Goal: Task Accomplishment & Management: Manage account settings

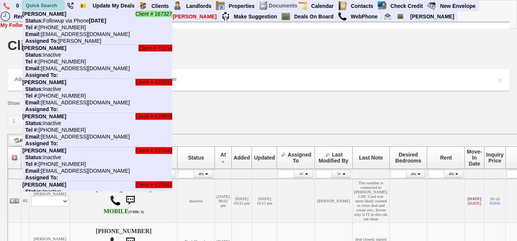
click at [49, 7] on input "text" at bounding box center [43, 5] width 41 height 9
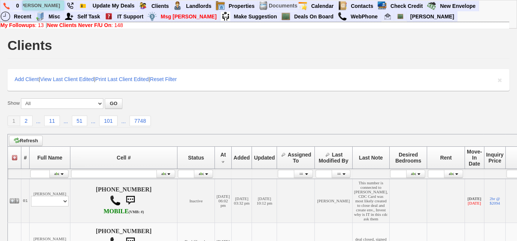
scroll to position [0, 9]
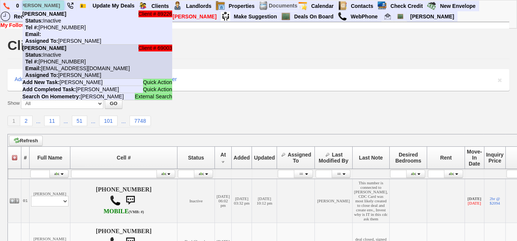
type input "stephanie robertson"
click at [73, 53] on li "Client # 69003 Stephanie Robertson Status: Inactive Tel #: 914-563-1586 Email: …" at bounding box center [97, 62] width 150 height 34
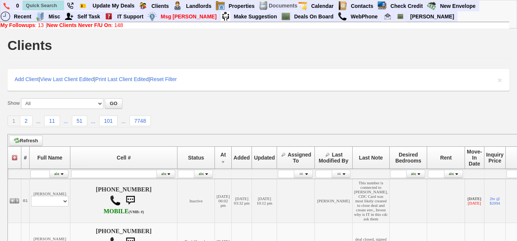
scroll to position [0, 0]
click at [300, 15] on link "Deals On Board" at bounding box center [315, 17] width 46 height 10
click at [115, 25] on link "New Clients Never F/U On : 148" at bounding box center [85, 25] width 76 height 6
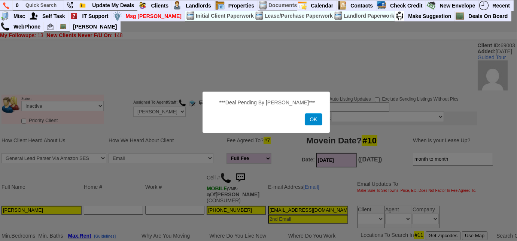
click at [318, 124] on button "OK" at bounding box center [313, 119] width 17 height 12
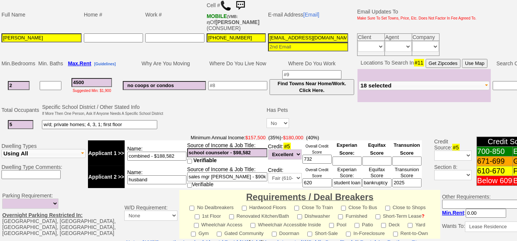
scroll to position [68, 0]
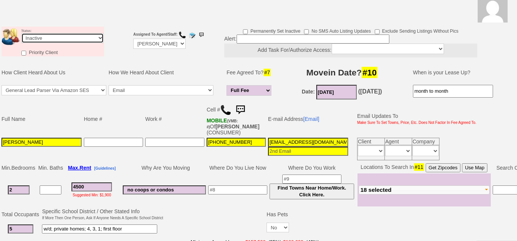
click at [65, 43] on select "Followup via Phone Followup via Email Followup When Section 8 Property Found De…" at bounding box center [62, 38] width 82 height 10
select select "Followup via Phone"
click at [21, 33] on select "Followup via Phone Followup via Email Followup When Section 8 Property Found De…" at bounding box center [62, 38] width 82 height 10
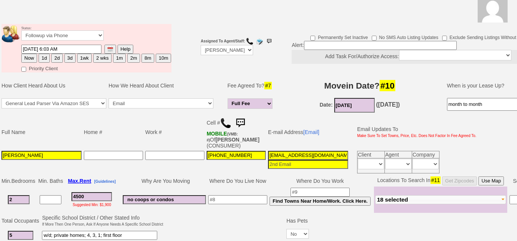
drag, startPoint x: 30, startPoint y: 55, endPoint x: 39, endPoint y: 74, distance: 20.8
click at [30, 55] on button "Now" at bounding box center [29, 58] width 16 height 9
type input "08/20/2025 09:03 AM"
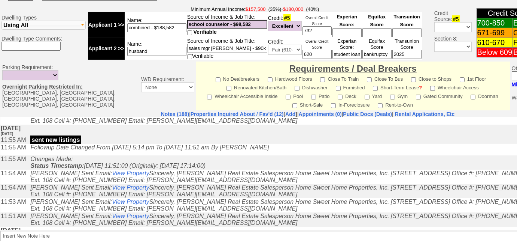
scroll to position [170, 0]
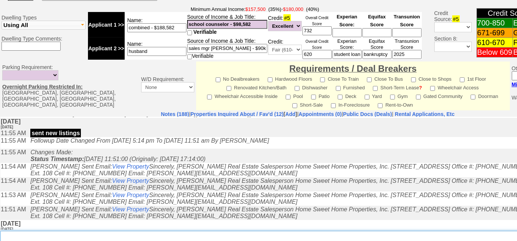
click at [186, 231] on textarea "Insert New Note Here" at bounding box center [310, 238] width 620 height 17
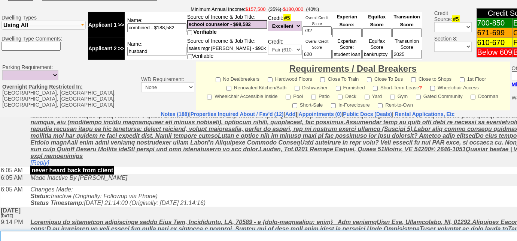
scroll to position [375, 0]
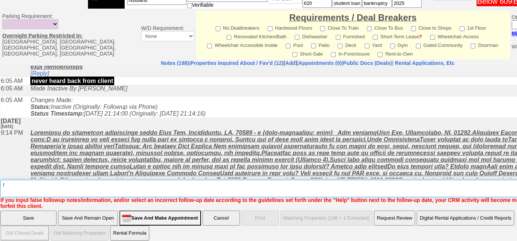
type textarea "f"
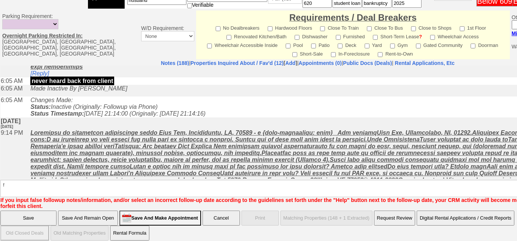
drag, startPoint x: 88, startPoint y: 212, endPoint x: 141, endPoint y: 102, distance: 121.8
click at [88, 212] on input "Save And Remain Open" at bounding box center [88, 217] width 60 height 15
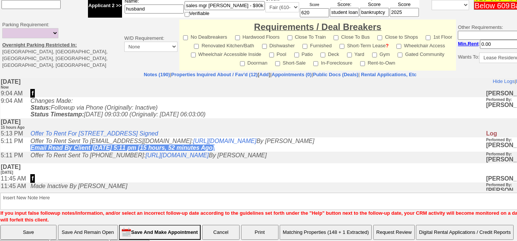
scroll to position [336, 0]
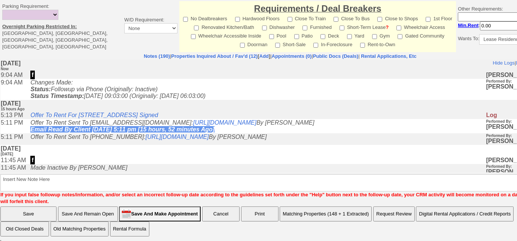
click at [161, 214] on input "Save And Make Appointment" at bounding box center [160, 213] width 82 height 15
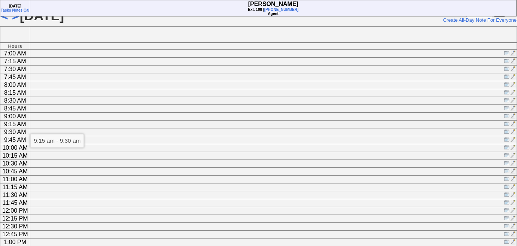
scroll to position [136, 0]
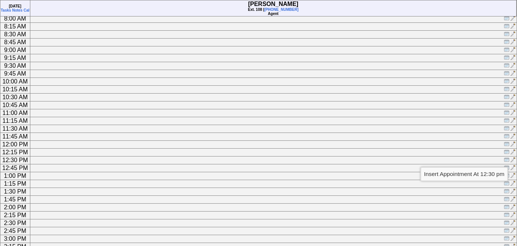
click at [507, 160] on img at bounding box center [507, 160] width 6 height 6
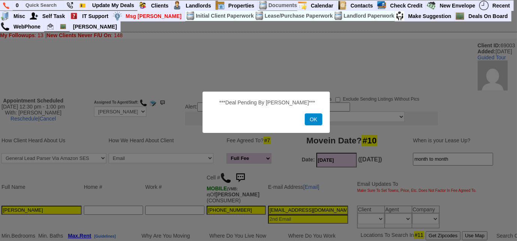
click at [317, 120] on button "OK" at bounding box center [313, 119] width 17 height 12
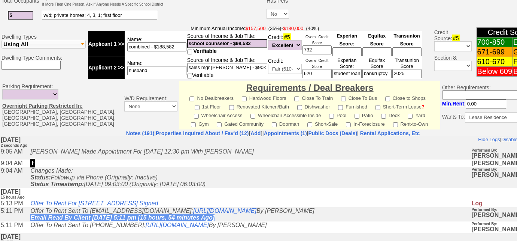
scroll to position [306, 0]
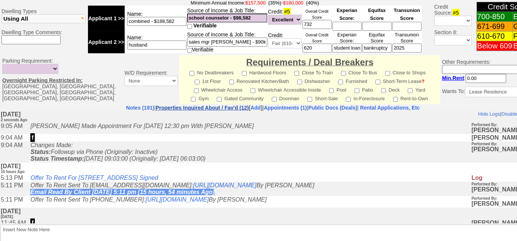
click at [207, 105] on link "Properties Inquired About / Fav'd (12)" at bounding box center [202, 108] width 93 height 6
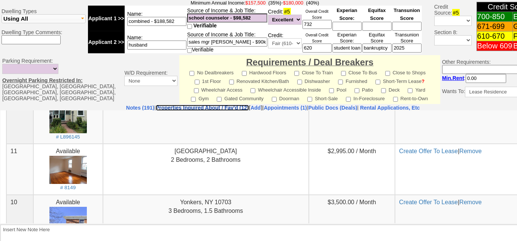
scroll to position [68, 0]
click at [412, 105] on nobr "Rental Applications, Etc" at bounding box center [390, 108] width 60 height 6
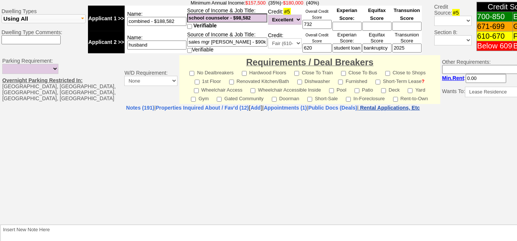
select select "100"
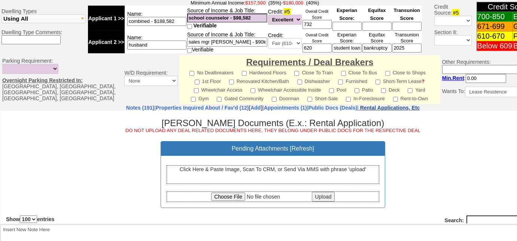
scroll to position [0, 0]
click at [221, 194] on input "file" at bounding box center [260, 196] width 99 height 8
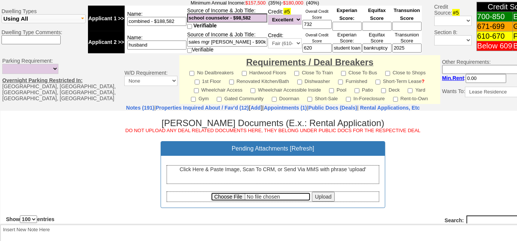
type input "C:\fakepath\Listing.pdf"
click at [323, 196] on input "Upload" at bounding box center [323, 196] width 22 height 10
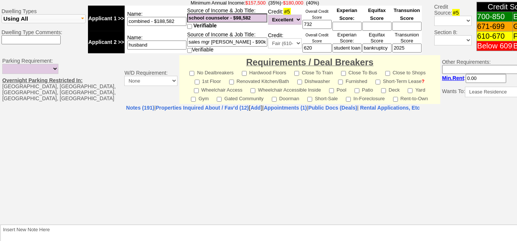
select select "100"
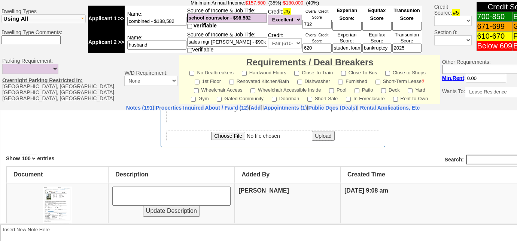
scroll to position [136, 0]
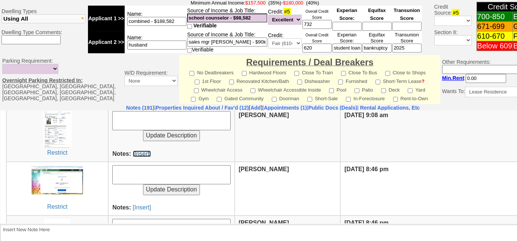
click at [140, 152] on link "[Insert]" at bounding box center [142, 153] width 18 height 6
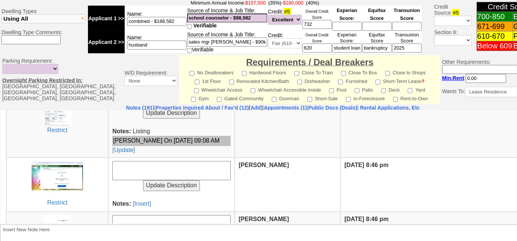
scroll to position [170, 0]
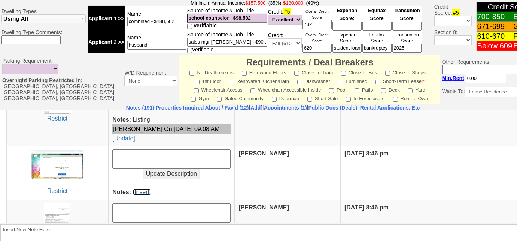
click at [139, 189] on link "[Insert]" at bounding box center [142, 191] width 18 height 6
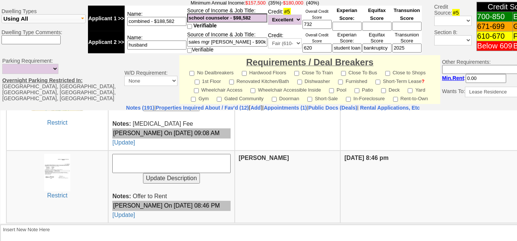
scroll to position [321, 0]
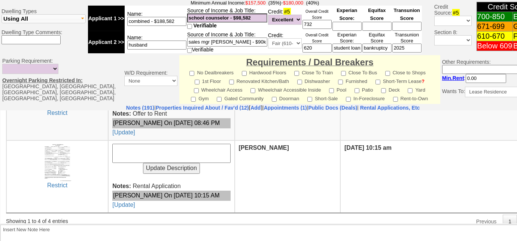
click at [41, 151] on center "Restrict" at bounding box center [57, 167] width 94 height 46
click at [54, 153] on img at bounding box center [57, 162] width 29 height 37
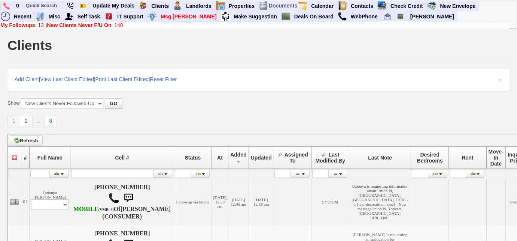
click at [33, 24] on b "My Followups" at bounding box center [17, 25] width 35 height 6
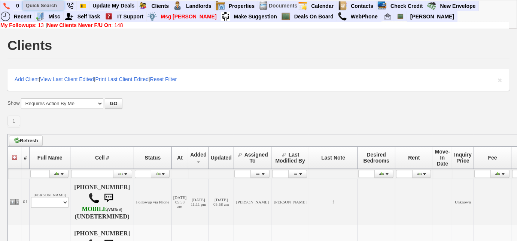
click at [55, 3] on input "text" at bounding box center [43, 5] width 41 height 9
paste input "917) 913-3970"
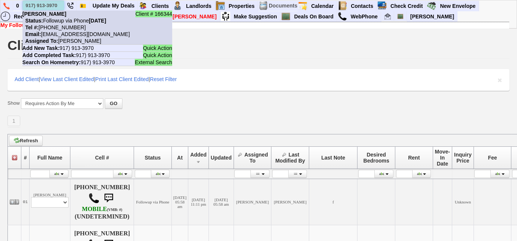
type input "917) 913-3970"
click at [60, 20] on nobr "Status: Followup via Phone [DATE]" at bounding box center [64, 21] width 84 height 6
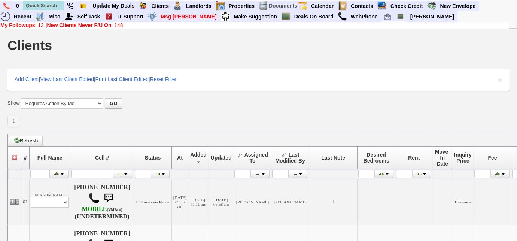
click at [95, 23] on b "New Clients Never F/U On" at bounding box center [79, 25] width 64 height 6
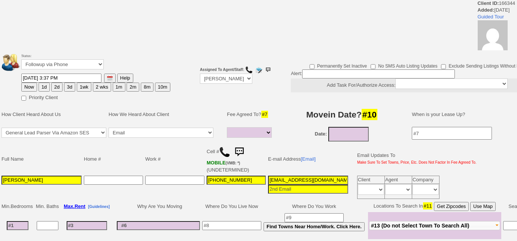
select select
click at [81, 65] on select "Followup via Phone Followup via Email Followup When Section 8 Property Found De…" at bounding box center [62, 64] width 82 height 10
select select "Inactive"
click at [21, 59] on select "Followup via Phone Followup via Email Followup When Section 8 Property Found De…" at bounding box center [62, 64] width 82 height 10
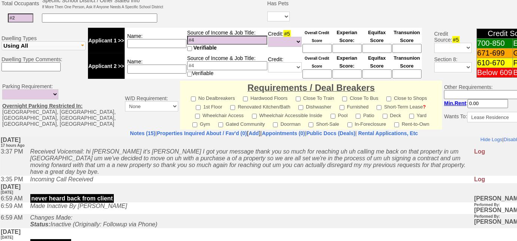
scroll to position [309, 0]
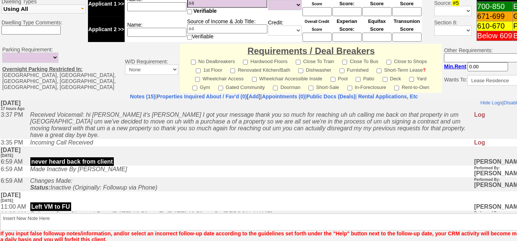
click at [170, 210] on td "Left VM to FU" at bounding box center [251, 205] width 448 height 7
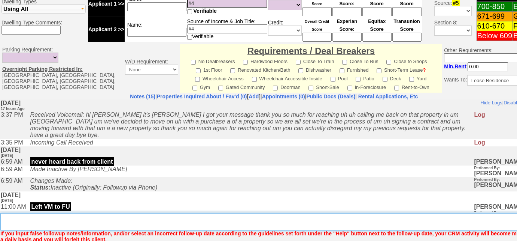
click at [169, 222] on textarea "Insert New Note Here" at bounding box center [276, 221] width 553 height 17
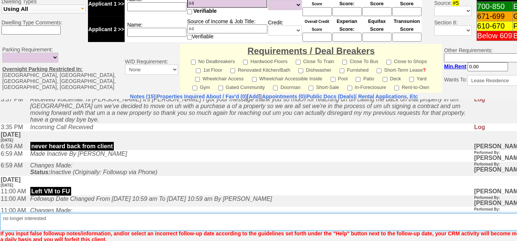
scroll to position [194, 0]
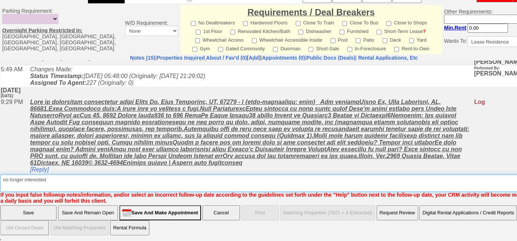
type textarea "no longer interested"
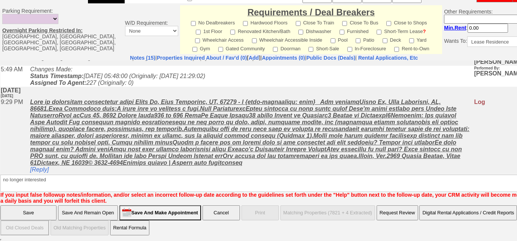
click at [6, 215] on input "Save" at bounding box center [28, 212] width 56 height 15
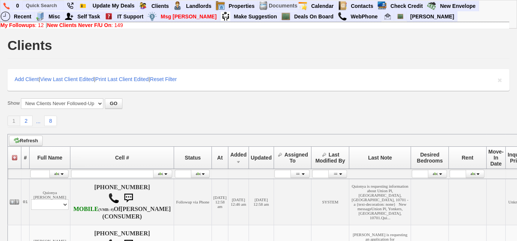
click at [36, 26] on link "My Followups : 12" at bounding box center [21, 25] width 43 height 6
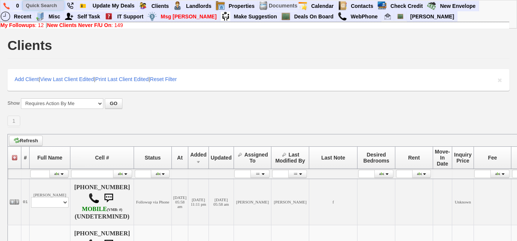
click at [28, 7] on input "text" at bounding box center [43, 5] width 41 height 9
paste input "914) 309-9557"
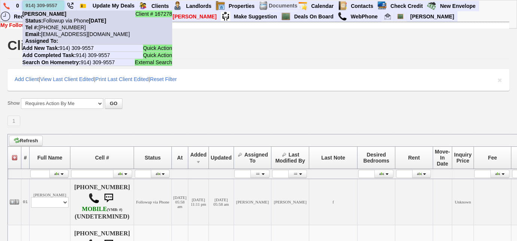
type input "914) 309-9557"
click at [62, 25] on nobr "Tel #: 914-309-9557" at bounding box center [53, 27] width 63 height 6
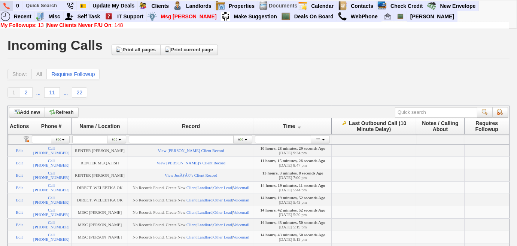
click at [0, 3] on link at bounding box center [6, 6] width 13 height 10
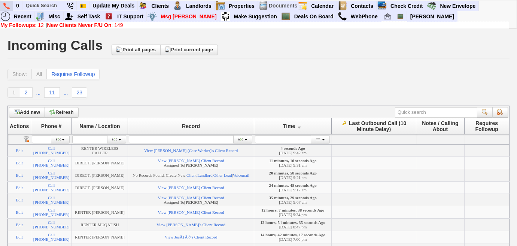
click at [3, 7] on img at bounding box center [6, 6] width 6 height 7
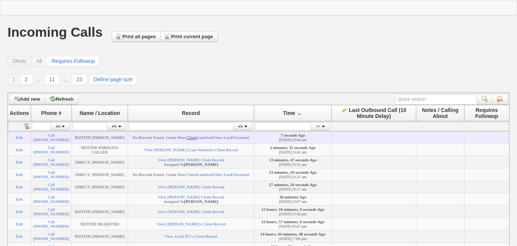
click at [197, 135] on link "Client" at bounding box center [192, 137] width 10 height 4
click at [197, 136] on link "Client" at bounding box center [192, 137] width 10 height 4
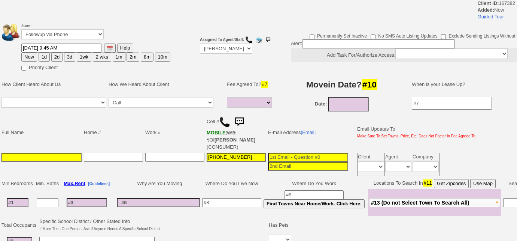
select select
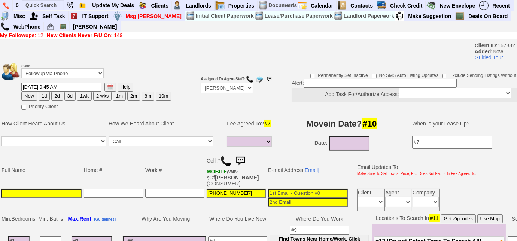
click at [52, 190] on input at bounding box center [41, 192] width 80 height 9
type input "Emily"
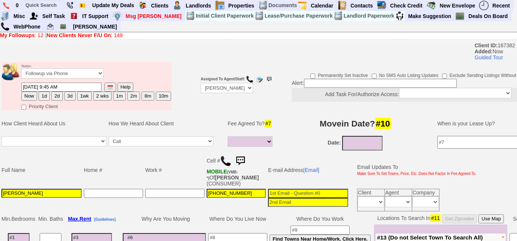
scroll to position [102, 0]
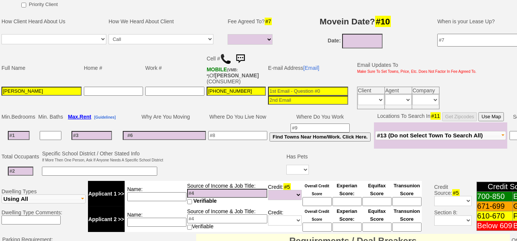
click at [411, 132] on span "#13 (Do not Select Town To Search All)" at bounding box center [430, 135] width 106 height 6
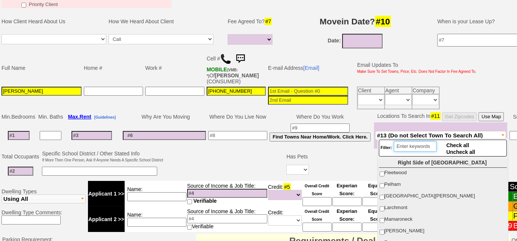
click at [404, 146] on input "search" at bounding box center [415, 146] width 43 height 10
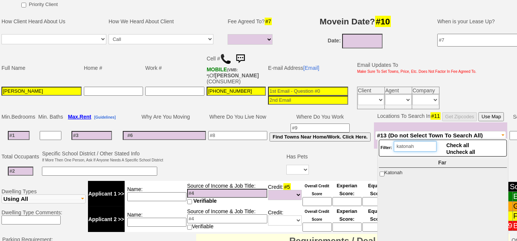
type input "katonah"
click at [383, 171] on input "Katonah" at bounding box center [382, 173] width 5 height 5
checkbox input "true"
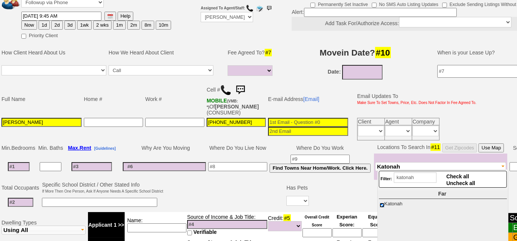
scroll to position [34, 0]
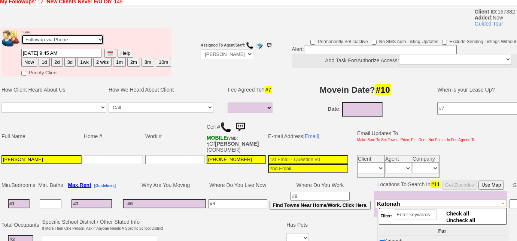
click at [79, 39] on select "Followup via Phone Followup via Email Followup When Section 8 Property Found De…" at bounding box center [62, 39] width 82 height 10
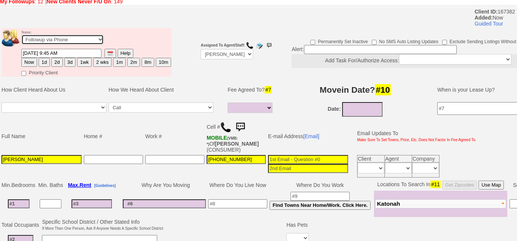
select select "Inactive"
click at [21, 34] on select "Followup via Phone Followup via Email Followup When Section 8 Property Found De…" at bounding box center [62, 39] width 82 height 10
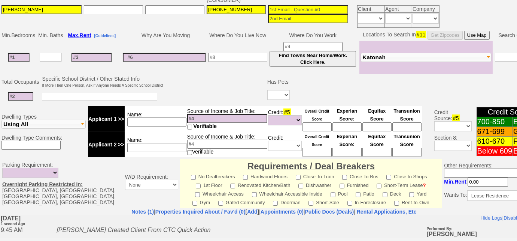
scroll to position [324, 0]
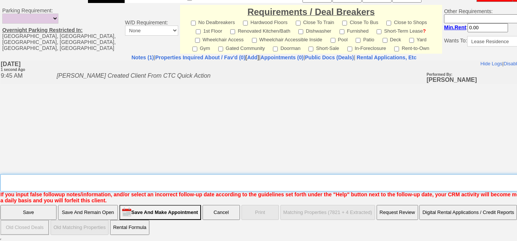
click at [129, 181] on textarea "Insert New Note Here" at bounding box center [276, 182] width 553 height 17
click at [114, 179] on textarea "Insert New Note Here" at bounding box center [276, 182] width 553 height 17
click at [69, 179] on textarea "Insert New Note Here" at bounding box center [276, 182] width 553 height 17
type textarea "looking for a studio or 1 bd in katonah for under $2k; nothing avail"
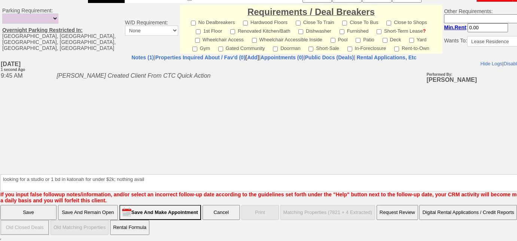
click at [39, 211] on input "Save" at bounding box center [28, 212] width 56 height 15
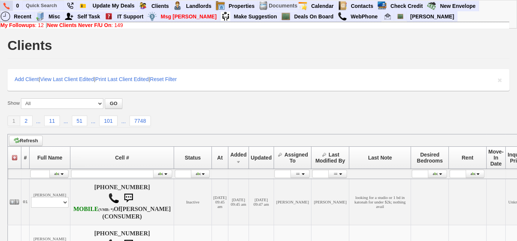
click at [4, 1] on link at bounding box center [6, 6] width 13 height 10
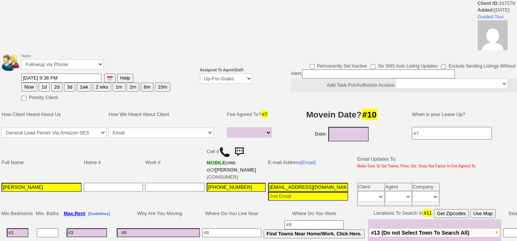
select select
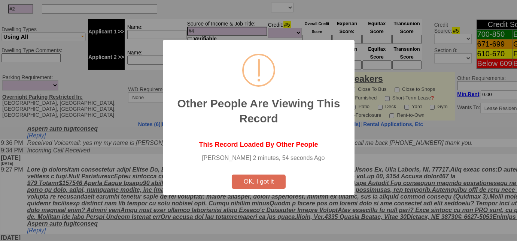
scroll to position [391, 0]
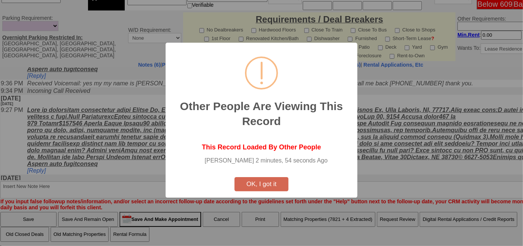
click at [271, 184] on button "OK, I got it" at bounding box center [262, 184] width 54 height 14
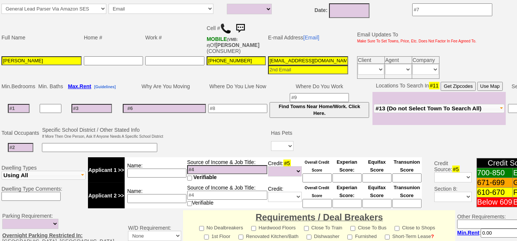
scroll to position [119, 0]
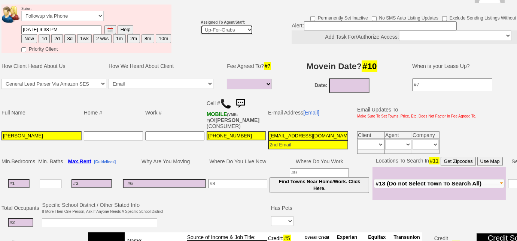
click at [229, 30] on select "Up-For-Grabs ***** STAFF ***** [PERSON_NAME] [PHONE_NUMBER] [PERSON_NAME] [PHON…" at bounding box center [227, 30] width 52 height 10
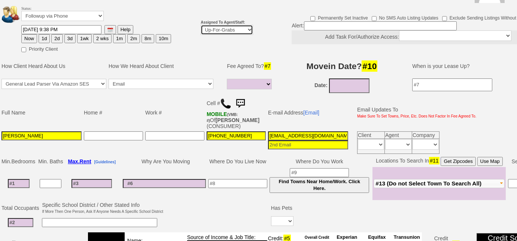
select select "227"
click at [201, 25] on select "Up-For-Grabs ***** STAFF ***** Bob Bruno 914-419-3579 Cristy Liberto 914-486-10…" at bounding box center [227, 30] width 52 height 10
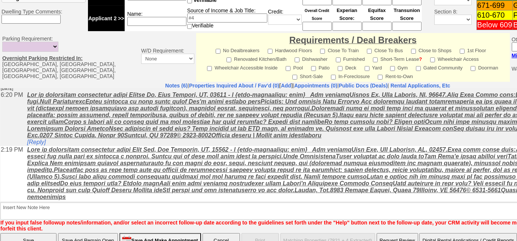
scroll to position [387, 0]
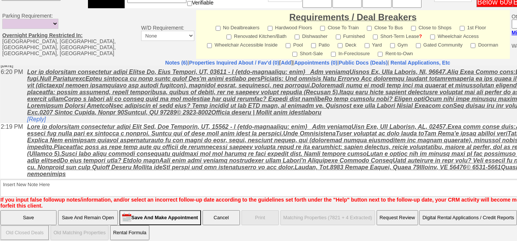
click at [97, 211] on input "Save And Remain Open" at bounding box center [88, 217] width 60 height 15
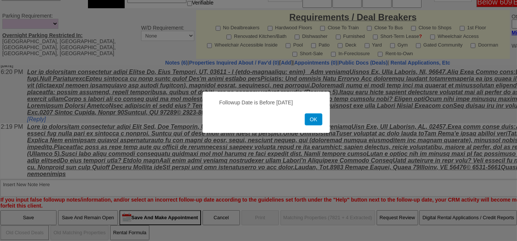
click at [308, 123] on button "OK" at bounding box center [313, 119] width 17 height 12
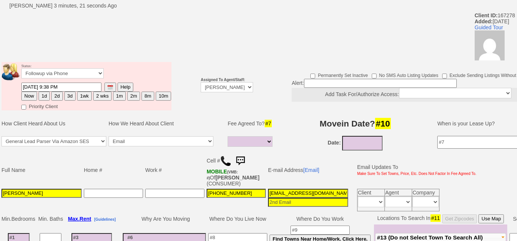
scroll to position [12, 0]
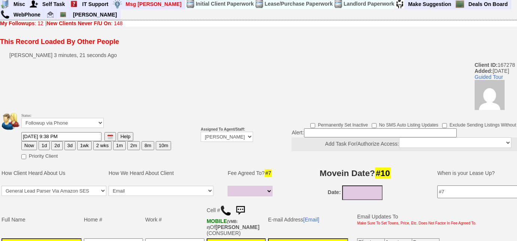
click at [34, 147] on button "Now" at bounding box center [29, 145] width 16 height 9
type input "08/20/2025 09:50 AM"
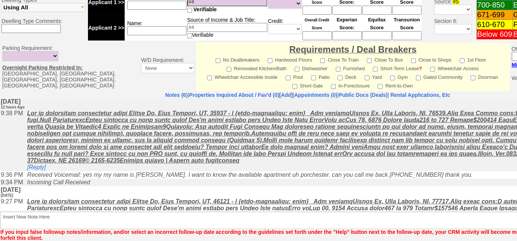
scroll to position [387, 0]
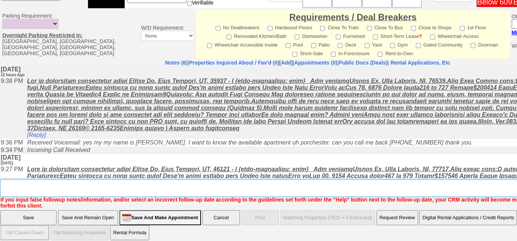
click at [146, 181] on textarea "Insert New Note Here" at bounding box center [310, 187] width 620 height 17
type textarea "f"
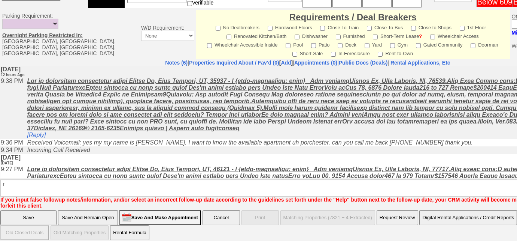
click at [102, 210] on input "Save And Remain Open" at bounding box center [88, 217] width 60 height 15
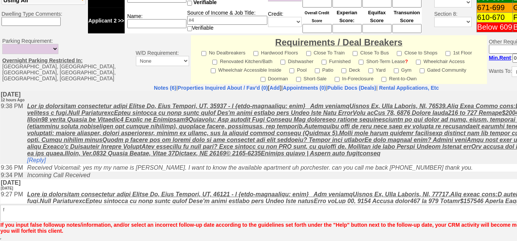
scroll to position [360, 0]
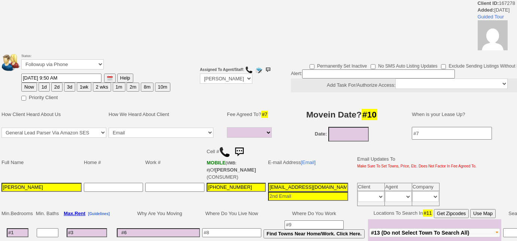
select select
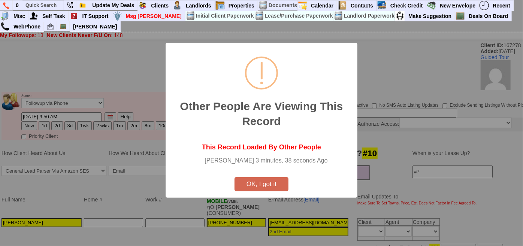
click at [274, 179] on button "OK, I got it" at bounding box center [262, 184] width 54 height 14
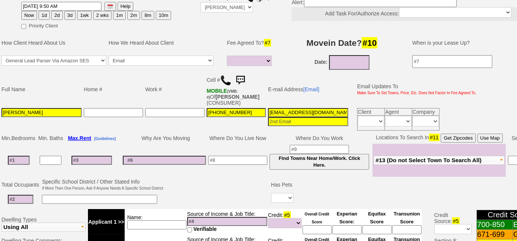
scroll to position [94, 0]
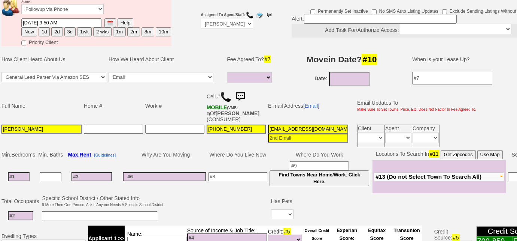
click at [226, 96] on img at bounding box center [225, 96] width 11 height 11
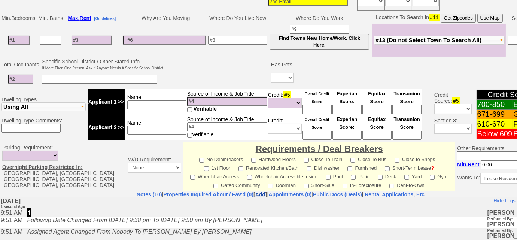
click at [256, 192] on link "Add" at bounding box center [261, 194] width 10 height 6
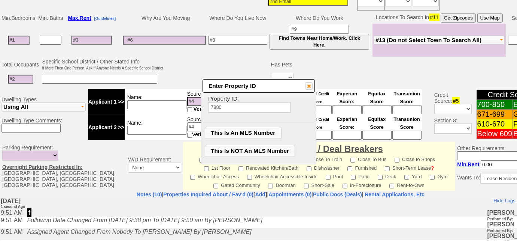
type input "7880"
click at [272, 152] on span "This Is NOT An MLS Number" at bounding box center [250, 150] width 90 height 11
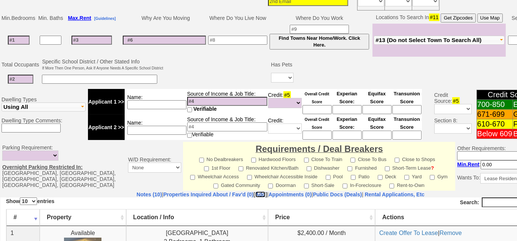
scroll to position [0, 0]
click at [137, 193] on link "Notes (10)" at bounding box center [149, 194] width 25 height 6
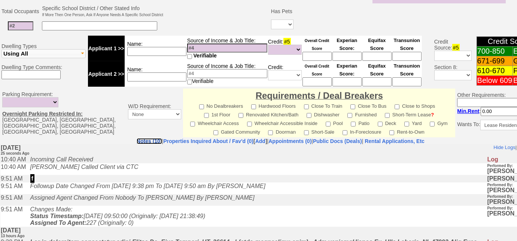
scroll to position [230, 0]
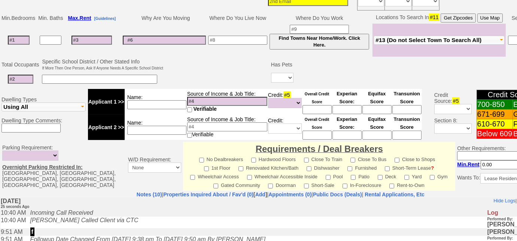
click at [17, 38] on input at bounding box center [19, 40] width 22 height 9
type input "2"
select select
type input "2"
select select
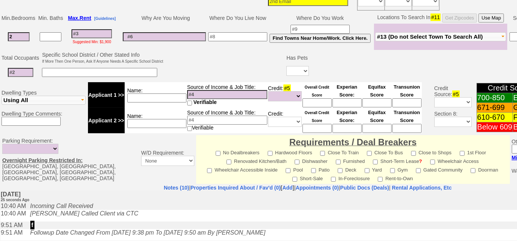
click at [91, 36] on td "Suggested Min: $1,900" at bounding box center [91, 37] width 55 height 26
click at [400, 33] on span "#13 (Do not Select Town To Search All)" at bounding box center [430, 36] width 106 height 6
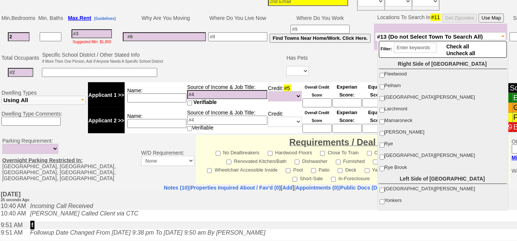
click at [384, 156] on label "Port Chester" at bounding box center [442, 155] width 127 height 10
click at [384, 156] on input "Port Chester" at bounding box center [382, 156] width 5 height 5
checkbox input "true"
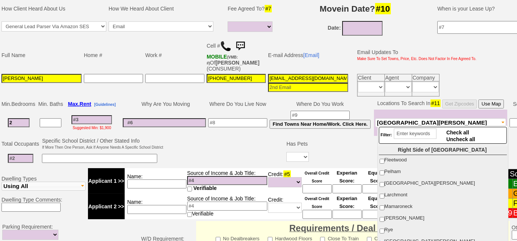
scroll to position [128, 0]
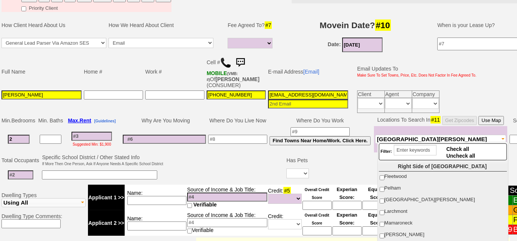
click at [357, 43] on input "08/20/2025" at bounding box center [362, 44] width 40 height 15
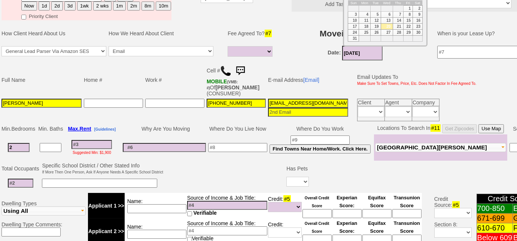
scroll to position [60, 0]
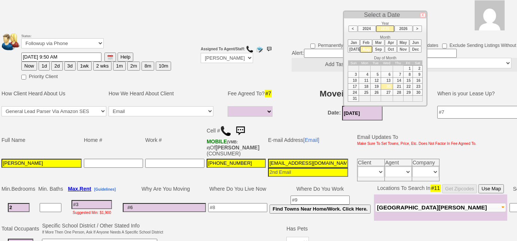
click at [382, 48] on li "Sep" at bounding box center [379, 49] width 12 height 6
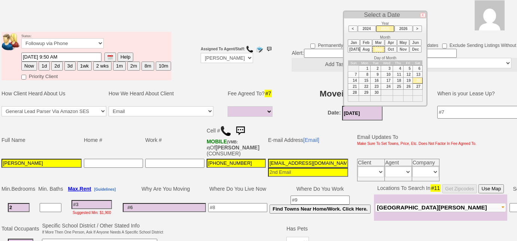
click at [369, 67] on td "1" at bounding box center [365, 69] width 12 height 6
type input "09/01/2025"
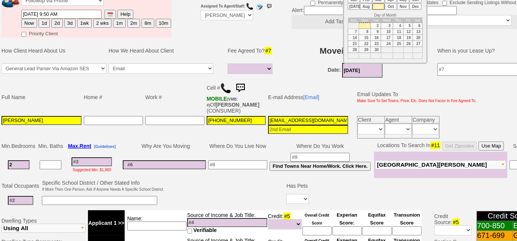
scroll to position [128, 0]
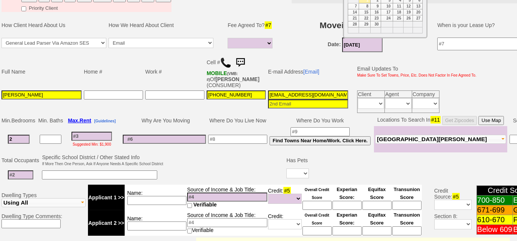
click at [395, 137] on span "[GEOGRAPHIC_DATA][PERSON_NAME]" at bounding box center [432, 139] width 110 height 6
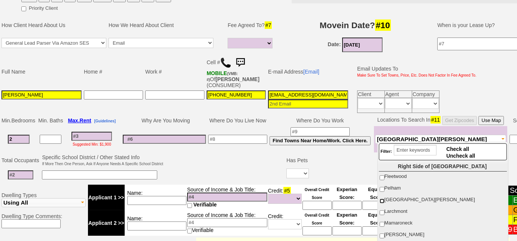
click at [383, 198] on input "New Rochelle" at bounding box center [382, 200] width 5 height 5
checkbox input "true"
click at [383, 221] on input "Mamaroneck" at bounding box center [382, 223] width 5 height 5
checkbox input "true"
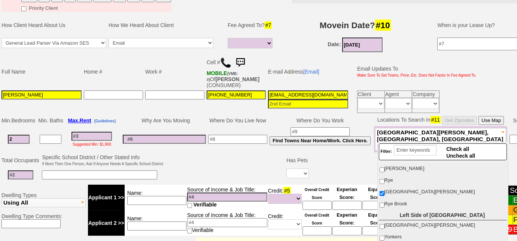
scroll to position [68, 0]
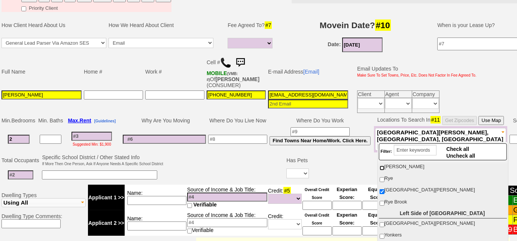
click at [383, 168] on input "[PERSON_NAME]" at bounding box center [382, 167] width 5 height 5
checkbox input "true"
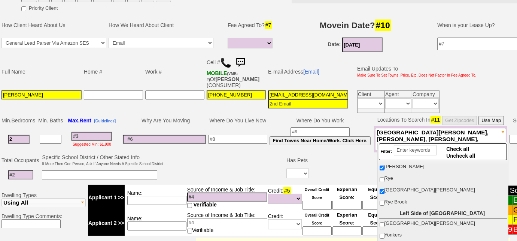
click at [110, 132] on input at bounding box center [92, 136] width 40 height 9
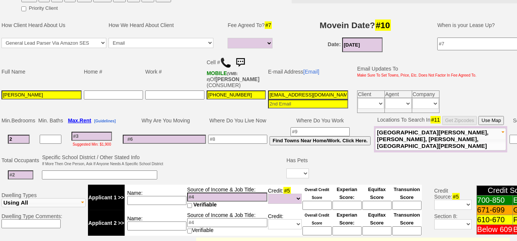
type input "2"
select select
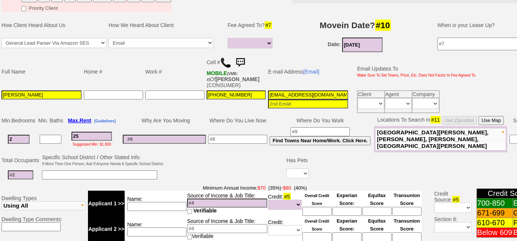
type input "250"
select select
type input "2500"
select select
type input "2500"
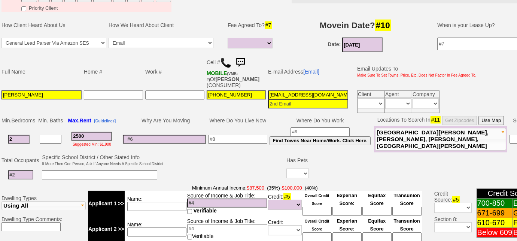
select select
drag, startPoint x: 268, startPoint y: 93, endPoint x: 372, endPoint y: 99, distance: 104.7
click at [372, 99] on tr "Jose luis perez 914-309-9557 1ub44rw4vcwv3i8kh3369myqbw@convo.zillow.com Client…" at bounding box center [239, 101] width 478 height 25
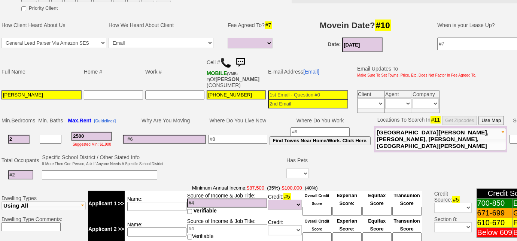
scroll to position [0, 0]
click at [172, 202] on input at bounding box center [156, 206] width 59 height 9
type input "$100k"
click at [306, 93] on input at bounding box center [308, 94] width 80 height 9
click at [17, 173] on input at bounding box center [20, 174] width 25 height 9
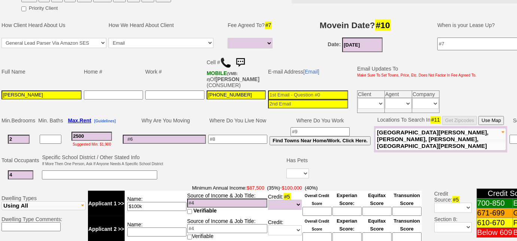
type input "4"
click at [304, 169] on select "Yes No" at bounding box center [298, 173] width 22 height 10
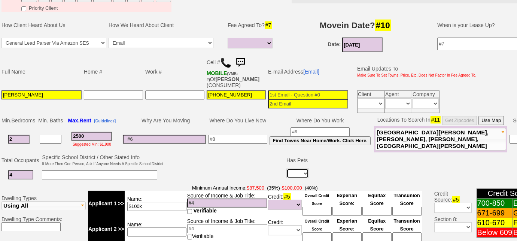
select select "No"
click at [287, 168] on select "Yes No" at bounding box center [298, 173] width 22 height 10
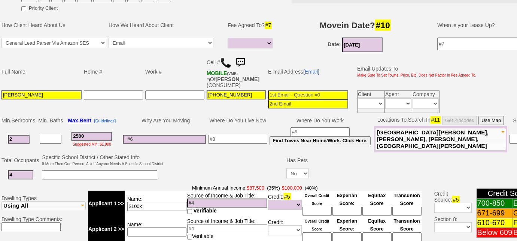
click at [286, 94] on input at bounding box center [308, 94] width 80 height 9
type input "joseperez0227@yahoo.com"
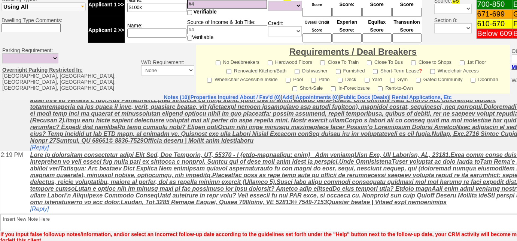
scroll to position [361, 0]
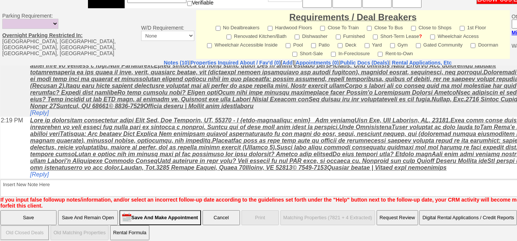
click at [106, 213] on input "Save And Remain Open" at bounding box center [88, 217] width 60 height 15
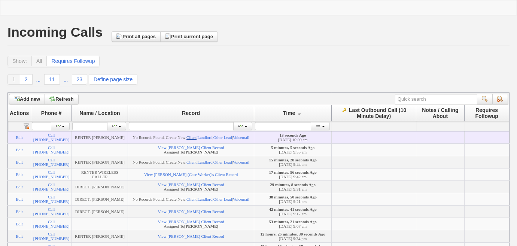
click at [197, 136] on link "Client" at bounding box center [192, 137] width 10 height 4
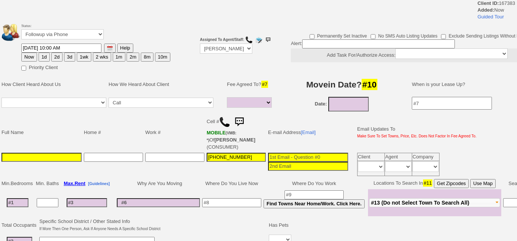
select select
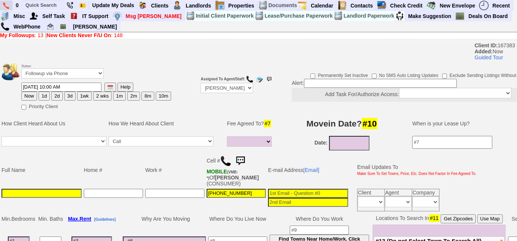
click at [4, 2] on img at bounding box center [6, 5] width 6 height 7
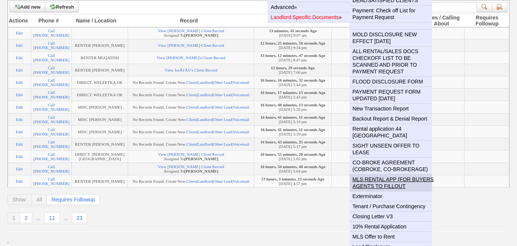
scroll to position [272, 0]
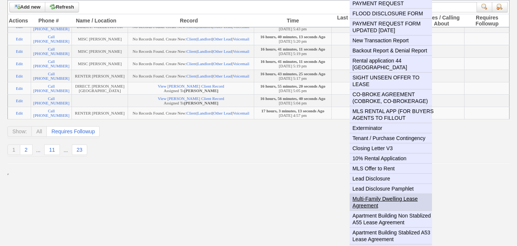
click at [383, 194] on link "Multi-Family Dwelling Lease Agreement" at bounding box center [394, 202] width 88 height 16
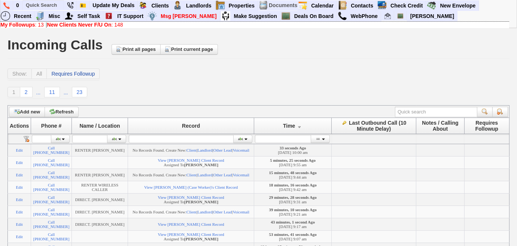
scroll to position [0, 0]
click at [49, 4] on input "text" at bounding box center [43, 5] width 41 height 9
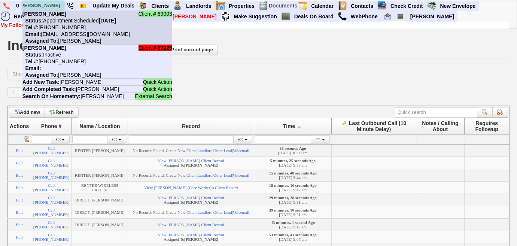
type input "stephanie robertson"
click at [67, 19] on nobr "Status: Appointment Scheduled Wednesday, August 20th, 2025" at bounding box center [69, 21] width 94 height 6
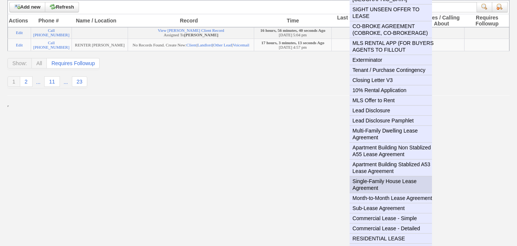
scroll to position [408, 0]
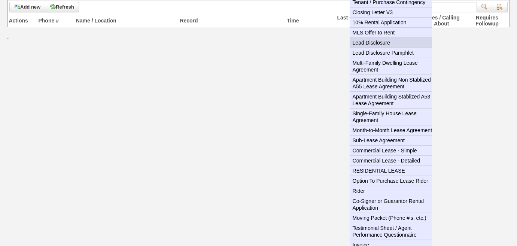
click at [381, 38] on link "Lead Disclosure" at bounding box center [394, 43] width 88 height 10
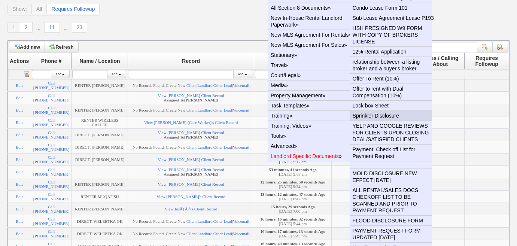
scroll to position [68, 0]
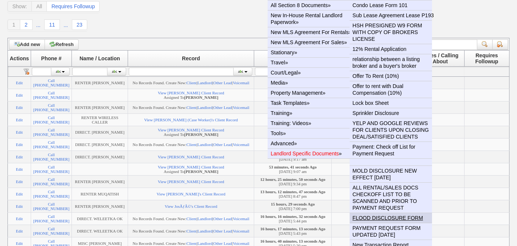
click at [378, 219] on link "FLOOD DISCLOSURE FORM" at bounding box center [394, 218] width 88 height 10
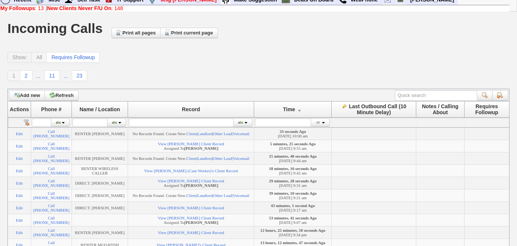
scroll to position [0, 0]
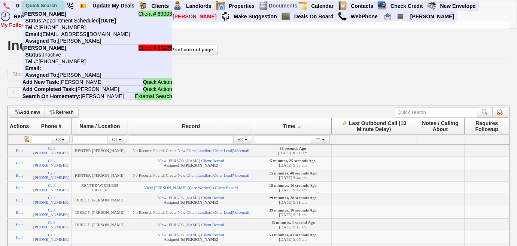
click at [52, 4] on input "text" at bounding box center [43, 5] width 41 height 9
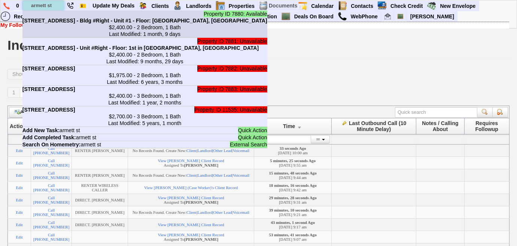
type input "armett st"
click at [66, 23] on b "25 Armett St - Bldg #Right - Unit #1 - Floor: 1st in Port Chester, NY" at bounding box center [144, 21] width 245 height 6
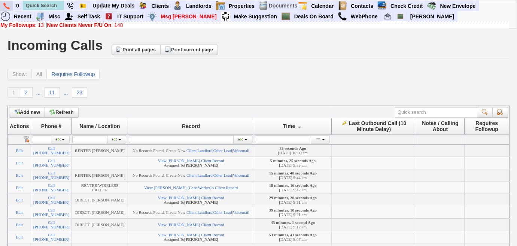
click at [5, 5] on img at bounding box center [6, 6] width 6 height 7
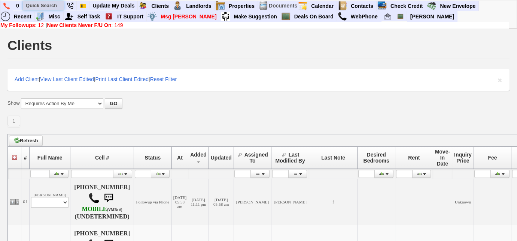
click at [49, 5] on input "text" at bounding box center [43, 5] width 41 height 9
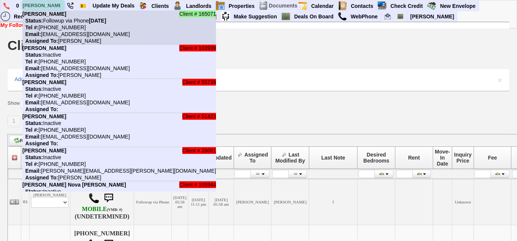
type input "[PERSON_NAME]"
click at [55, 18] on nobr "Status: Followup via Phone [DATE]" at bounding box center [64, 21] width 84 height 6
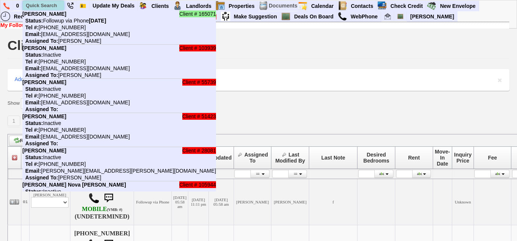
click at [43, 7] on input "text" at bounding box center [43, 5] width 41 height 9
paste input "914) 313-7567"
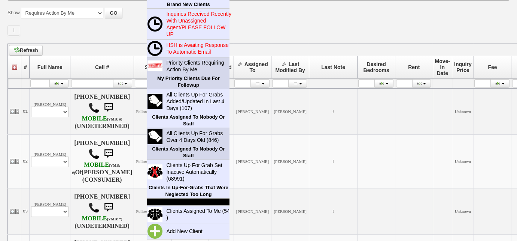
scroll to position [102, 0]
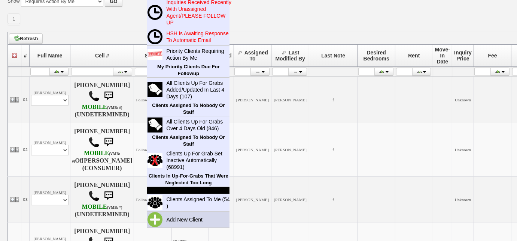
type input "914) 313-7567"
click at [184, 217] on link "Add New Client" at bounding box center [187, 219] width 48 height 10
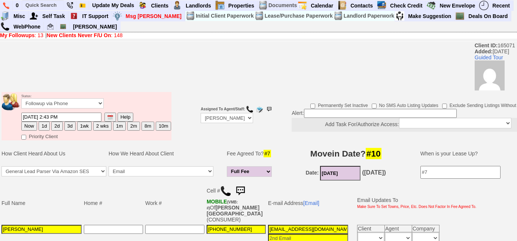
scroll to position [102, 0]
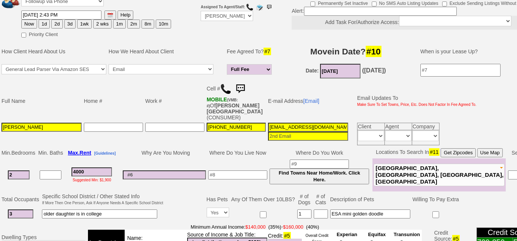
drag, startPoint x: 338, startPoint y: 121, endPoint x: 261, endPoint y: 125, distance: 76.9
click at [261, 125] on tr "Rosalba Garcia 917-535-0368 rosalba784@gmail.com Client Agent Company Immediate…" at bounding box center [239, 133] width 478 height 25
click at [68, 22] on button "3d" at bounding box center [69, 23] width 11 height 9
type input "08/23/2025 10:09 AM"
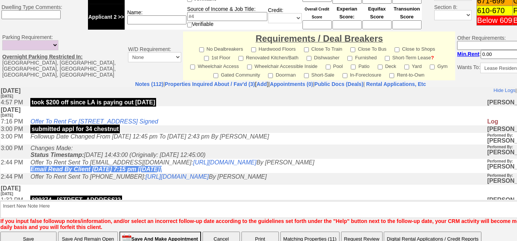
scroll to position [372, 0]
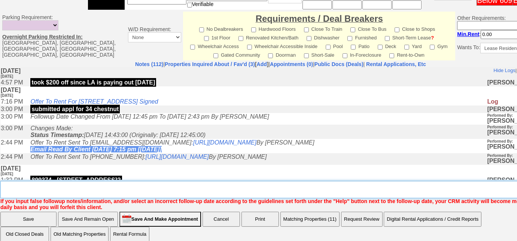
click at [213, 184] on textarea "Insert New Note Here" at bounding box center [283, 189] width 566 height 17
type textarea "f"
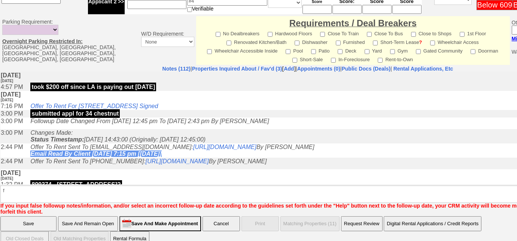
click at [54, 216] on input "Save" at bounding box center [28, 223] width 56 height 15
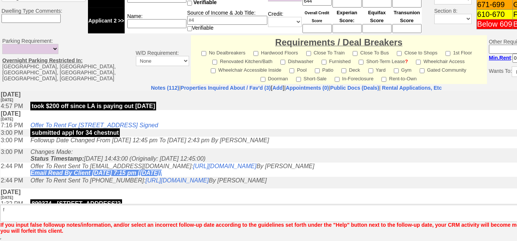
scroll to position [335, 0]
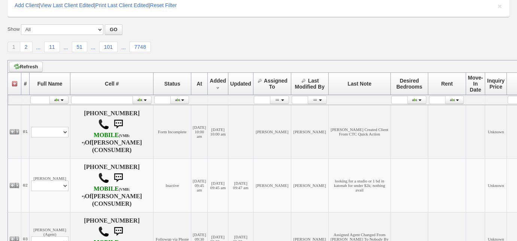
scroll to position [170, 0]
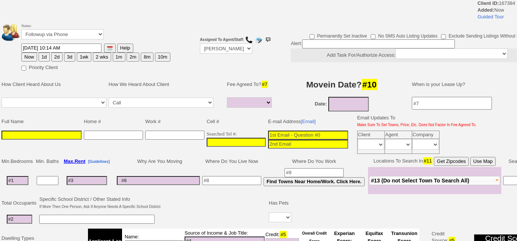
select select
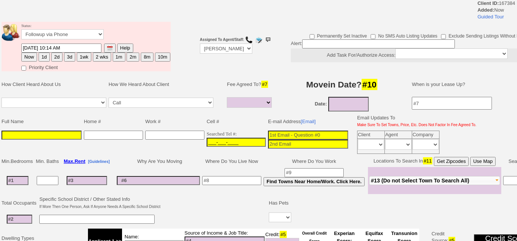
click at [207, 138] on input "___-___-____" at bounding box center [236, 142] width 59 height 9
paste input "[PHONE_NUMBER]"
type input "[PHONE_NUMBER]"
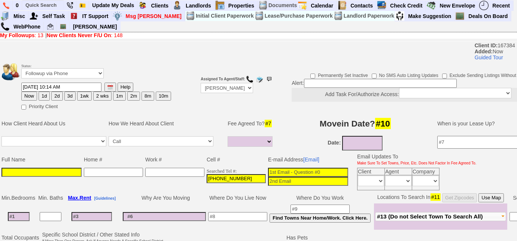
click at [27, 169] on input at bounding box center [41, 171] width 80 height 9
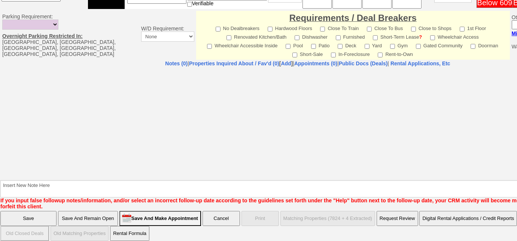
type input "[DEMOGRAPHIC_DATA][PERSON_NAME]"
click at [84, 215] on input "Save And Remain Open" at bounding box center [88, 218] width 60 height 15
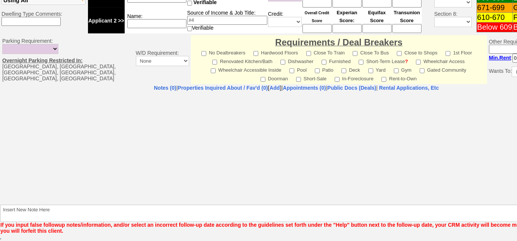
scroll to position [278, 0]
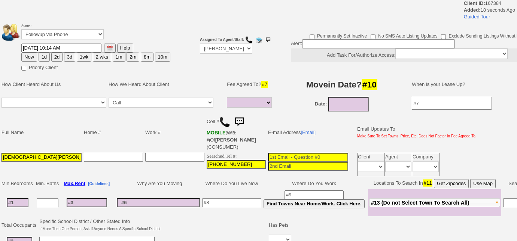
select select
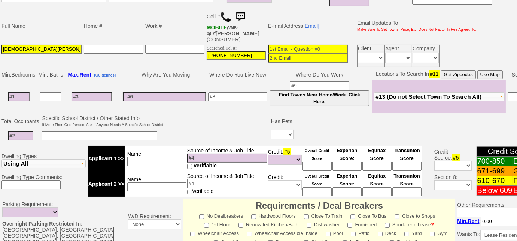
scroll to position [132, 0]
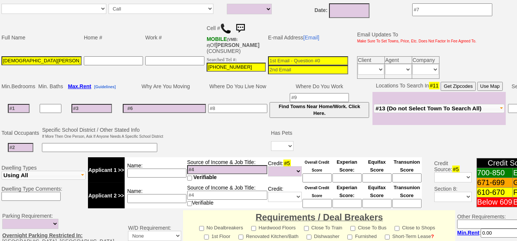
click at [228, 25] on img at bounding box center [225, 28] width 11 height 11
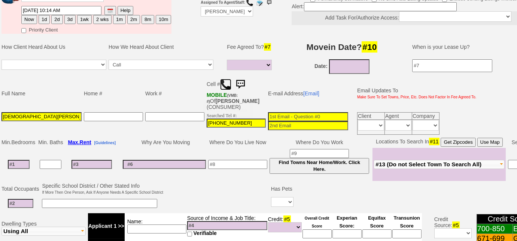
scroll to position [30, 0]
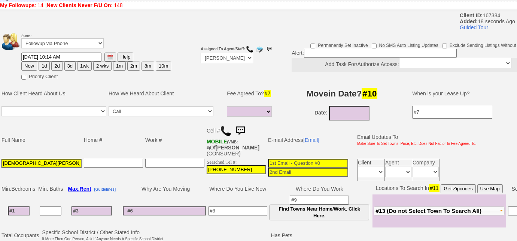
click at [67, 65] on button "3d" at bounding box center [69, 65] width 11 height 9
type input "08/23/2025 10:15 AM"
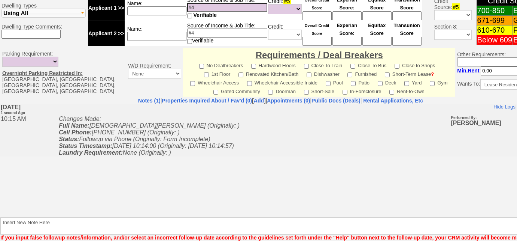
scroll to position [336, 0]
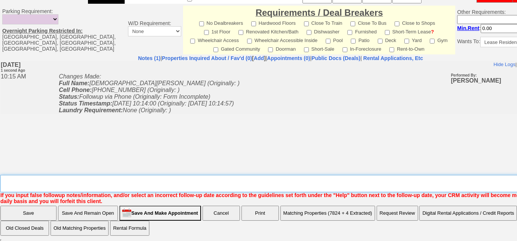
click at [170, 181] on textarea "Insert New Note Here" at bounding box center [283, 183] width 566 height 17
click at [68, 178] on textarea "Insert New Note Here" at bounding box center [283, 183] width 566 height 17
type textarea "Left Vm to return VM client left us"
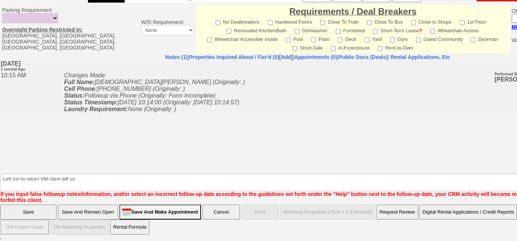
click at [49, 207] on input "Save" at bounding box center [28, 211] width 56 height 15
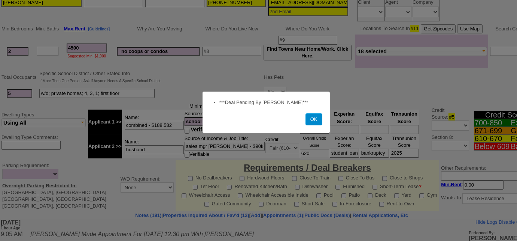
click at [312, 123] on button "OK" at bounding box center [314, 119] width 17 height 12
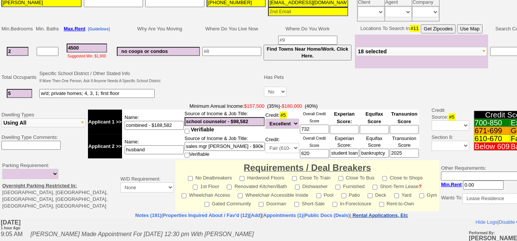
click at [408, 212] on nobr "Rental Applications, Etc" at bounding box center [380, 215] width 55 height 6
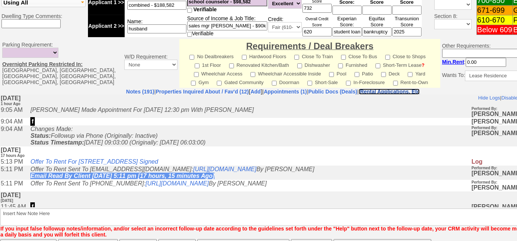
scroll to position [357, 0]
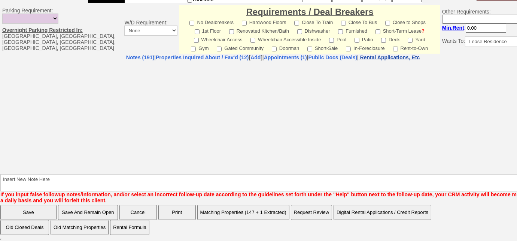
select select "100"
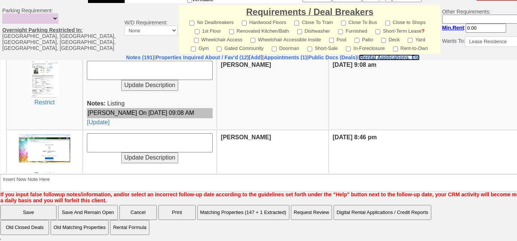
scroll to position [321, 0]
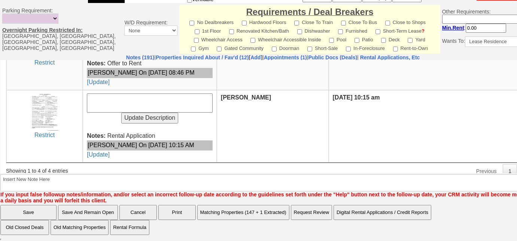
click at [55, 109] on img at bounding box center [44, 111] width 29 height 37
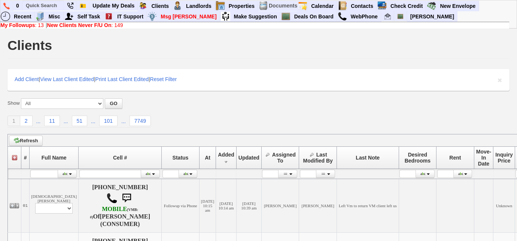
click at [122, 25] on link "New Clients Never F/U On : 149" at bounding box center [85, 25] width 76 height 6
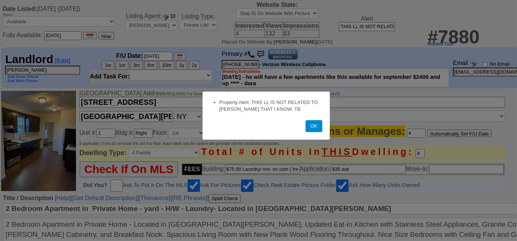
click at [309, 126] on button "OK" at bounding box center [314, 126] width 17 height 12
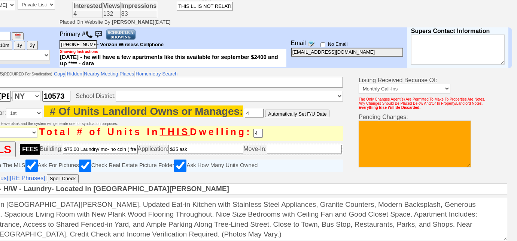
scroll to position [51, 162]
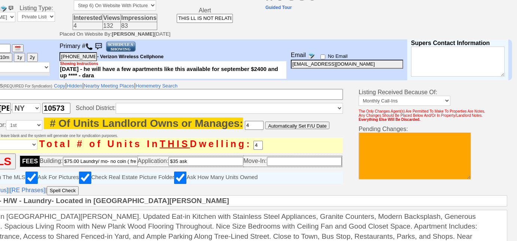
click at [104, 48] on img at bounding box center [98, 46] width 11 height 11
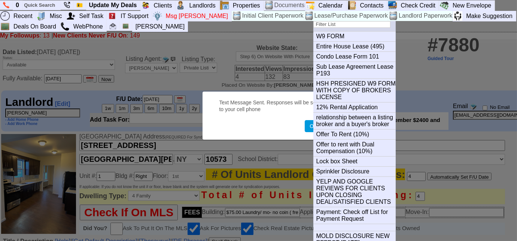
click at [305, 120] on button "OK" at bounding box center [313, 126] width 17 height 12
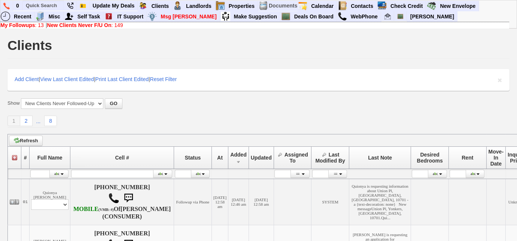
click at [37, 25] on link "My Followups : 13" at bounding box center [21, 25] width 43 height 6
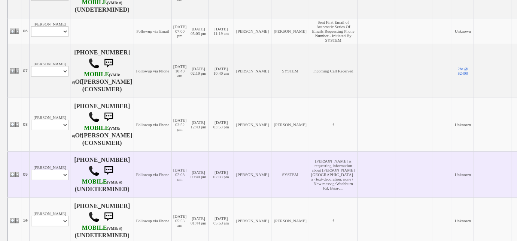
scroll to position [375, 0]
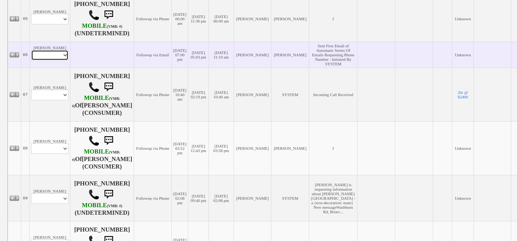
click at [62, 60] on select "Profile Edit Print Email Externally (Will Not Be Tracked In CRM) Closed Deals" at bounding box center [49, 55] width 37 height 10
select select "ChangeURL,/crm/custom/edit_client_form.php?redirect=%2Fcrm%2Fclients.php&id=167…"
click at [31, 55] on select "Profile Edit Print Email Externally (Will Not Be Tracked In CRM) Closed Deals" at bounding box center [49, 55] width 37 height 10
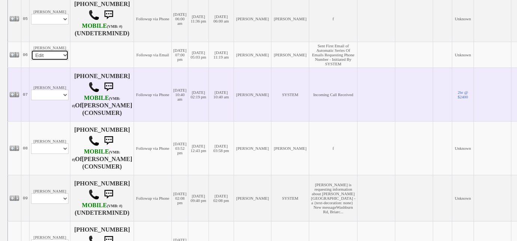
select select
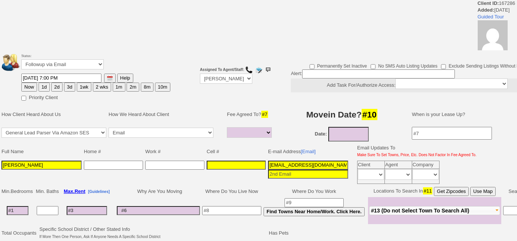
select select
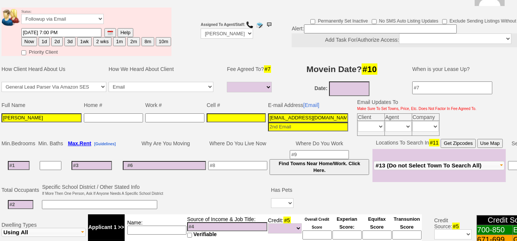
scroll to position [73, 0]
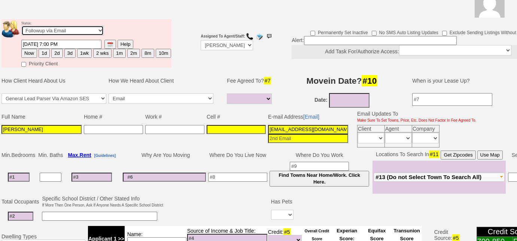
click at [91, 30] on select "Followup via Phone Followup via Email Followup When Section 8 Property Found De…" at bounding box center [62, 30] width 82 height 10
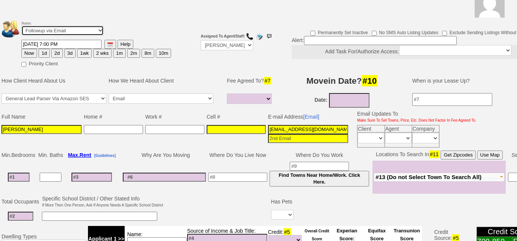
select select "Inactive"
click at [21, 25] on select "Followup via Phone Followup via Email Followup When Section 8 Property Found De…" at bounding box center [62, 30] width 82 height 10
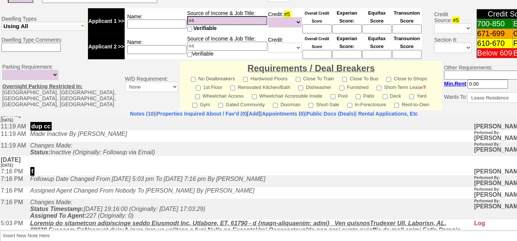
scroll to position [102, 0]
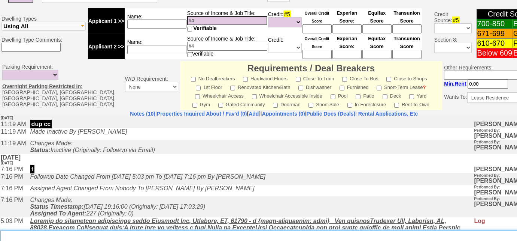
click at [27, 230] on textarea "Insert New Note Here" at bounding box center [276, 238] width 553 height 17
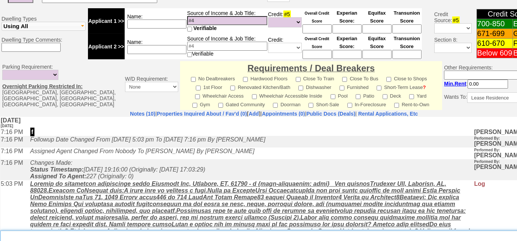
scroll to position [184, 0]
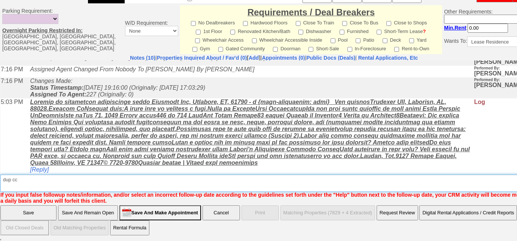
type textarea "dup cc"
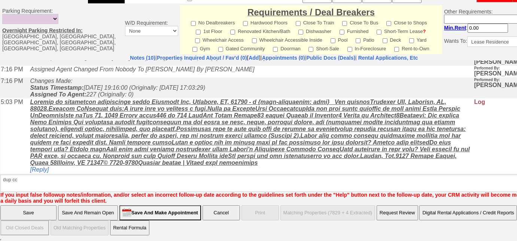
click at [20, 211] on input "Save" at bounding box center [28, 212] width 56 height 15
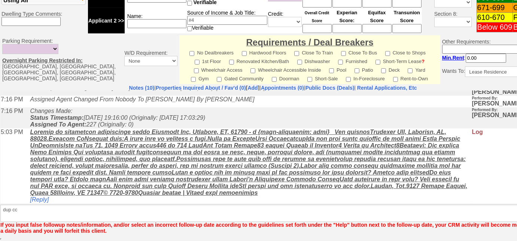
scroll to position [302, 0]
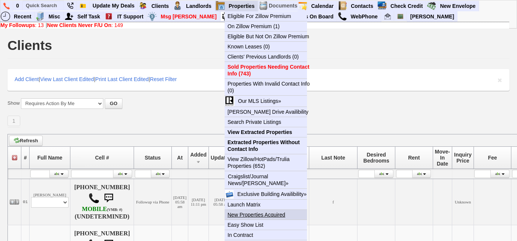
click at [253, 211] on link "New Properties Acquired" at bounding box center [269, 214] width 88 height 10
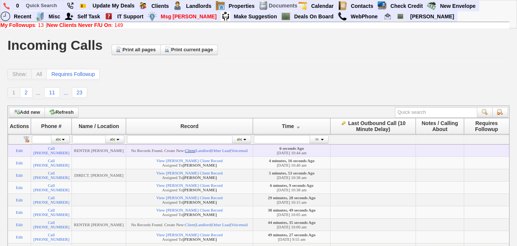
click at [195, 150] on link "Client" at bounding box center [190, 150] width 10 height 4
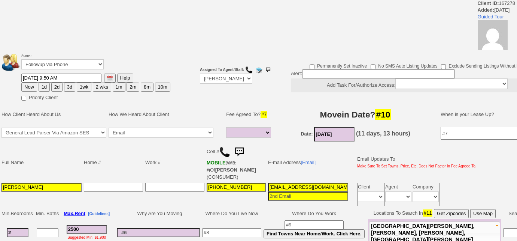
select select
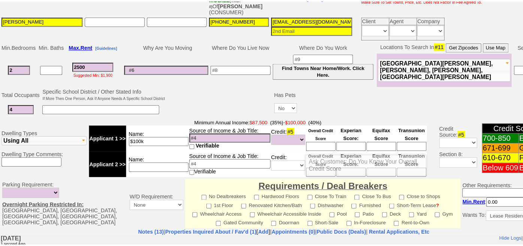
scroll to position [100, 0]
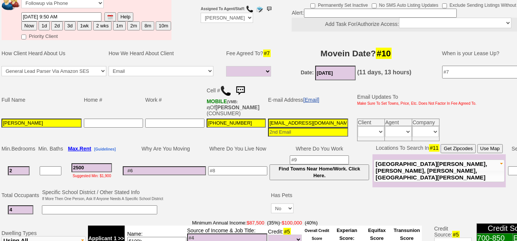
click at [312, 100] on link "[Email]" at bounding box center [312, 100] width 16 height 6
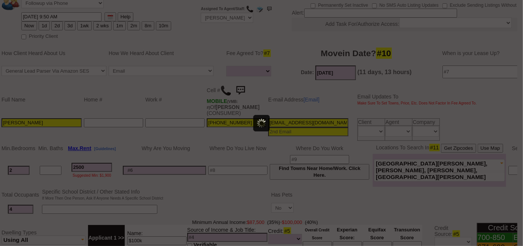
scroll to position [0, 0]
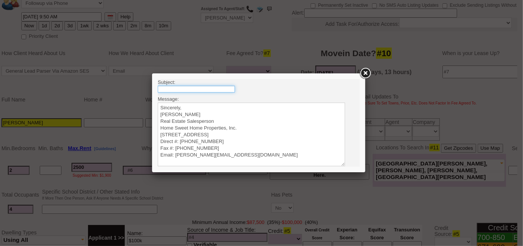
click at [230, 89] on input "text" at bounding box center [195, 88] width 77 height 7
type input "Rental Intake Form"
click at [221, 108] on textarea "Sincerely, Renata Staroselsky Real Estate Salesperson Home Sweet Home Propertie…" at bounding box center [250, 134] width 187 height 64
paste textarea "Good Morning Jose, It was a pleasure speaking with you! I am excited to work to…"
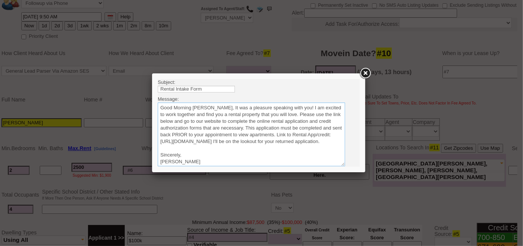
click at [205, 106] on textarea "Sincerely, Renata Staroselsky Real Estate Salesperson Home Sweet Home Propertie…" at bounding box center [250, 134] width 187 height 64
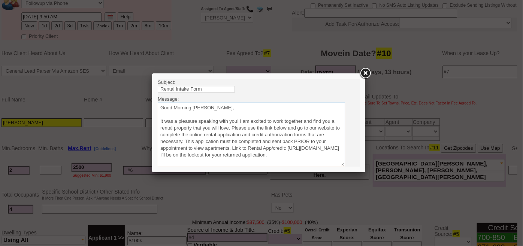
click at [232, 128] on textarea "Sincerely, Renata Staroselsky Real Estate Salesperson Home Sweet Home Propertie…" at bounding box center [250, 134] width 187 height 64
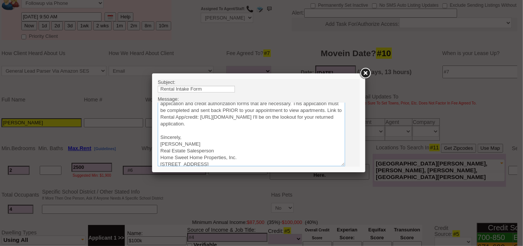
scroll to position [34, 0]
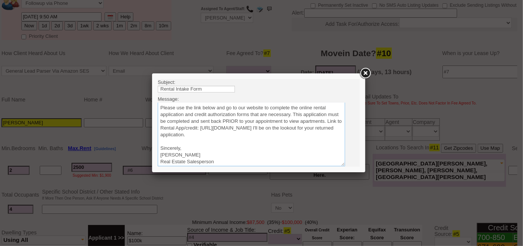
click at [318, 133] on textarea "Sincerely, Renata Staroselsky Real Estate Salesperson Home Sweet Home Propertie…" at bounding box center [250, 134] width 187 height 64
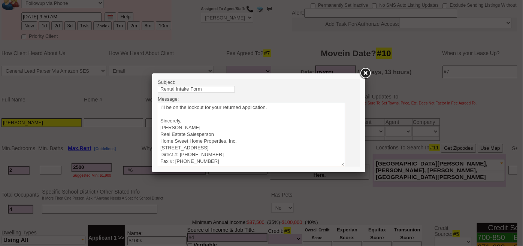
scroll to position [75, 0]
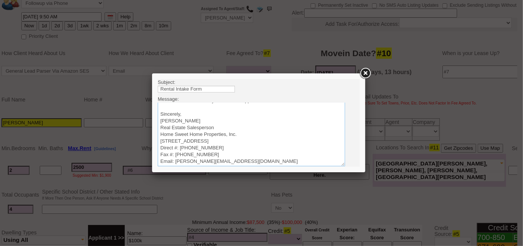
click at [159, 134] on textarea "Sincerely, Renata Staroselsky Real Estate Salesperson Home Sweet Home Propertie…" at bounding box center [250, 134] width 187 height 64
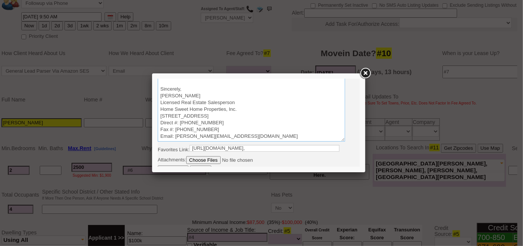
scroll to position [32, 0]
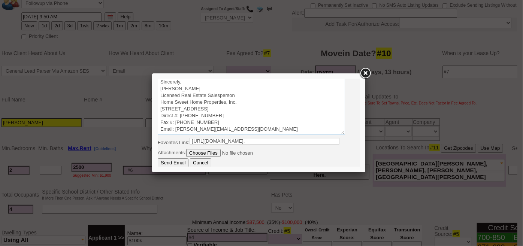
type textarea "Good Morning Jose, It was a pleasure speaking with you! I am excited to work to…"
click at [176, 162] on input "Send Email" at bounding box center [172, 162] width 31 height 9
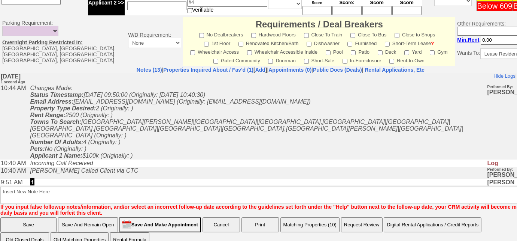
scroll to position [372, 0]
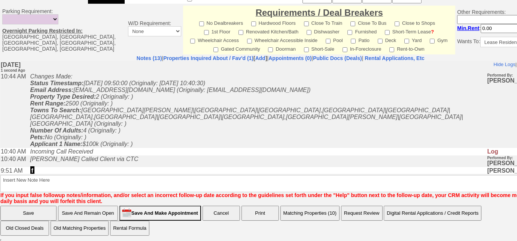
click at [330, 214] on button "Matching Properties (10)" at bounding box center [310, 212] width 59 height 15
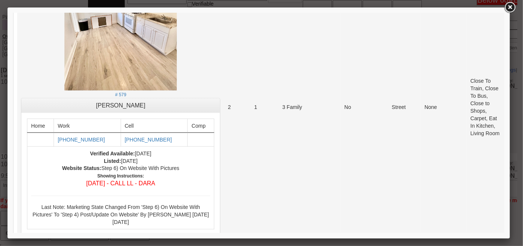
scroll to position [579, 0]
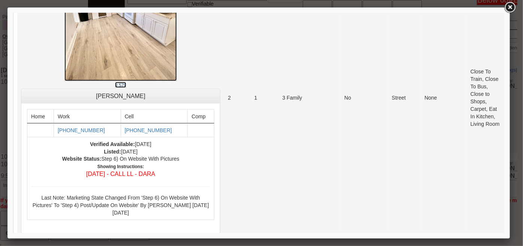
click at [115, 88] on small "# 579" at bounding box center [120, 84] width 11 height 5
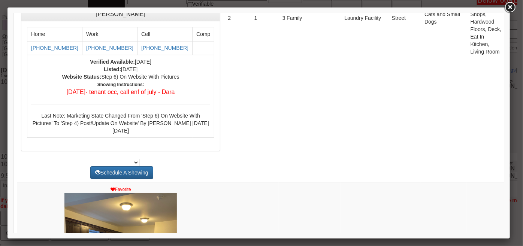
scroll to position [1294, 0]
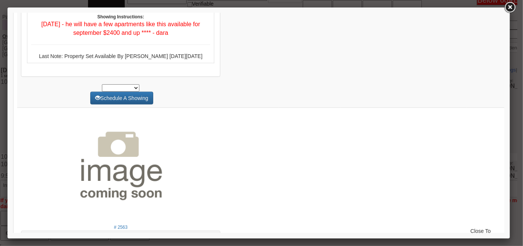
scroll to position [1703, 0]
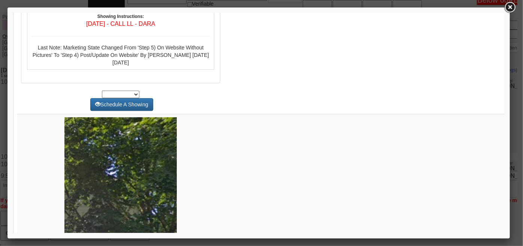
scroll to position [0, 0]
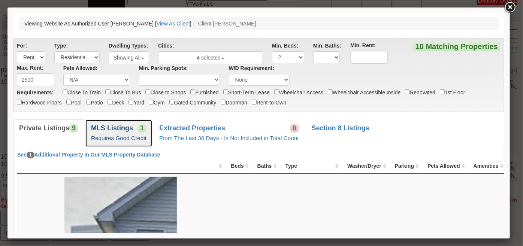
click at [127, 133] on link "MLS Listings 1 Requires Good Credit" at bounding box center [118, 132] width 67 height 27
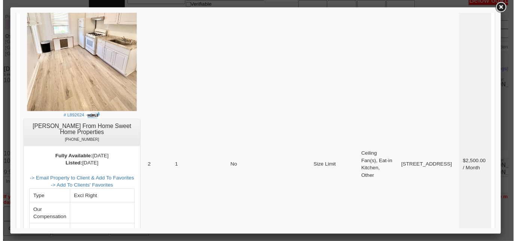
scroll to position [238, 0]
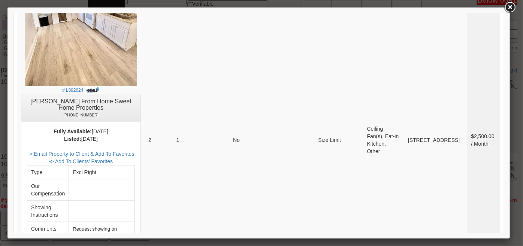
click at [512, 10] on link at bounding box center [509, 7] width 13 height 13
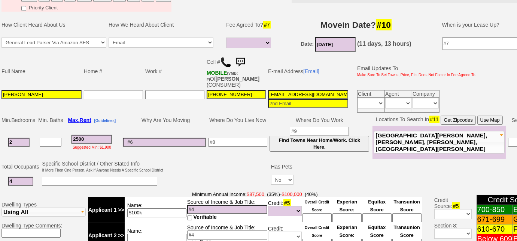
scroll to position [0, 0]
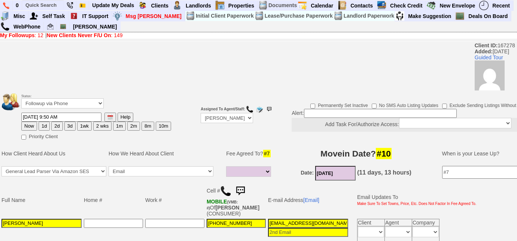
click at [72, 123] on button "3d" at bounding box center [69, 125] width 11 height 9
type input "08/23/2025 10:44 AM"
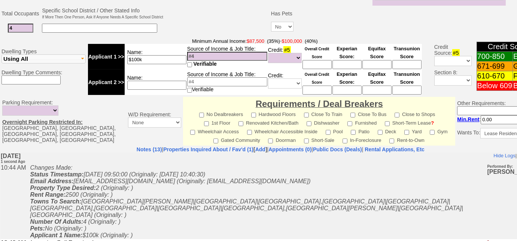
scroll to position [372, 0]
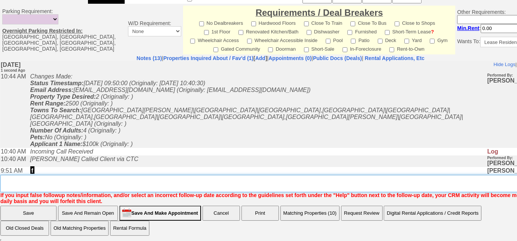
click at [197, 185] on textarea "Insert New Note Here" at bounding box center [283, 183] width 566 height 17
type textarea "sent rental appl and listings"
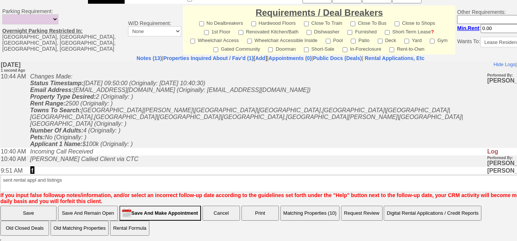
click at [42, 213] on input "Save" at bounding box center [28, 212] width 56 height 15
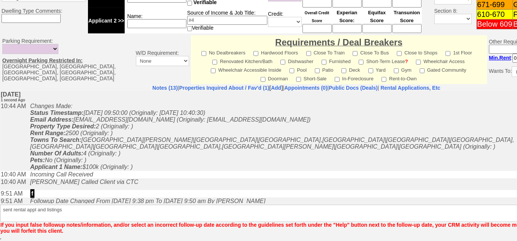
scroll to position [335, 0]
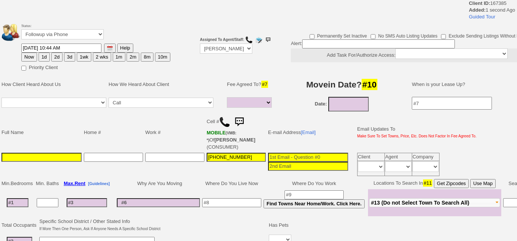
select select
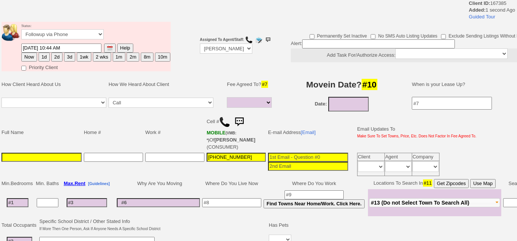
click at [43, 153] on input at bounding box center [41, 157] width 80 height 9
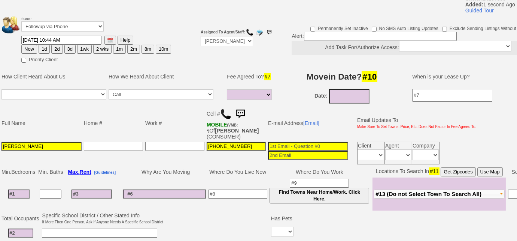
scroll to position [102, 0]
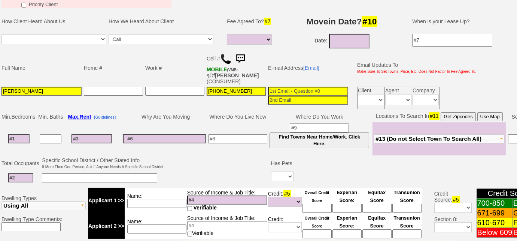
type input "Jill Miller"
click at [417, 134] on td "Fleetwood Pelham New Rochelle Larchmont Mamaroneck Harrison Rye Port Chester Ry…" at bounding box center [439, 138] width 133 height 33
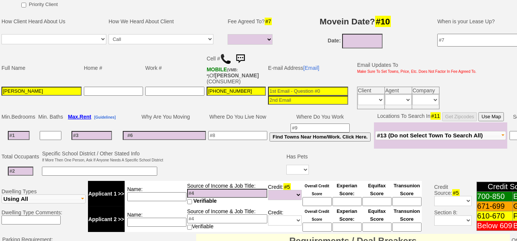
click at [418, 132] on span "#13 (Do not Select Town To Search All)" at bounding box center [430, 135] width 106 height 6
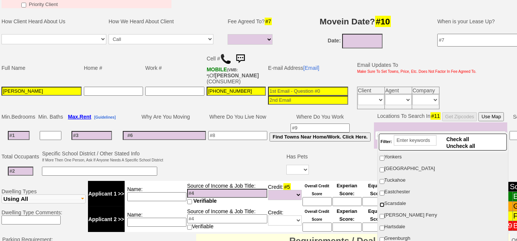
scroll to position [170, 0]
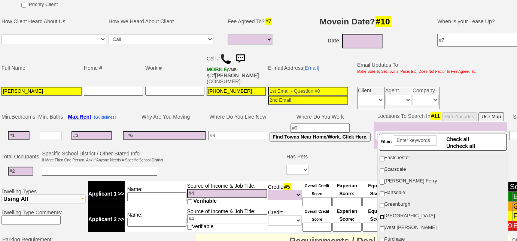
click at [380, 214] on input "[GEOGRAPHIC_DATA]" at bounding box center [382, 216] width 5 height 5
checkbox input "true"
click at [384, 168] on input "Scarsdale" at bounding box center [382, 170] width 5 height 5
checkbox input "true"
click at [202, 149] on td at bounding box center [224, 164] width 121 height 30
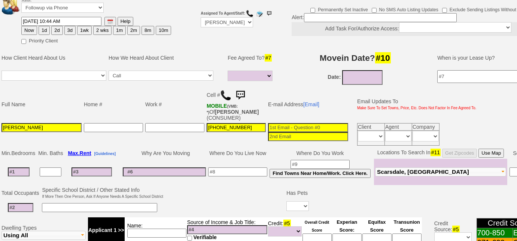
scroll to position [0, 0]
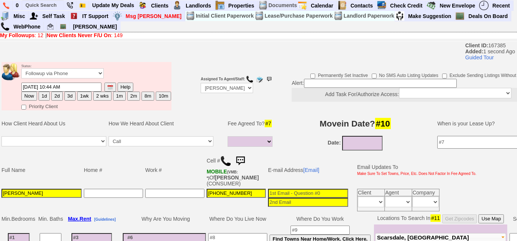
click at [335, 82] on input at bounding box center [380, 83] width 153 height 9
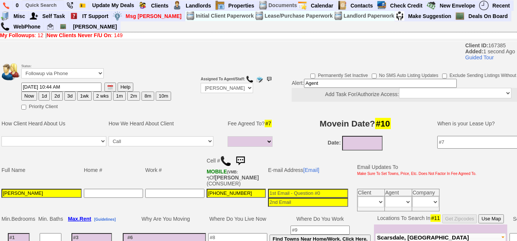
type input "Agent"
click at [216, 87] on select "Up-For-Grabs ***** STAFF ***** Bob Bruno 914-419-3579 Cristy Liberto 914-486-10…" at bounding box center [227, 88] width 52 height 10
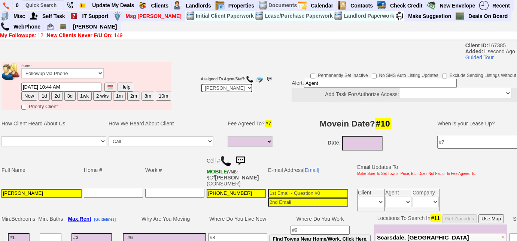
select select "Up-For-Grabs"
click at [201, 83] on select "Up-For-Grabs ***** STAFF ***** Bob Bruno 914-419-3579 Cristy Liberto 914-486-10…" at bounding box center [227, 88] width 52 height 10
click at [282, 133] on td "Movein Date? #10" at bounding box center [356, 123] width 150 height 22
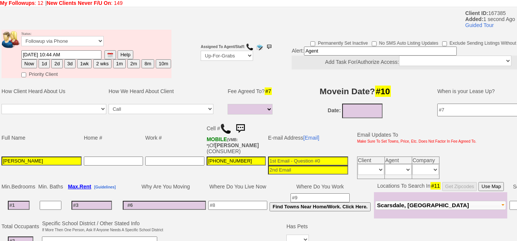
scroll to position [102, 0]
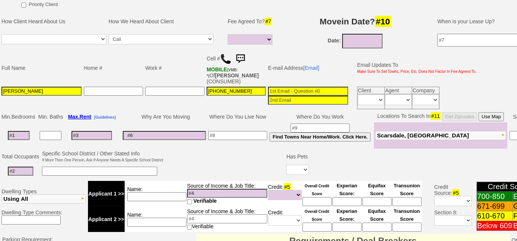
click at [16, 166] on input at bounding box center [20, 170] width 25 height 9
type input "2"
click at [157, 131] on input at bounding box center [164, 135] width 83 height 9
type input "sold home in Yonkers"
click at [26, 131] on input at bounding box center [19, 135] width 22 height 9
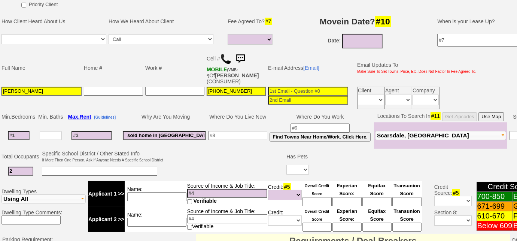
type input "2"
select select
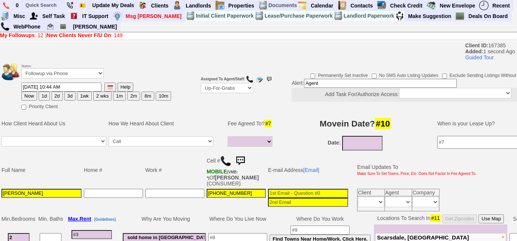
type input "2"
select select
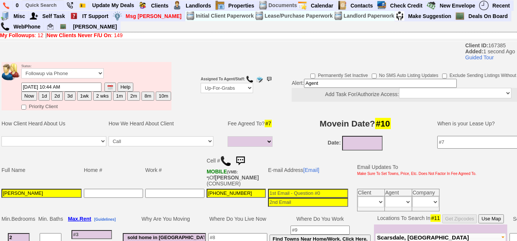
click at [58, 188] on input "Jill Miller" at bounding box center [41, 192] width 80 height 9
type input "[PERSON_NAME]/[PERSON_NAME] [PERSON_NAME]"
click at [231, 93] on select "Up-For-Grabs ***** STAFF ***** Bob Bruno 914-419-3579 Cristy Liberto 914-486-10…" at bounding box center [227, 88] width 52 height 10
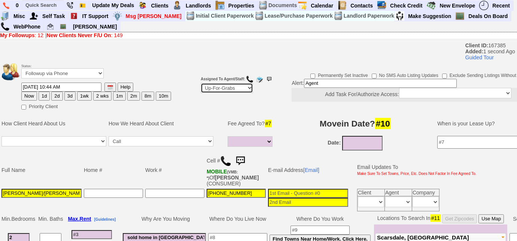
select select "227"
click at [201, 83] on select "Up-For-Grabs ***** STAFF ***** Bob Bruno 914-419-3579 Cristy Liberto 914-486-10…" at bounding box center [227, 88] width 52 height 10
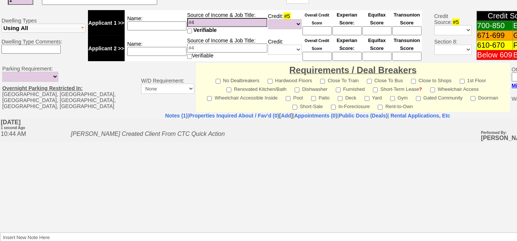
scroll to position [319, 0]
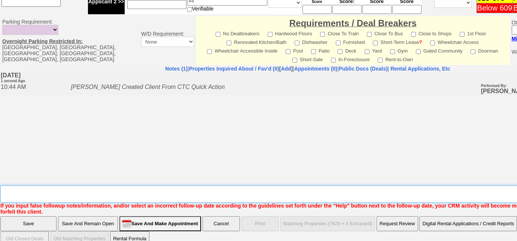
click at [195, 186] on textarea "Insert New Note Here" at bounding box center [310, 193] width 620 height 17
paste textarea "35 Saxon Woods Rd"
type textarea "client is interested in 35 Saxon Woods Rd; will have her reach out to me; let h…"
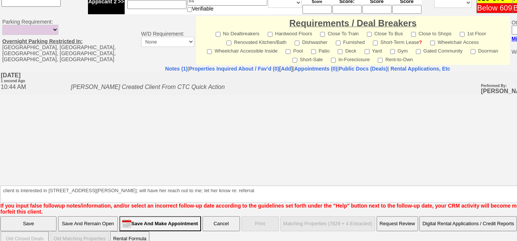
click at [48, 216] on input "Save" at bounding box center [28, 223] width 56 height 15
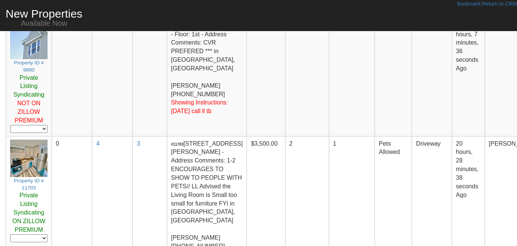
scroll to position [341, 0]
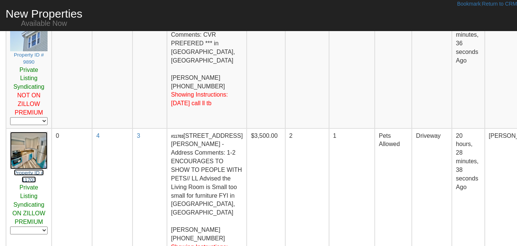
click at [39, 170] on small "Property ID # 11703" at bounding box center [29, 176] width 30 height 13
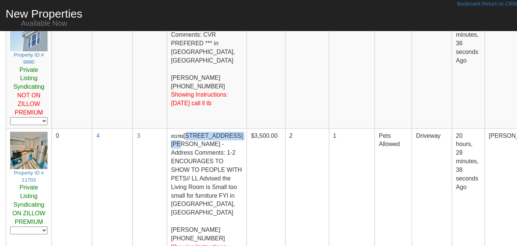
drag, startPoint x: 194, startPoint y: 99, endPoint x: 209, endPoint y: 110, distance: 18.7
click at [209, 129] on td "#11703 [STREET_ADDRESS][PERSON_NAME] - Address Comments: 1-2 ENCOURAGES TO SHOW…" at bounding box center [207, 209] width 80 height 161
copy td "[STREET_ADDRESS][PERSON_NAME]"
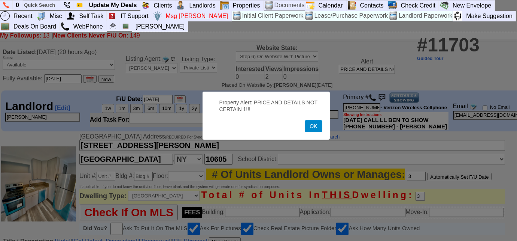
click at [311, 127] on button "OK" at bounding box center [313, 126] width 17 height 12
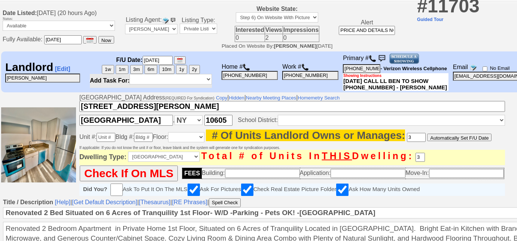
scroll to position [136, 0]
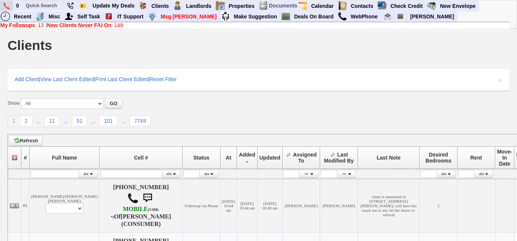
click at [8, 6] on img at bounding box center [6, 6] width 6 height 7
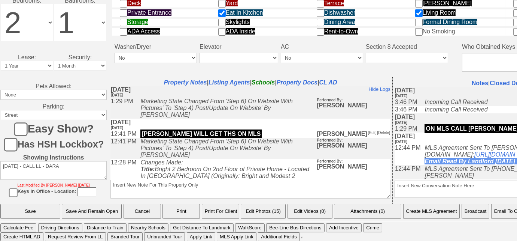
click at [504, 212] on button "Email To Client" at bounding box center [511, 210] width 38 height 15
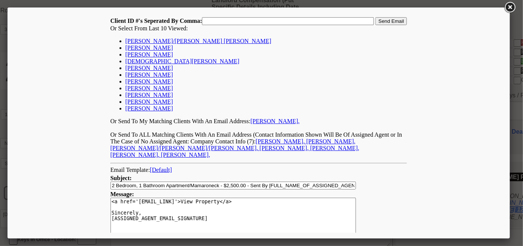
click at [139, 78] on link "Jose luis perez" at bounding box center [149, 74] width 48 height 6
type input "167278,"
click at [378, 19] on input "Send Email" at bounding box center [390, 21] width 31 height 8
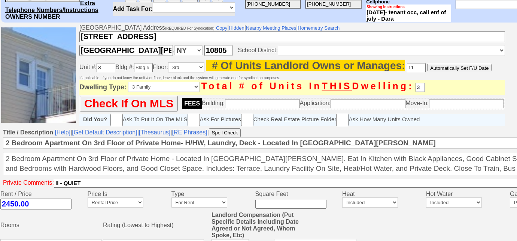
scroll to position [69, 0]
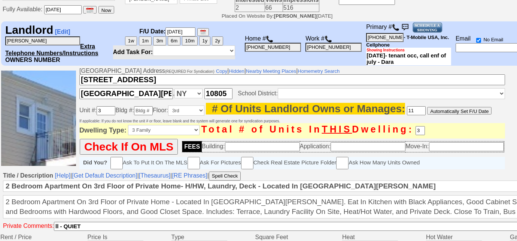
click at [397, 26] on img at bounding box center [395, 27] width 7 height 7
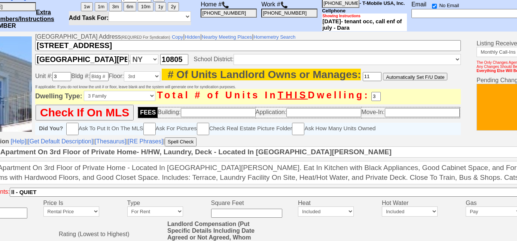
scroll to position [103, 45]
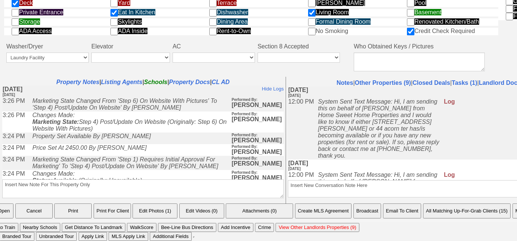
scroll to position [375, 0]
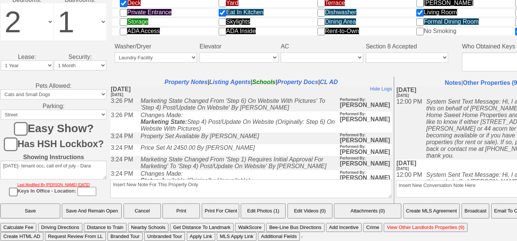
type textarea "2 bd at 130 locust at avenue in NR is not going to be available any time soon, …"
click at [39, 208] on input "Save" at bounding box center [30, 210] width 60 height 15
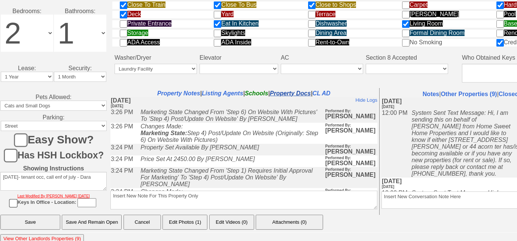
scroll to position [387, 0]
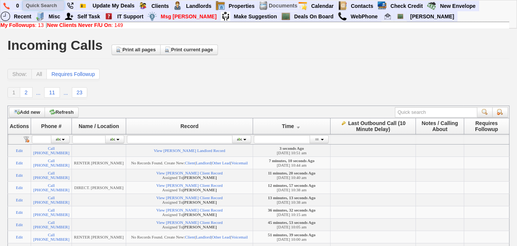
click at [45, 3] on input "text" at bounding box center [43, 5] width 41 height 9
type input "[PERSON_NAME] ave"
click at [3, 5] on img at bounding box center [6, 6] width 6 height 7
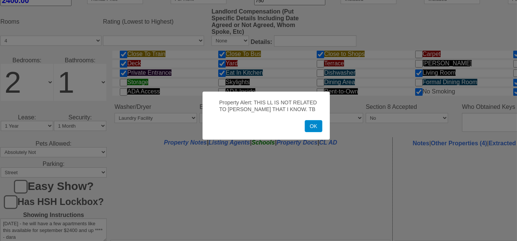
scroll to position [350, 0]
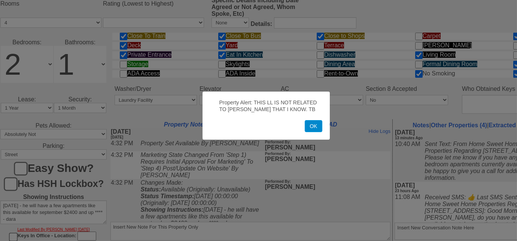
click at [318, 124] on button "OK" at bounding box center [313, 126] width 17 height 12
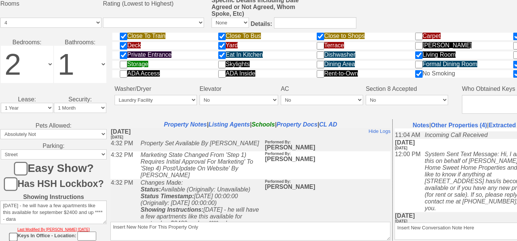
scroll to position [272, 0]
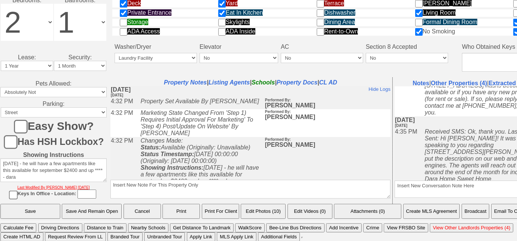
click at [504, 214] on button "Email To Client" at bounding box center [511, 210] width 38 height 15
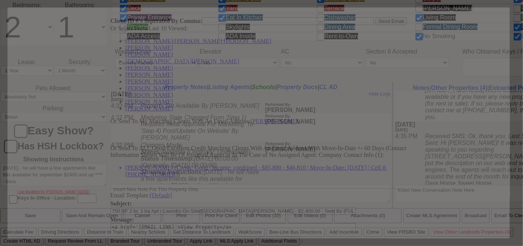
scroll to position [0, 0]
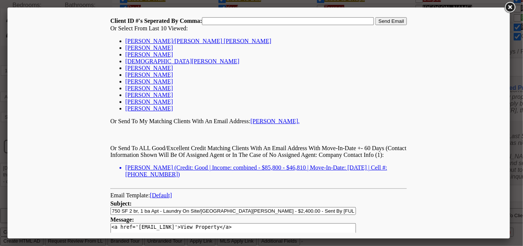
click at [148, 77] on link "Jose luis perez" at bounding box center [149, 74] width 48 height 6
type input "167278,"
click at [379, 24] on input "Send Email" at bounding box center [390, 21] width 31 height 8
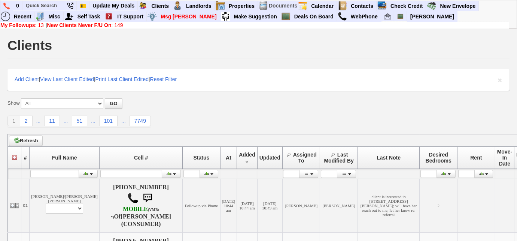
click at [40, 25] on link "My Followups : 13" at bounding box center [21, 25] width 43 height 6
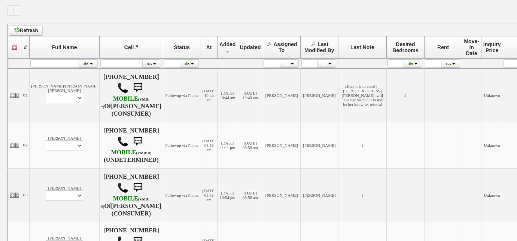
scroll to position [170, 0]
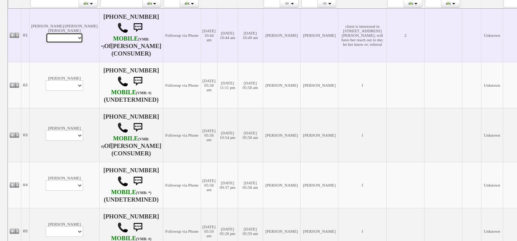
drag, startPoint x: 55, startPoint y: 36, endPoint x: 55, endPoint y: 40, distance: 4.1
click at [55, 36] on select "Profile Edit Print Closed Deals" at bounding box center [64, 38] width 37 height 10
select select "ChangeURL,/crm/custom/edit_client_form.php?redirect=%2Fcrm%2Fclients.php&id=167…"
click at [46, 33] on select "Profile Edit Print Closed Deals" at bounding box center [64, 38] width 37 height 10
select select
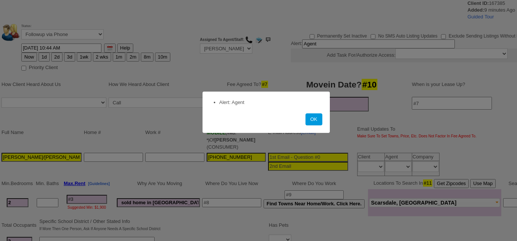
select select
click at [316, 119] on button "OK" at bounding box center [314, 119] width 17 height 12
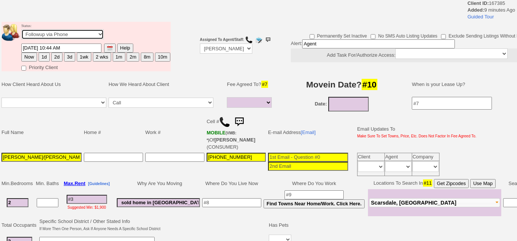
click at [63, 37] on select "Followup via Phone Followup via Email Followup When Section 8 Property Found De…" at bounding box center [62, 34] width 82 height 10
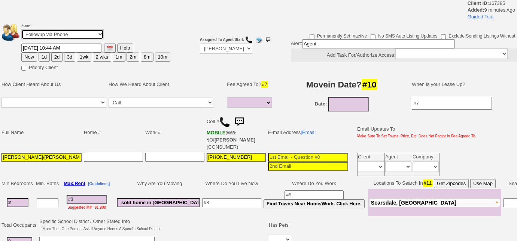
select select "Inactive"
click at [21, 29] on select "Followup via Phone Followup via Email Followup When Section 8 Property Found De…" at bounding box center [62, 34] width 82 height 10
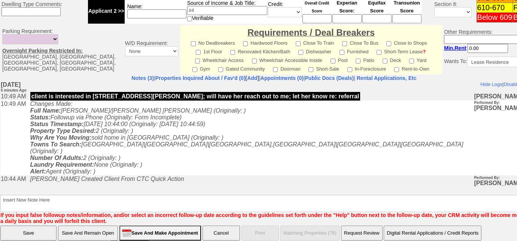
scroll to position [318, 0]
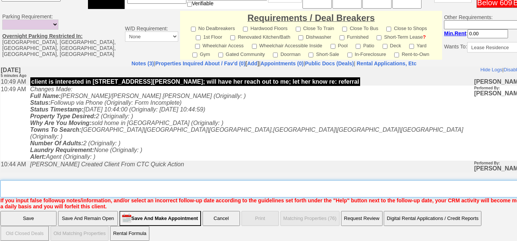
click at [77, 181] on textarea "Insert New Note Here" at bounding box center [276, 188] width 553 height 17
type textarea "f"
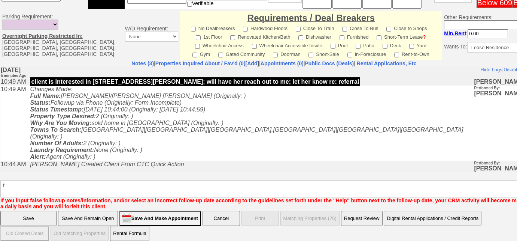
click at [39, 211] on input "Save" at bounding box center [28, 218] width 56 height 15
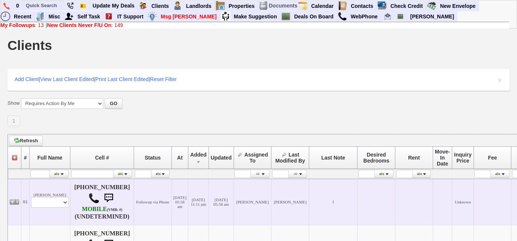
click at [52, 208] on td "[PERSON_NAME] Profile Edit Print Email Externally (Will Not Be Tracked In CRM) …" at bounding box center [50, 201] width 41 height 46
drag, startPoint x: 52, startPoint y: 205, endPoint x: 51, endPoint y: 198, distance: 6.8
click at [52, 205] on select "Profile Edit Print Email Externally (Will Not Be Tracked In CRM) Closed Deals" at bounding box center [49, 202] width 37 height 10
select select "ChangeURL,/crm/custom/edit_client_form.php?redirect=%2Fcrm%2Fclients.php&id=167…"
click at [31, 197] on select "Profile Edit Print Email Externally (Will Not Be Tracked In CRM) Closed Deals" at bounding box center [49, 202] width 37 height 10
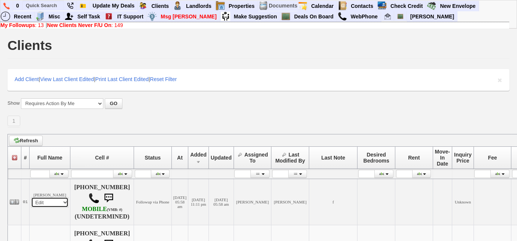
select select
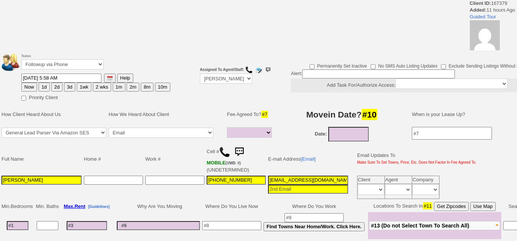
select select
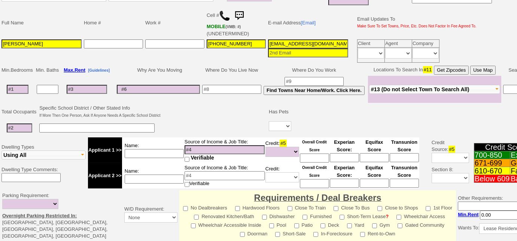
scroll to position [175, 0]
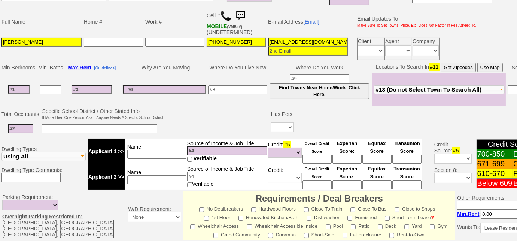
click at [225, 12] on img at bounding box center [225, 15] width 11 height 11
click at [396, 89] on span "#13 (Do not Select Town To Search All)" at bounding box center [429, 89] width 106 height 6
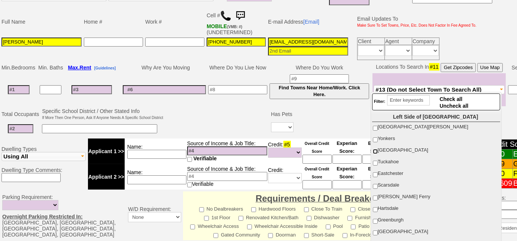
scroll to position [136, 0]
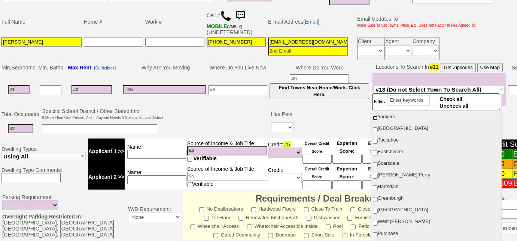
click at [374, 115] on input "Yonkers" at bounding box center [375, 117] width 5 height 5
checkbox input "true"
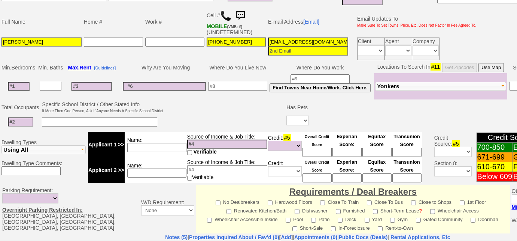
click at [164, 111] on td "Specific School District / Other Stated Info If More Then One Person, Ask If An…" at bounding box center [102, 107] width 123 height 14
click at [24, 82] on input at bounding box center [19, 86] width 22 height 9
type input "3"
select select
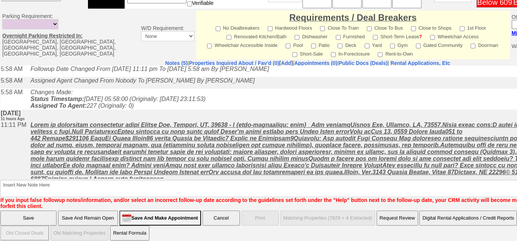
scroll to position [37, 0]
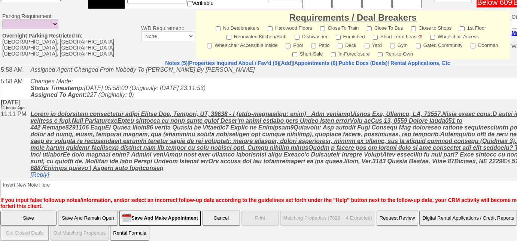
type input "3"
select select
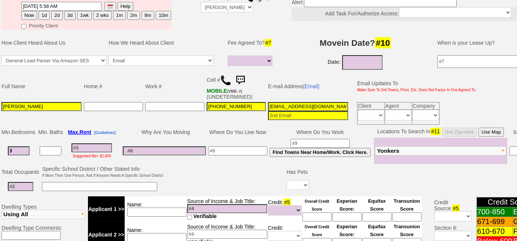
scroll to position [0, 34]
drag, startPoint x: 267, startPoint y: 105, endPoint x: 414, endPoint y: 96, distance: 147.5
click at [414, 96] on tbody "Full Name Home # Work # Cell # MOBILE (VMB: #) (UNDETERMINED) E-mail Address [E…" at bounding box center [239, 99] width 478 height 54
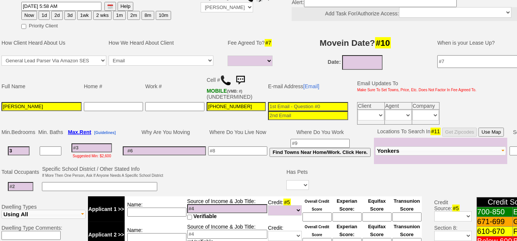
scroll to position [0, 0]
click at [144, 182] on input at bounding box center [99, 186] width 115 height 9
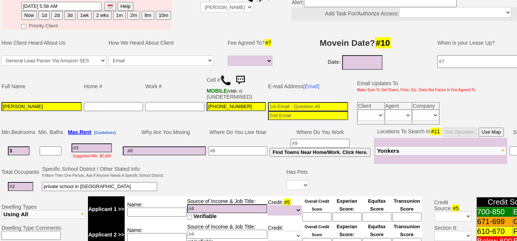
type input "private school in Yonkers"
click at [239, 148] on input at bounding box center [237, 150] width 59 height 9
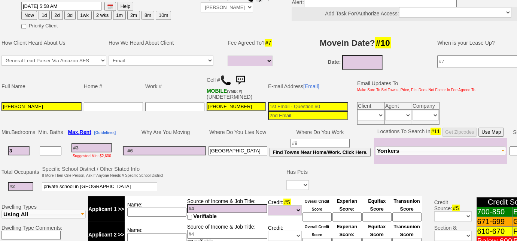
type input "[GEOGRAPHIC_DATA]"
click at [19, 104] on input "Sarah tabet" at bounding box center [41, 106] width 80 height 9
type input "[PERSON_NAME]"
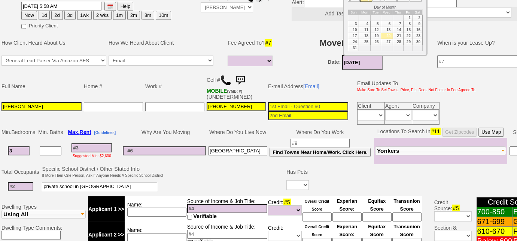
click at [363, 62] on input "08/20/2025" at bounding box center [362, 62] width 40 height 15
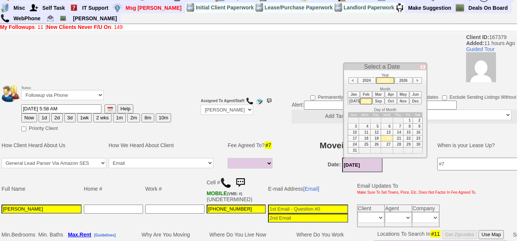
click at [389, 98] on li "Oct" at bounding box center [391, 101] width 12 height 6
click at [387, 130] on td "15" at bounding box center [387, 132] width 12 height 6
type input "10/15/2025"
click at [292, 138] on h3 "Movein Date? #10" at bounding box center [355, 144] width 147 height 13
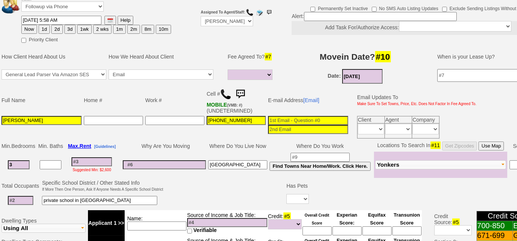
scroll to position [145, 0]
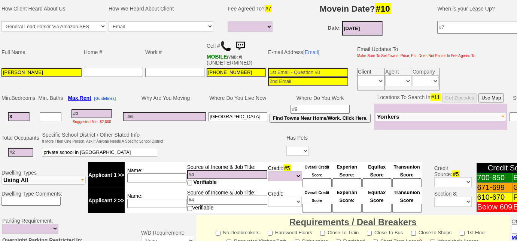
click at [23, 117] on input "3" at bounding box center [19, 116] width 22 height 9
click at [290, 69] on input at bounding box center [308, 72] width 80 height 9
click at [114, 148] on input "private school in Yonkers" at bounding box center [99, 152] width 115 height 9
type input "private school in Yonkers; 1100 sq ft +"
click at [176, 116] on input at bounding box center [164, 116] width 83 height 9
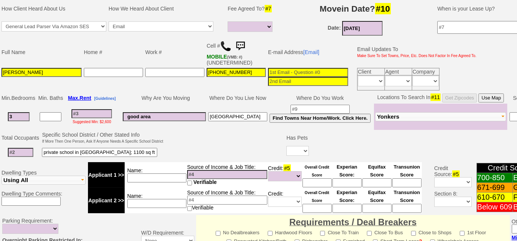
type input "good area"
click at [87, 114] on input at bounding box center [92, 113] width 40 height 9
click at [98, 148] on input "private school in Yonkers; 1100 sq ft +" at bounding box center [99, 152] width 115 height 9
type input "private school in Yonkers st anthony's ; 1100 sq ft +"
click at [24, 151] on input at bounding box center [20, 152] width 25 height 9
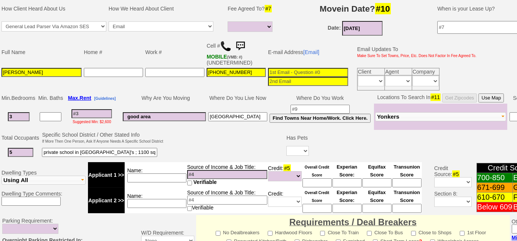
type input "5"
click at [178, 114] on input "good area" at bounding box center [164, 116] width 83 height 9
type input "good area - 3 little kids"
click at [293, 149] on select "Yes No" at bounding box center [298, 151] width 22 height 10
select select "No"
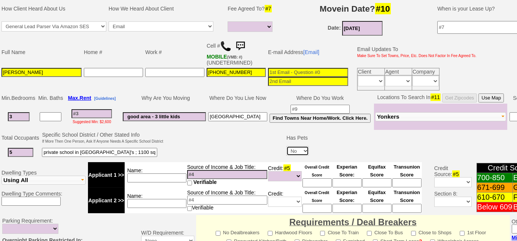
click at [287, 146] on select "Yes No" at bounding box center [298, 151] width 22 height 10
click at [110, 118] on div "Suggested Min: $2,600" at bounding box center [91, 121] width 53 height 6
click at [108, 113] on input at bounding box center [92, 113] width 40 height 9
type input "3"
select select
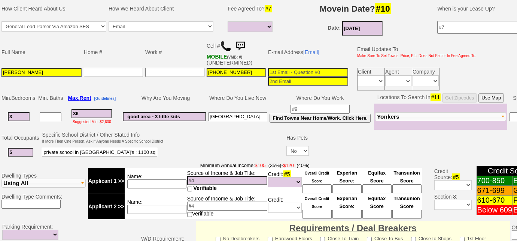
type input "360"
select select
type input "3600"
select select
click at [81, 109] on input "3600" at bounding box center [92, 113] width 40 height 9
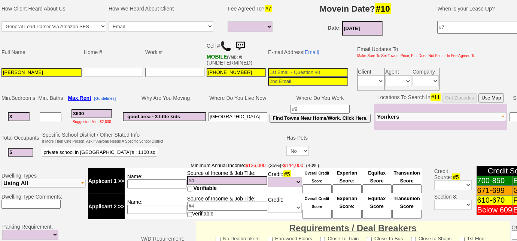
type input "300"
select select
type input "3500"
select select
type input "3500"
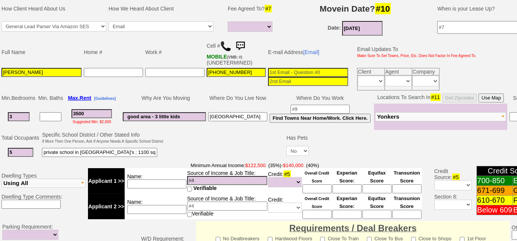
click at [126, 176] on td "Name:" at bounding box center [156, 180] width 62 height 25
select select
click at [136, 182] on input at bounding box center [156, 183] width 59 height 9
type input "combined - $300k"
click at [200, 176] on input at bounding box center [227, 180] width 80 height 9
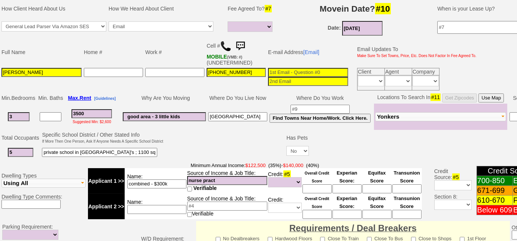
type input "nurse pract"
click at [205, 202] on input at bounding box center [227, 205] width 80 height 9
click at [188, 202] on input "construction" at bounding box center [227, 205] width 80 height 9
type input "self construction"
click at [281, 177] on select "Unknown Bad (Below 609) Fair (610-670) Good (671-699) Excellent (700-850) None" at bounding box center [285, 182] width 34 height 10
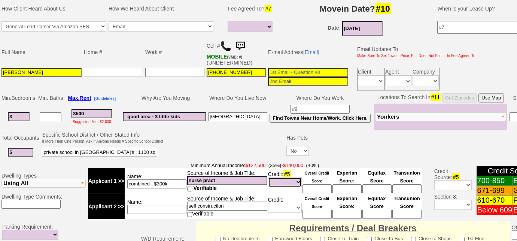
select select "Excellent"
click at [268, 177] on select "Unknown Bad (Below 609) Fair (610-670) Good (671-699) Excellent (700-850) None" at bounding box center [285, 182] width 34 height 10
click at [294, 203] on select "Unknown Bad (Below 609) Fair (610-670) Good (671-699) Excellent (700-850) None" at bounding box center [285, 207] width 34 height 10
select select "Good"
click at [268, 202] on select "Unknown Bad (Below 609) Fair (610-670) Good (671-699) Excellent (700-850) None" at bounding box center [285, 207] width 34 height 10
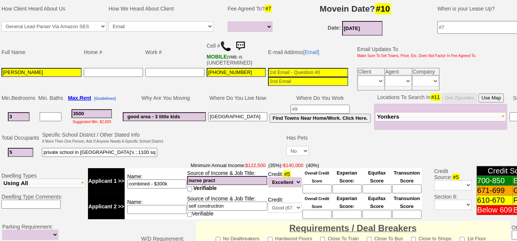
click at [311, 211] on input at bounding box center [317, 213] width 29 height 9
type input "680"
click at [313, 184] on input at bounding box center [317, 188] width 29 height 9
type input "700"
click at [221, 180] on input "nurse pract" at bounding box center [227, 180] width 80 height 9
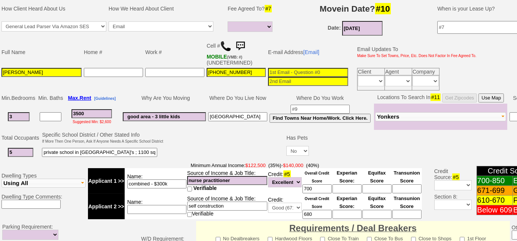
type input "nurse practitioner"
click at [259, 27] on select "Full Fee Fee: $5,040.00 Total Move in Costs: $12,040.00 1 Month Fee: $3,500.00 …" at bounding box center [250, 26] width 45 height 10
select select "Full Fee"
click at [228, 21] on select "Full Fee Fee: $5,040.00 Total Move in Costs: $12,040.00 1 Month Fee: $3,500.00 …" at bounding box center [250, 26] width 45 height 10
click at [291, 71] on input at bounding box center [308, 72] width 80 height 9
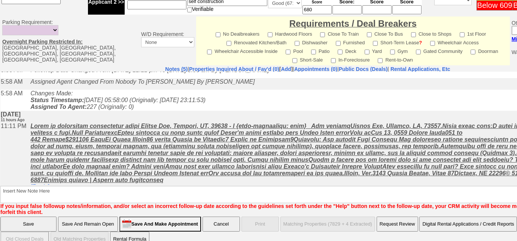
scroll to position [37, 0]
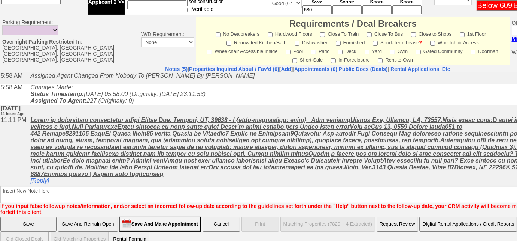
type input "sarah.tabet001@gmail.com"
click at [97, 223] on input "Save And Remain Open" at bounding box center [88, 223] width 60 height 15
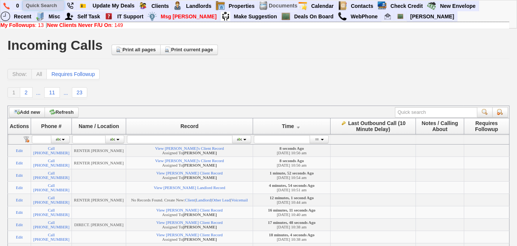
click at [55, 3] on input "text" at bounding box center [43, 5] width 41 height 9
click at [6, 7] on img at bounding box center [6, 6] width 6 height 7
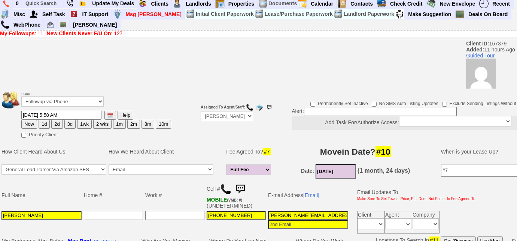
scroll to position [170, 0]
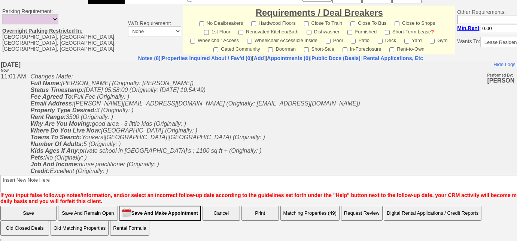
click at [110, 213] on input "Save And Remain Open" at bounding box center [88, 212] width 60 height 15
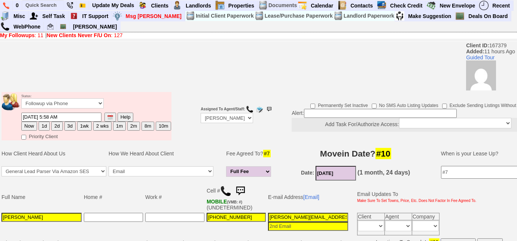
drag, startPoint x: 16, startPoint y: 216, endPoint x: 0, endPoint y: 214, distance: 16.6
click at [0, 214] on td "Full Name Home # Work # Cell # MOBILE (VMB: #) (UNDETERMINED) E-mail Address [E…" at bounding box center [281, 209] width 562 height 55
click at [311, 194] on link "[Email]" at bounding box center [312, 197] width 16 height 6
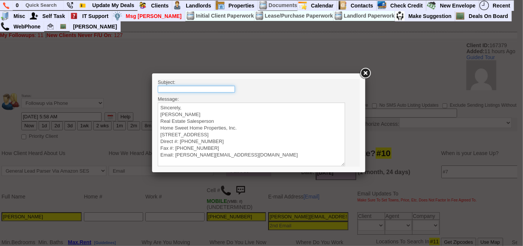
click at [208, 88] on input "text" at bounding box center [195, 88] width 77 height 7
type input "Rental Intake Form"
click at [201, 106] on textarea "Sincerely, Renata Staroselsky Real Estate Salesperson Home Sweet Home Propertie…" at bounding box center [250, 134] width 187 height 64
paste textarea "Good Morning Sarah, It was a pleasure speaking with you! I am excited to work t…"
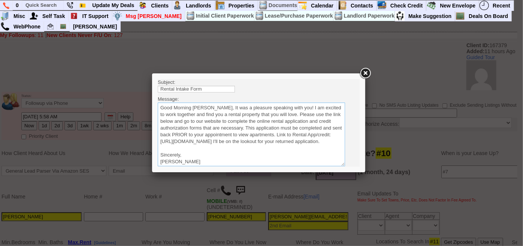
click at [207, 107] on textarea "Sincerely, Renata Staroselsky Real Estate Salesperson Home Sweet Home Propertie…" at bounding box center [250, 134] width 187 height 64
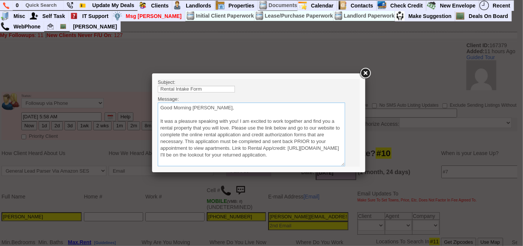
click at [230, 126] on textarea "Sincerely, Renata Staroselsky Real Estate Salesperson Home Sweet Home Propertie…" at bounding box center [250, 134] width 187 height 64
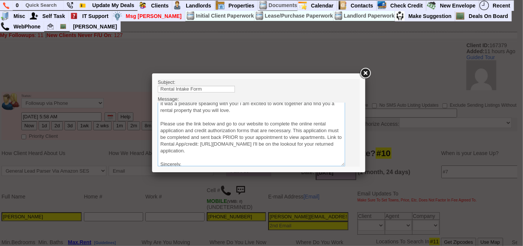
scroll to position [34, 0]
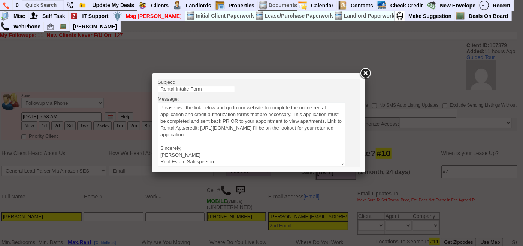
click at [319, 133] on textarea "Sincerely, Renata Staroselsky Real Estate Salesperson Home Sweet Home Propertie…" at bounding box center [250, 134] width 187 height 64
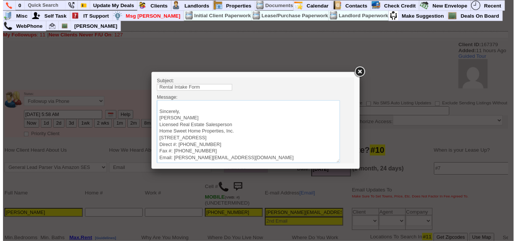
scroll to position [22, 0]
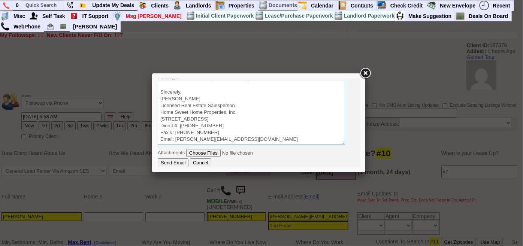
type textarea "Good Morning Sarah, It was a pleasure speaking with you! I am excited to work t…"
click at [171, 165] on input "Send Email" at bounding box center [172, 162] width 31 height 9
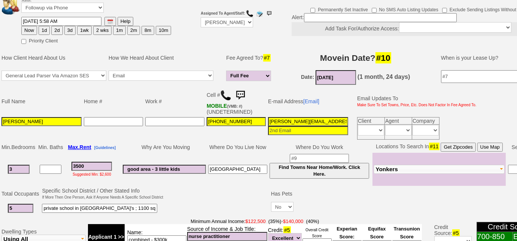
scroll to position [238, 0]
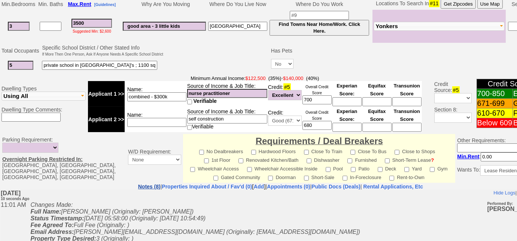
click at [138, 183] on link "Notes (8)" at bounding box center [149, 186] width 22 height 6
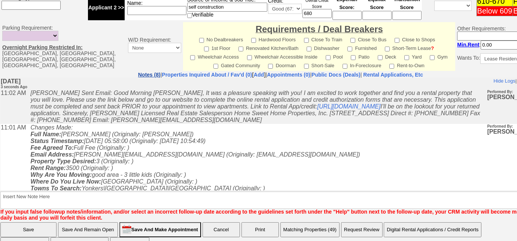
scroll to position [366, 0]
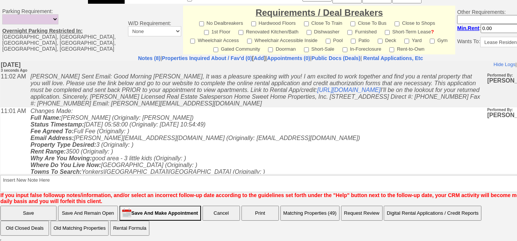
click at [318, 215] on button "Matching Properties (49)" at bounding box center [310, 212] width 59 height 15
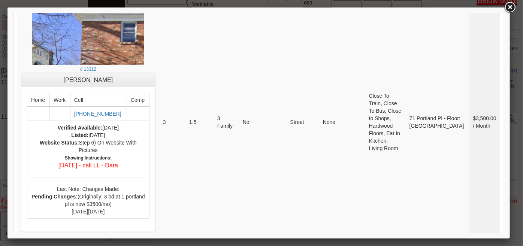
scroll to position [204, 0]
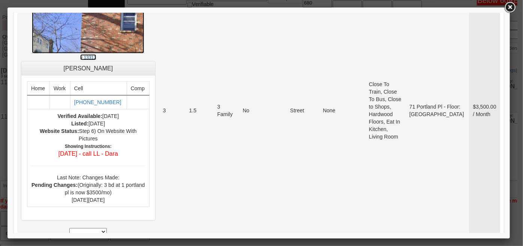
click at [92, 57] on small "# 13312" at bounding box center [88, 57] width 16 height 5
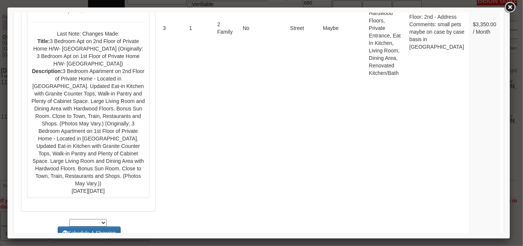
scroll to position [3061, 0]
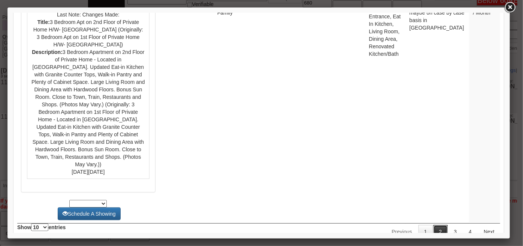
click at [438, 225] on link "2" at bounding box center [440, 231] width 14 height 13
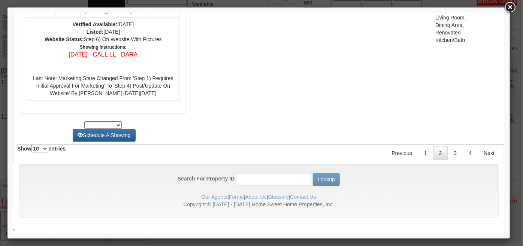
scroll to position [3801, 0]
click at [454, 158] on link "3" at bounding box center [455, 153] width 14 height 13
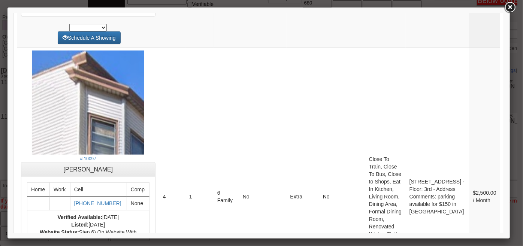
scroll to position [0, 0]
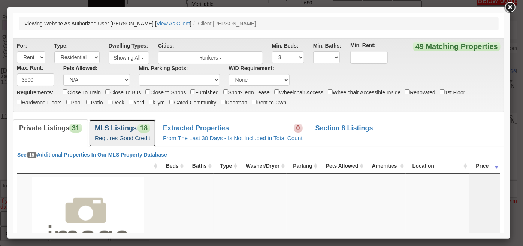
click at [135, 126] on b "MLS Listings" at bounding box center [115, 127] width 42 height 7
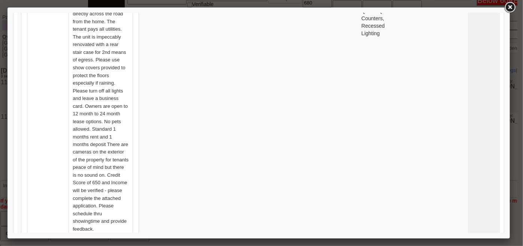
scroll to position [3573, 0]
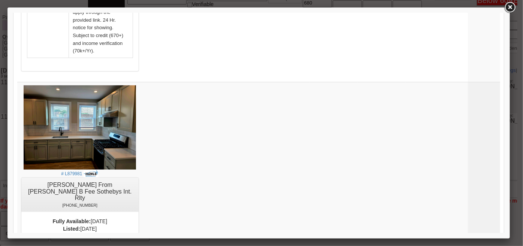
scroll to position [3028, 0]
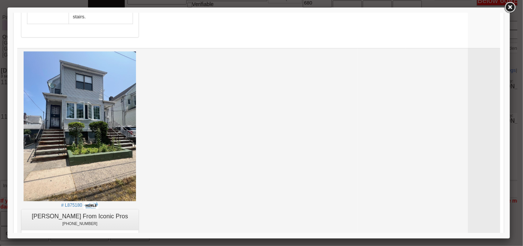
scroll to position [2381, 0]
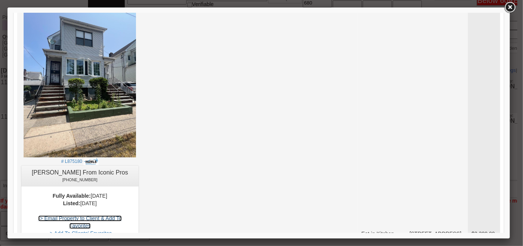
click at [121, 215] on link "-> Email Property to Client & Add To Favorites" at bounding box center [80, 221] width 84 height 13
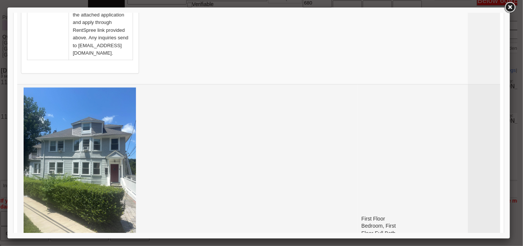
scroll to position [1938, 0]
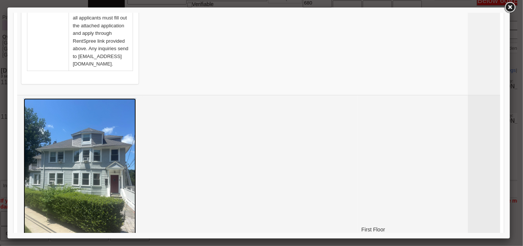
click at [109, 98] on img at bounding box center [79, 173] width 112 height 150
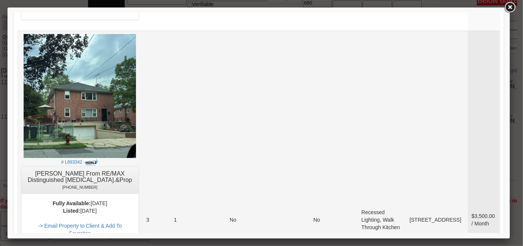
scroll to position [1631, 0]
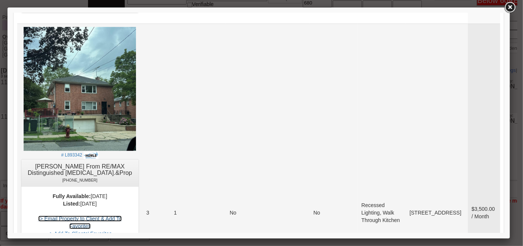
click at [121, 215] on link "-> Email Property to Client & Add To Favorites" at bounding box center [80, 221] width 84 height 13
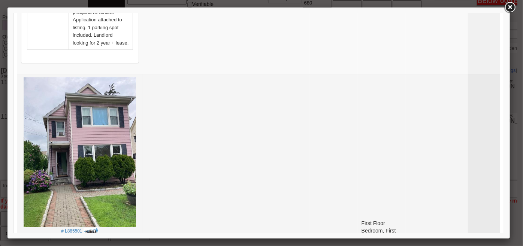
scroll to position [1325, 0]
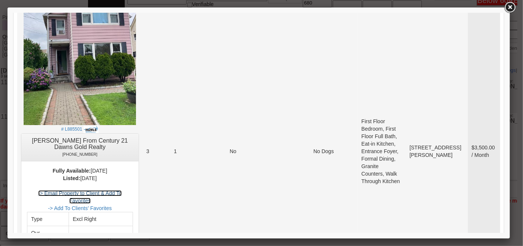
click at [121, 190] on link "-> Email Property to Client & Add To Favorites" at bounding box center [80, 196] width 84 height 13
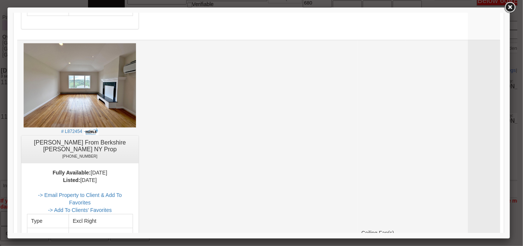
scroll to position [848, 0]
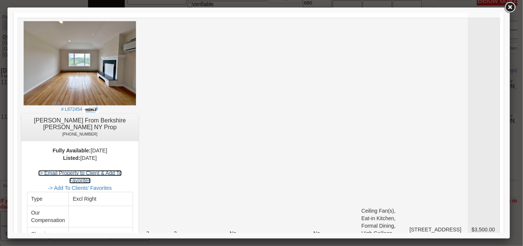
click at [121, 170] on link "-> Email Property to Client & Add To Favorites" at bounding box center [80, 176] width 84 height 13
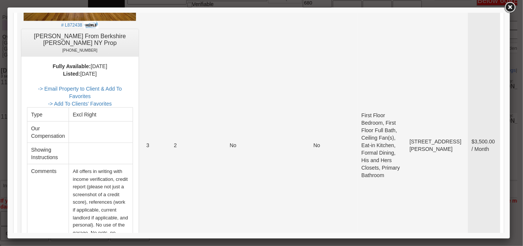
scroll to position [507, 0]
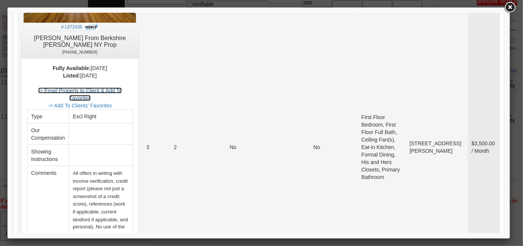
click at [120, 87] on link "-> Email Property to Client & Add To Favorites" at bounding box center [80, 93] width 84 height 13
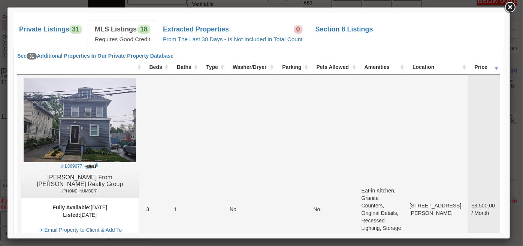
scroll to position [201, 0]
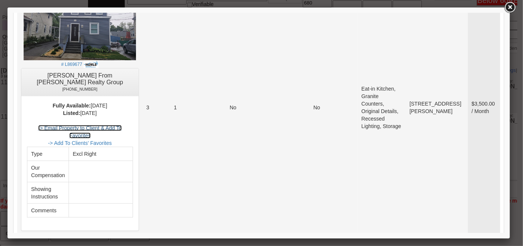
click at [121, 128] on link "-> Email Property to Client & Add To Favorites" at bounding box center [80, 131] width 84 height 13
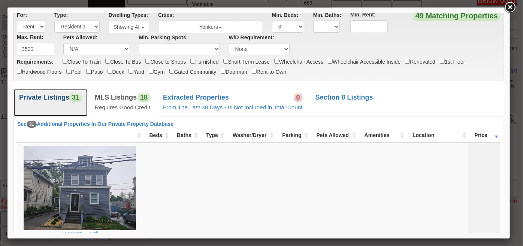
click at [30, 95] on b "Private Listings" at bounding box center [44, 96] width 50 height 7
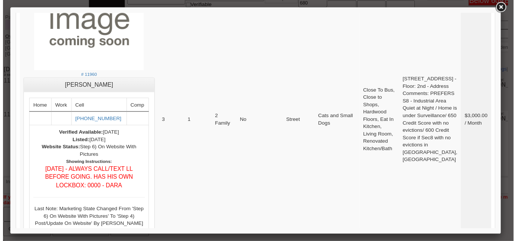
scroll to position [235, 0]
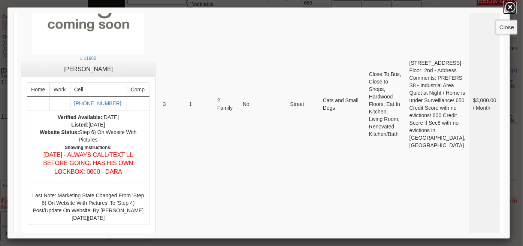
drag, startPoint x: 513, startPoint y: 8, endPoint x: 439, endPoint y: 0, distance: 74.2
click at [511, 8] on link at bounding box center [509, 7] width 13 height 13
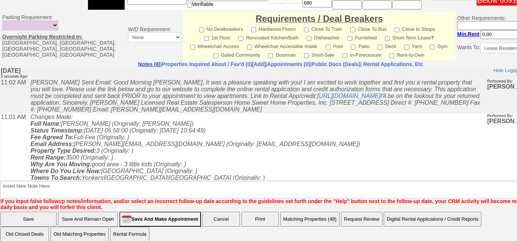
click at [138, 62] on link "Notes (8)" at bounding box center [149, 64] width 22 height 6
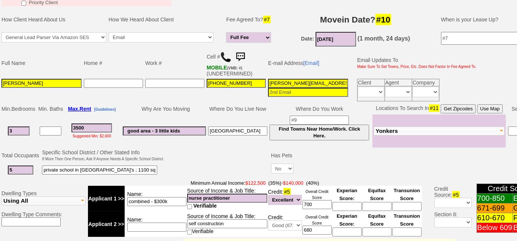
scroll to position [54, 0]
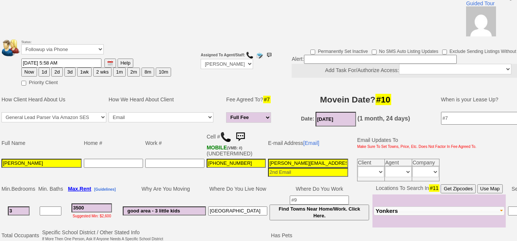
click at [67, 72] on button "3d" at bounding box center [69, 71] width 11 height 9
type input "08/23/2025 11:01 AM"
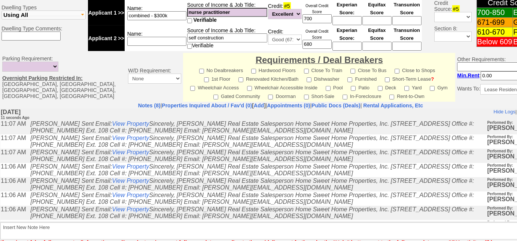
scroll to position [366, 0]
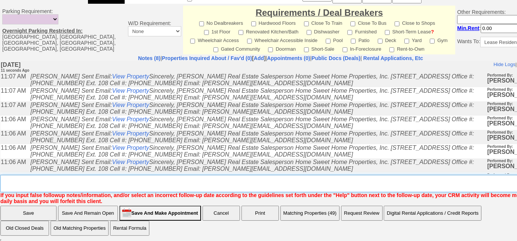
click at [111, 182] on textarea "Insert New Note Here" at bounding box center [283, 183] width 566 height 17
type textarea "Sent rental appl and listings"
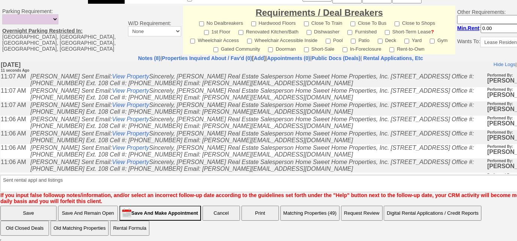
scroll to position [329, 0]
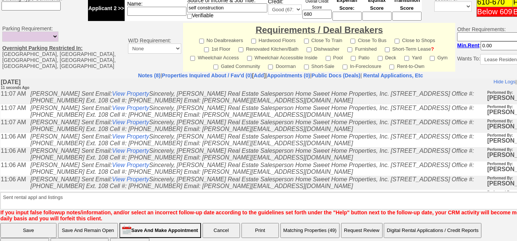
click at [48, 223] on input "Save" at bounding box center [28, 230] width 56 height 15
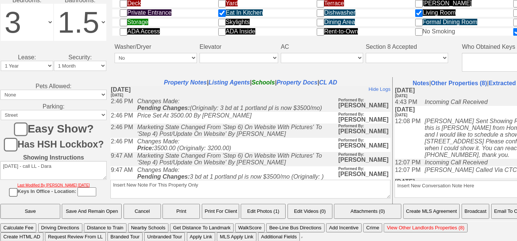
click at [507, 212] on button "Email To Client" at bounding box center [511, 210] width 38 height 15
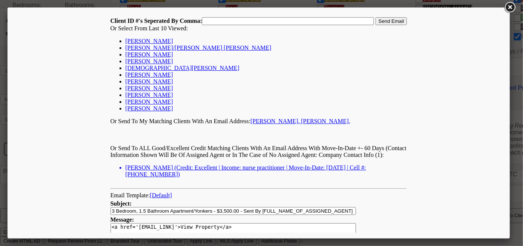
click at [131, 40] on link "[PERSON_NAME]" at bounding box center [149, 40] width 48 height 6
type input "167379,"
drag, startPoint x: 384, startPoint y: 22, endPoint x: 378, endPoint y: 14, distance: 10.9
click at [384, 21] on input "Send Email" at bounding box center [390, 21] width 31 height 8
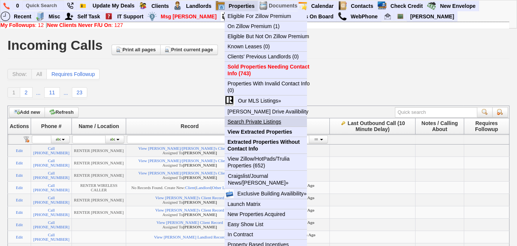
click at [262, 121] on link "Search Private Listings" at bounding box center [269, 122] width 88 height 10
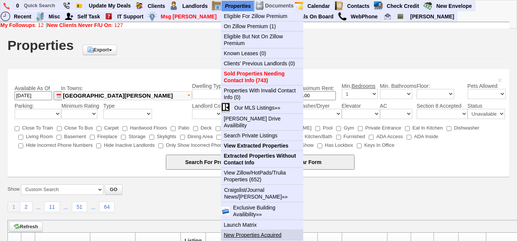
click at [256, 230] on link "New Properties Acquired" at bounding box center [262, 235] width 82 height 10
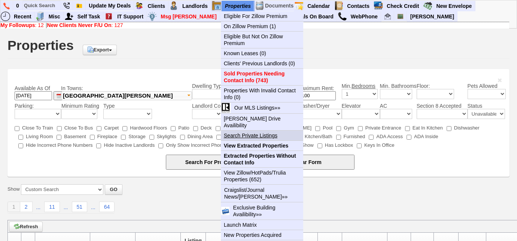
click at [268, 130] on link "Search Private Listings" at bounding box center [262, 135] width 82 height 10
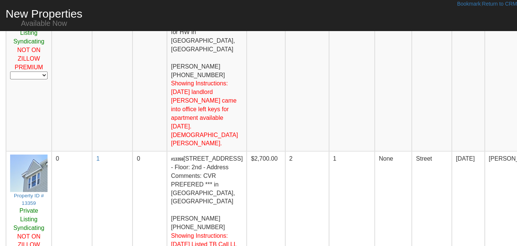
scroll to position [1180, 0]
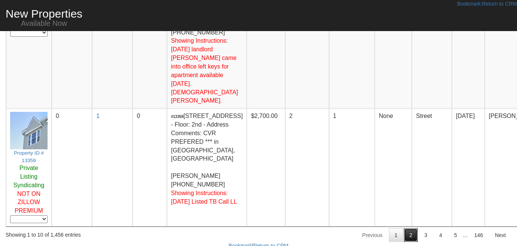
click at [413, 229] on link "2" at bounding box center [411, 235] width 14 height 13
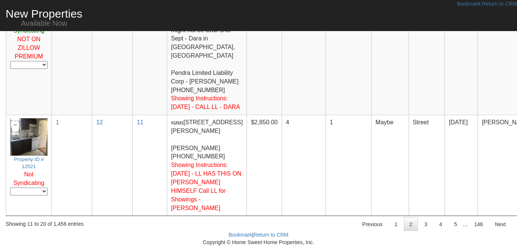
scroll to position [1453, 0]
click at [422, 225] on link "3" at bounding box center [426, 224] width 14 height 13
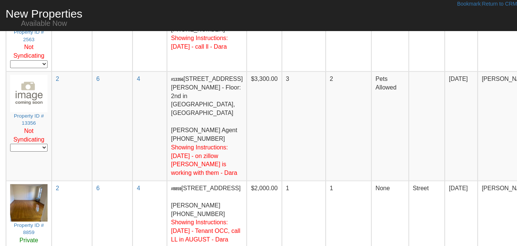
scroll to position [1147, 0]
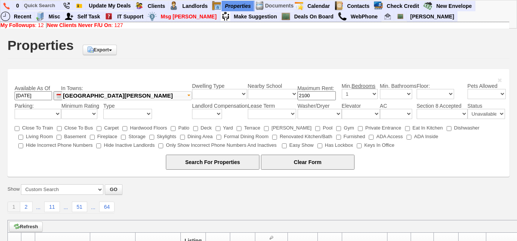
click at [159, 96] on button "[GEOGRAPHIC_DATA][PERSON_NAME]" at bounding box center [126, 95] width 131 height 9
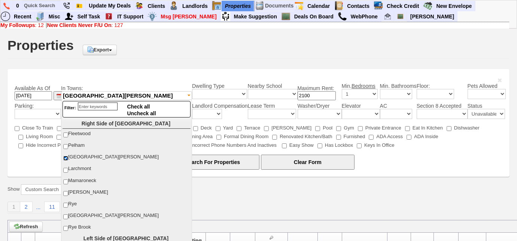
click at [65, 157] on input "[GEOGRAPHIC_DATA][PERSON_NAME]" at bounding box center [65, 157] width 5 height 5
checkbox input "false"
click at [67, 191] on input "[PERSON_NAME]" at bounding box center [65, 193] width 5 height 5
checkbox input "true"
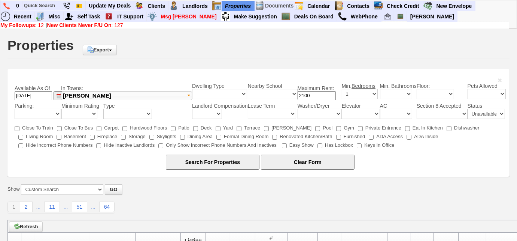
drag, startPoint x: 305, startPoint y: 97, endPoint x: 325, endPoint y: 100, distance: 19.8
click at [305, 97] on input "2100" at bounding box center [317, 95] width 38 height 9
type input "2600"
click at [484, 111] on select "Available Unavailable" at bounding box center [486, 114] width 37 height 10
select select "Available"
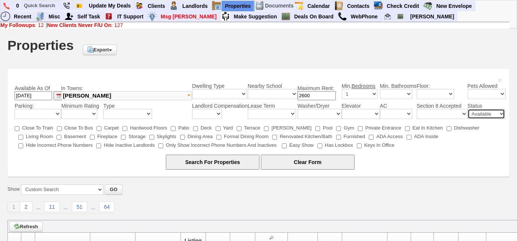
click at [468, 109] on select "Available Unavailable" at bounding box center [486, 114] width 37 height 10
click at [202, 163] on input "Search For Properties" at bounding box center [213, 161] width 94 height 15
click at [472, 112] on select "Available Unavailable" at bounding box center [486, 114] width 37 height 10
select select "Unavailable"
click at [468, 109] on select "Available Unavailable" at bounding box center [486, 114] width 37 height 10
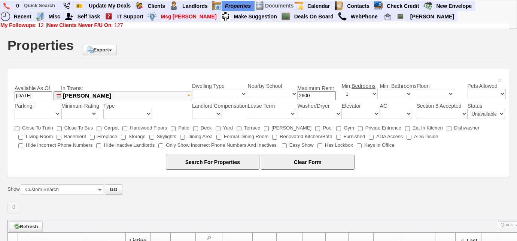
click at [235, 167] on input "Search For Properties" at bounding box center [213, 161] width 94 height 15
click at [4, 3] on img at bounding box center [6, 6] width 6 height 7
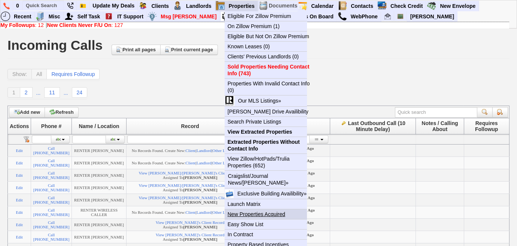
click at [259, 214] on link "New Properties Acquired" at bounding box center [269, 214] width 88 height 10
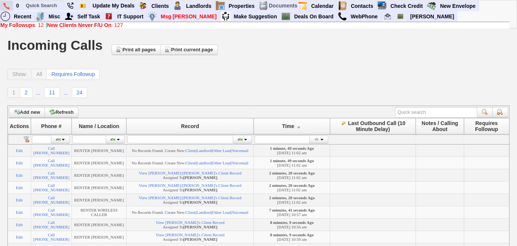
click at [9, 7] on img at bounding box center [6, 6] width 6 height 7
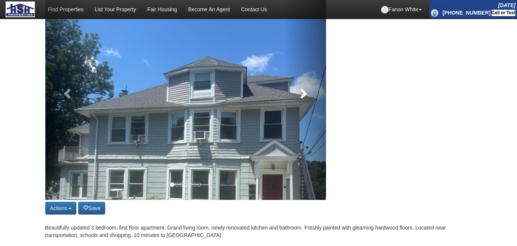
scroll to position [102, 0]
click at [306, 102] on link at bounding box center [305, 91] width 42 height 217
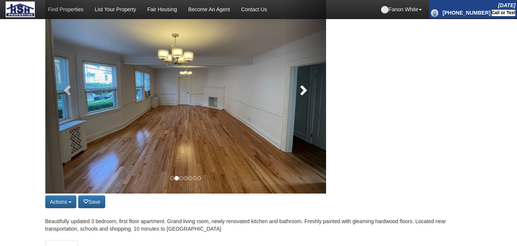
click at [306, 102] on link at bounding box center [305, 88] width 42 height 211
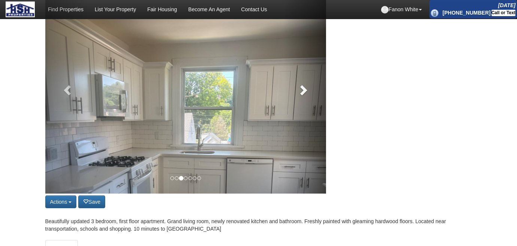
click at [306, 102] on link at bounding box center [305, 88] width 42 height 211
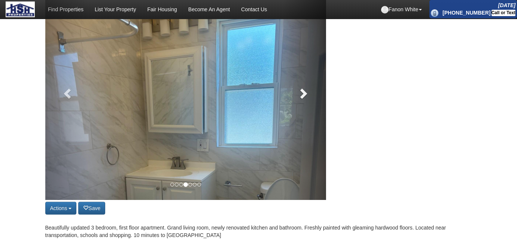
click at [306, 102] on link at bounding box center [305, 91] width 42 height 217
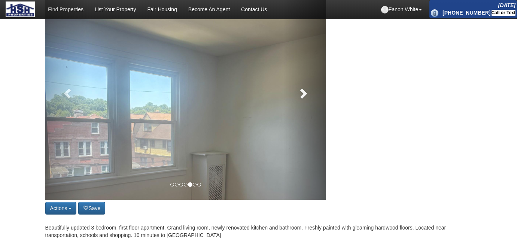
click at [306, 102] on link at bounding box center [305, 91] width 42 height 217
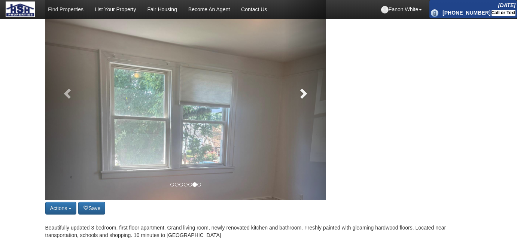
click at [306, 102] on link at bounding box center [305, 91] width 42 height 217
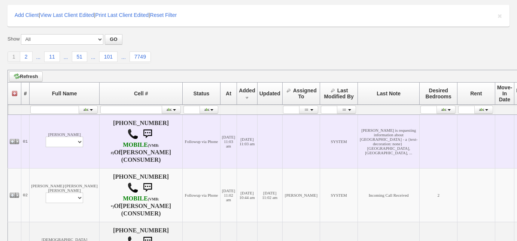
scroll to position [68, 0]
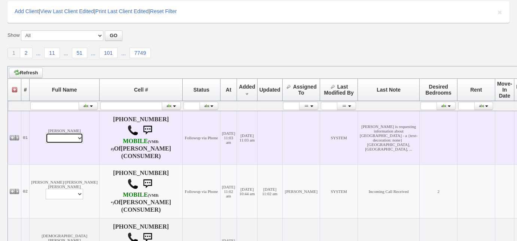
drag, startPoint x: 66, startPoint y: 138, endPoint x: 65, endPoint y: 142, distance: 4.2
click at [66, 138] on select "Profile Edit Print Email Externally (Will Not Be Tracked In CRM) Closed Deals" at bounding box center [64, 138] width 37 height 10
select select "ChangeURL,/crm/custom/edit_client_form.php?redirect=%2Fcrm%2Fclients.php&id=167…"
click at [46, 133] on select "Profile Edit Print Email Externally (Will Not Be Tracked In CRM) Closed Deals" at bounding box center [64, 138] width 37 height 10
select select
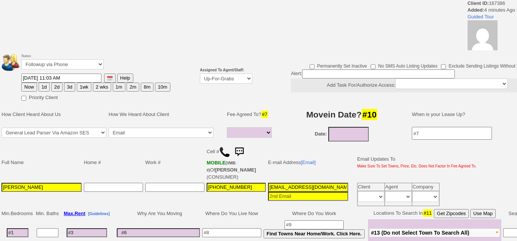
select select
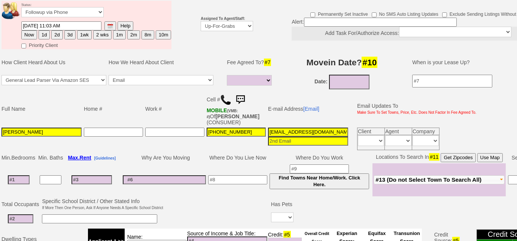
scroll to position [25, 0]
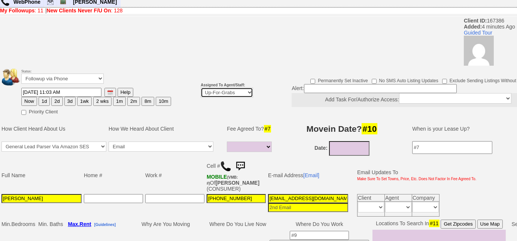
click at [223, 91] on select "Up-For-Grabs ***** STAFF ***** Bob Bruno 914-419-3579 Cristy Liberto 914-486-10…" at bounding box center [227, 92] width 52 height 10
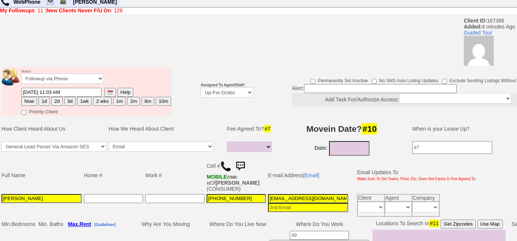
click at [34, 10] on b "My Followups" at bounding box center [17, 10] width 35 height 6
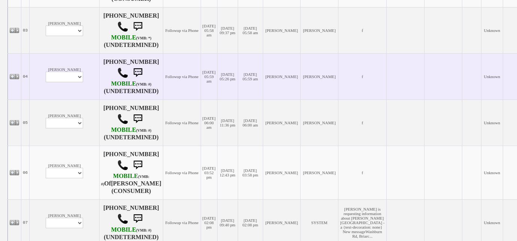
scroll to position [238, 0]
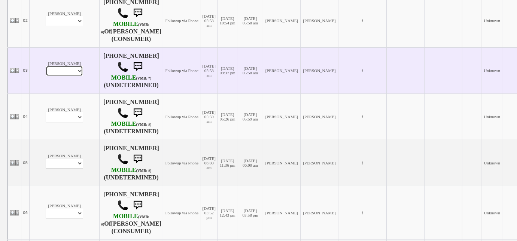
click at [64, 69] on select "Profile Edit Print Email Externally (Will Not Be Tracked In CRM) Closed Deals" at bounding box center [64, 71] width 37 height 10
select select "ChangeURL,/crm/custom/edit_client_form.php?redirect=%2Fcrm%2Fclients.php&id=167…"
click at [46, 66] on select "Profile Edit Print Email Externally (Will Not Be Tracked In CRM) Closed Deals" at bounding box center [64, 71] width 37 height 10
select select
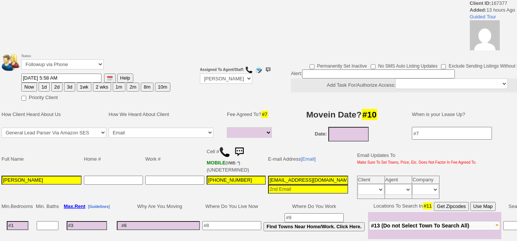
select select
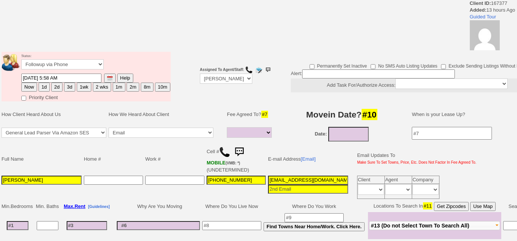
click at [224, 150] on img at bounding box center [224, 151] width 11 height 11
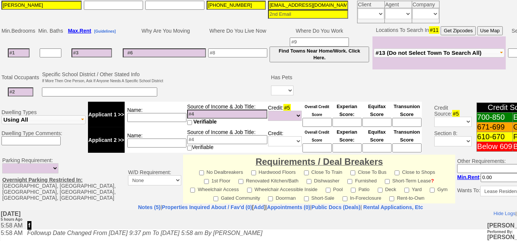
scroll to position [204, 0]
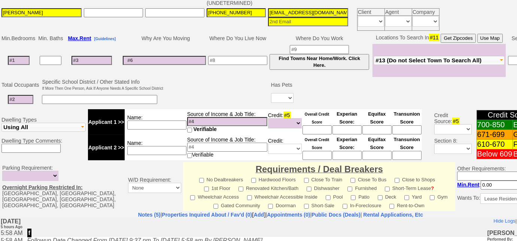
click at [21, 56] on input at bounding box center [19, 60] width 22 height 9
type input "2"
select select
type input "2"
select select
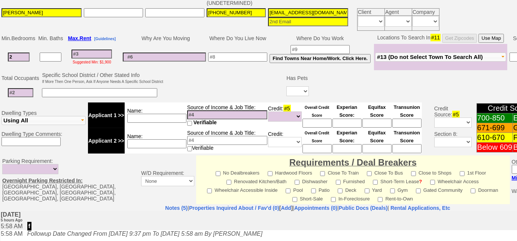
click at [405, 58] on button "#13 (Do not Select Town To Search All)" at bounding box center [440, 56] width 131 height 9
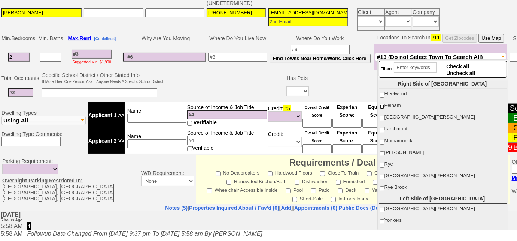
click at [381, 107] on input "Pelham" at bounding box center [382, 106] width 5 height 5
checkbox input "true"
click at [95, 54] on input at bounding box center [92, 53] width 40 height 9
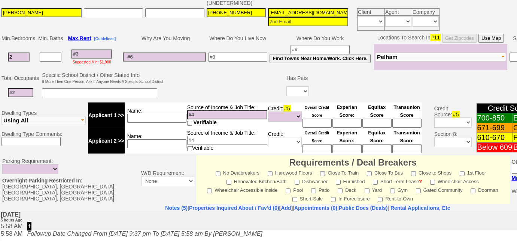
scroll to position [0, 30]
drag, startPoint x: 268, startPoint y: 10, endPoint x: 406, endPoint y: 16, distance: 138.4
click at [406, 16] on tr "Nikolai Frolov 518-527-1658 15wty1u3xu1h2iwjs49nvy1bs3@convo.zillow.com Client …" at bounding box center [239, 19] width 478 height 25
click at [92, 53] on input at bounding box center [92, 53] width 40 height 9
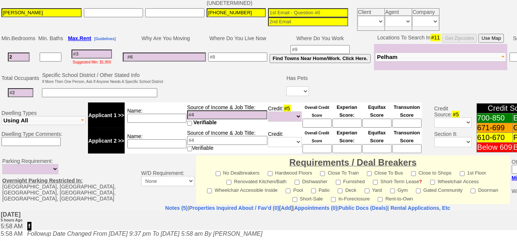
type input "4"
select select
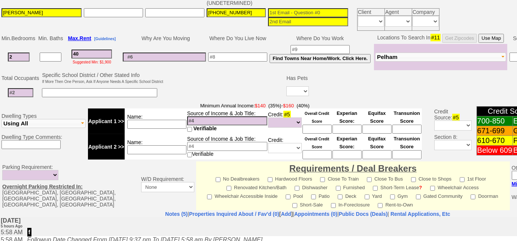
type input "400"
select select
type input "4000"
select select
type input "4000"
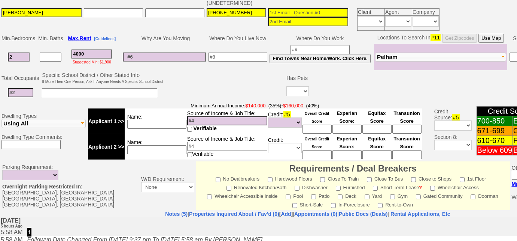
select select
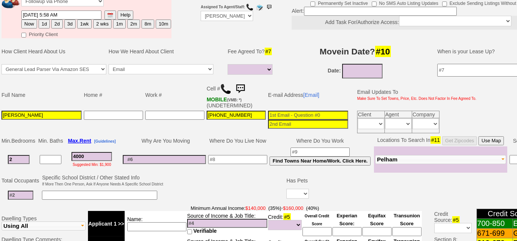
scroll to position [238, 0]
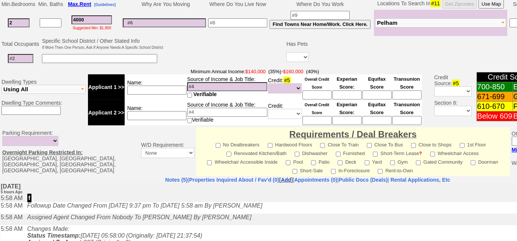
click at [281, 176] on link "Add" at bounding box center [286, 179] width 10 height 6
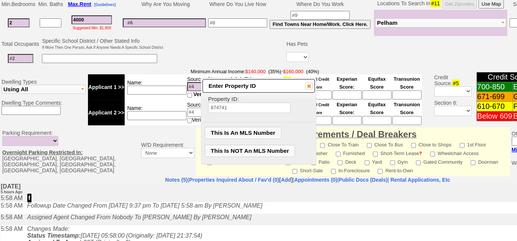
type input "874741"
click at [235, 132] on span "This Is An MLS Number" at bounding box center [243, 132] width 76 height 11
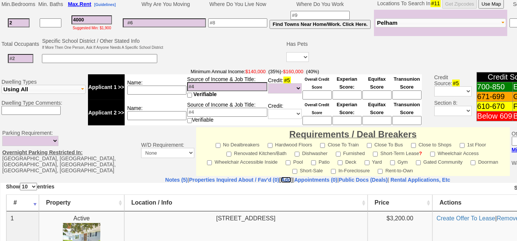
scroll to position [0, 0]
click at [165, 176] on link "Notes (5)" at bounding box center [176, 179] width 22 height 6
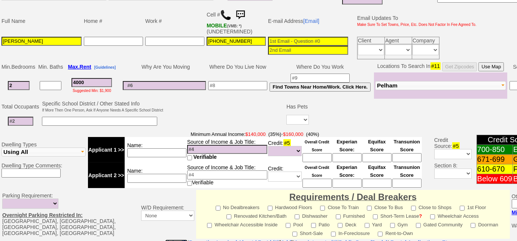
scroll to position [136, 0]
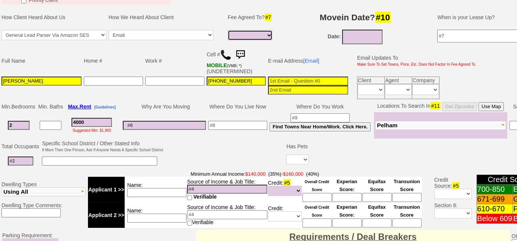
click at [267, 33] on select "Full Fee Fee: $5,760.00 Total Move in Costs: $13,760.00 1 Month Fee: $4,000.00 …" at bounding box center [250, 35] width 45 height 10
select select "Full Fee"
click at [228, 30] on select "Full Fee Fee: $5,760.00 Total Move in Costs: $13,760.00 1 Month Fee: $4,000.00 …" at bounding box center [250, 35] width 45 height 10
click at [297, 80] on input at bounding box center [308, 80] width 80 height 9
click at [368, 39] on input "08/20/2025" at bounding box center [362, 37] width 40 height 15
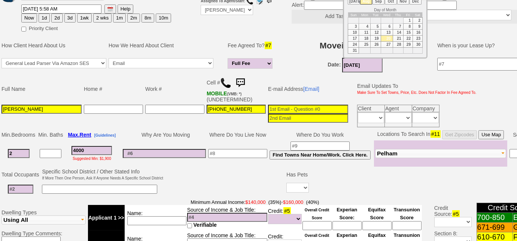
scroll to position [68, 0]
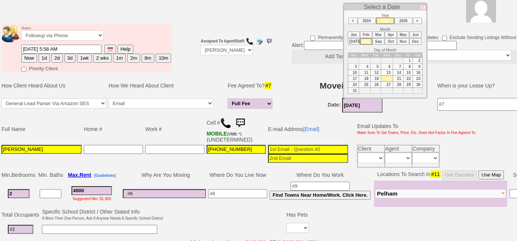
click at [381, 40] on li "Sep" at bounding box center [379, 41] width 12 height 6
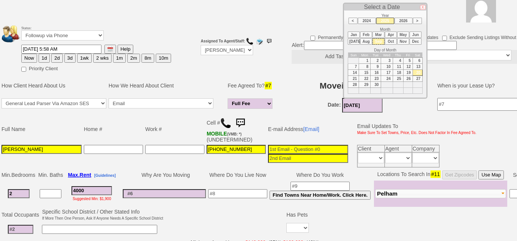
click at [368, 70] on td "15" at bounding box center [365, 73] width 12 height 6
type input "[DATE]"
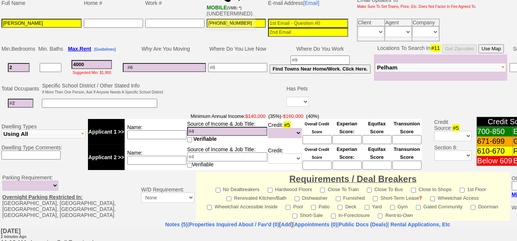
scroll to position [204, 0]
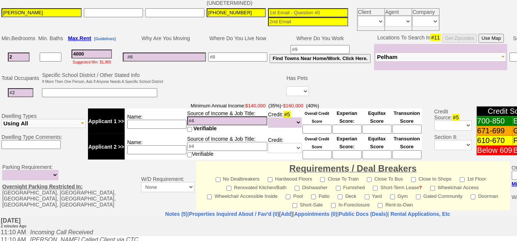
click at [163, 124] on input at bounding box center [156, 124] width 59 height 9
type input "combined - $150k"
click at [288, 118] on select "Unknown Bad (Below 609) Fair (610-670) Good (671-699) Excellent (700-850) None" at bounding box center [285, 122] width 34 height 10
select select "Excellent"
click at [268, 117] on select "Unknown Bad (Below 609) Fair (610-670) Good (671-699) Excellent (700-850) None" at bounding box center [285, 122] width 34 height 10
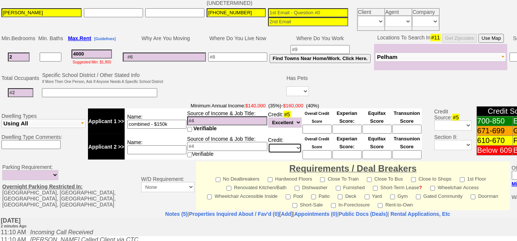
click at [291, 145] on select "Unknown Bad (Below 609) Fair (610-670) Good (671-699) Excellent (700-850) None" at bounding box center [285, 148] width 34 height 10
select select "Excellent"
click at [268, 143] on select "Unknown Bad (Below 609) Fair (610-670) Good (671-699) Excellent (700-850) None" at bounding box center [285, 148] width 34 height 10
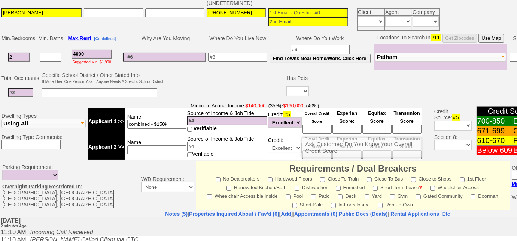
click at [317, 124] on input at bounding box center [317, 128] width 29 height 9
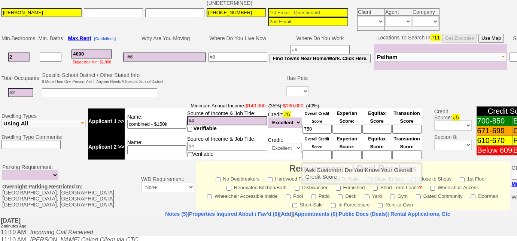
type input "750"
click at [312, 153] on input at bounding box center [317, 154] width 29 height 9
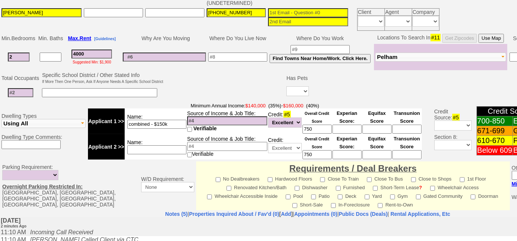
type input "750"
click at [6, 87] on td at bounding box center [20, 92] width 40 height 15
click at [15, 89] on input at bounding box center [20, 92] width 25 height 9
type input "4"
click at [98, 91] on input at bounding box center [99, 92] width 115 height 9
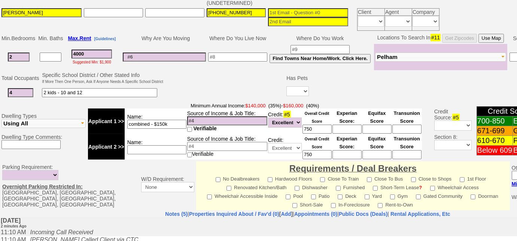
type input "2 kids - 10 and 12"
click at [299, 88] on select "Yes No" at bounding box center [298, 91] width 22 height 10
select select "No"
click at [287, 86] on select "Yes No" at bounding box center [298, 91] width 22 height 10
click at [287, 11] on input at bounding box center [308, 12] width 80 height 9
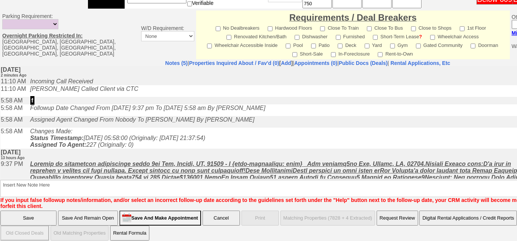
type input "nikolaifrolov@gmail.com"
click at [101, 214] on input "Save And Remain Open" at bounding box center [88, 217] width 60 height 15
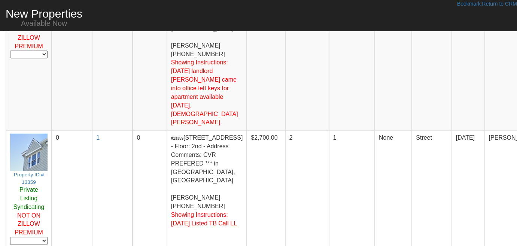
scroll to position [1180, 0]
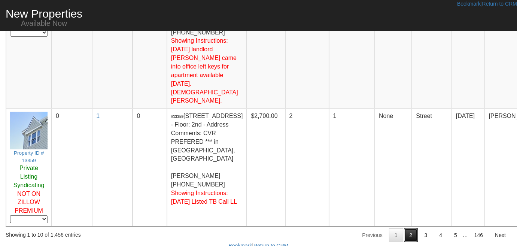
click at [412, 229] on link "2" at bounding box center [411, 235] width 14 height 13
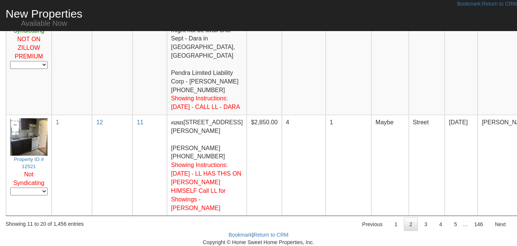
scroll to position [1453, 0]
click at [427, 228] on link "3" at bounding box center [426, 224] width 14 height 13
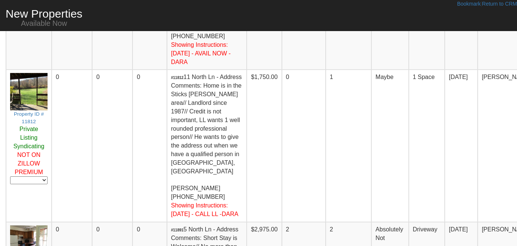
scroll to position [1147, 0]
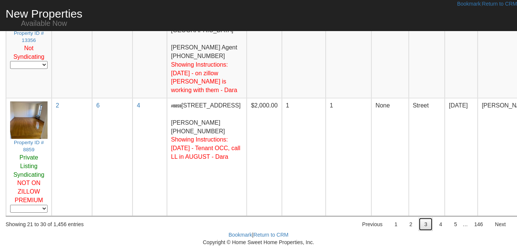
click at [433, 222] on link "3" at bounding box center [426, 224] width 14 height 13
click at [438, 224] on link "4" at bounding box center [441, 224] width 14 height 13
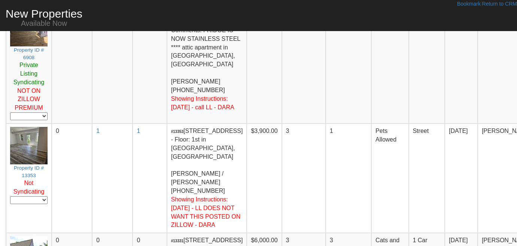
scroll to position [149, 0]
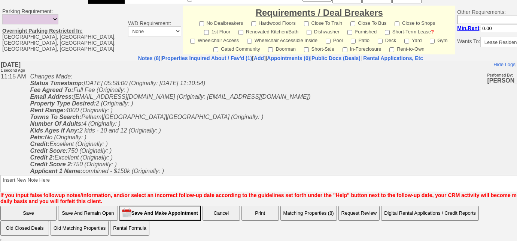
click at [93, 213] on input "Save And Remain Open" at bounding box center [88, 212] width 60 height 15
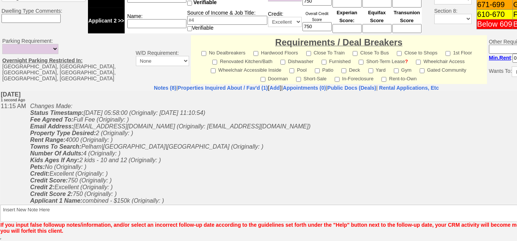
scroll to position [329, 0]
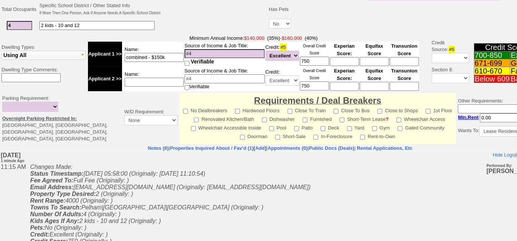
scroll to position [102, 0]
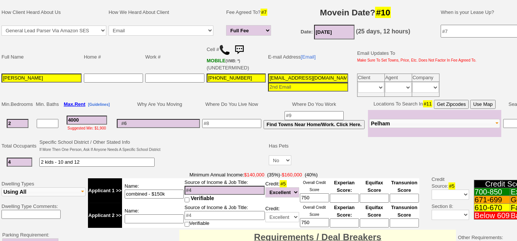
click at [75, 121] on input "4000" at bounding box center [87, 119] width 40 height 9
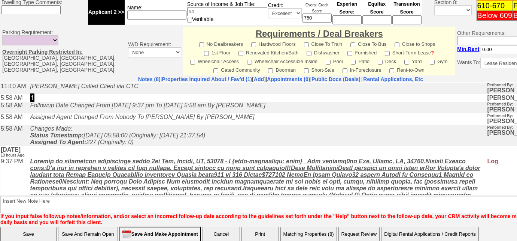
scroll to position [171, 0]
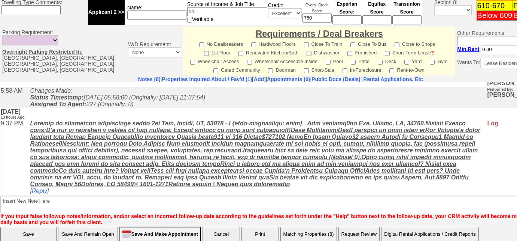
type input "4200"
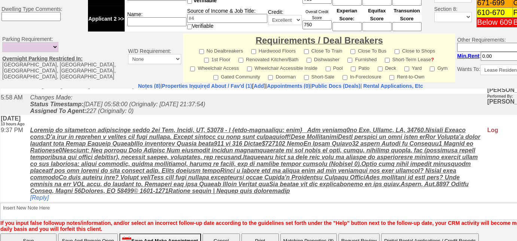
click at [86, 233] on input "Save And Remain Open" at bounding box center [88, 240] width 60 height 15
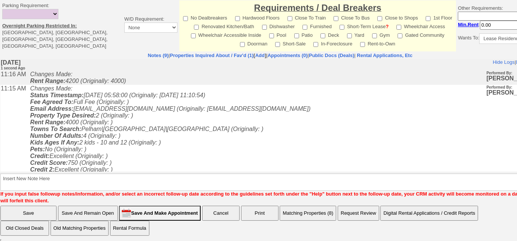
click at [314, 209] on button "Matching Properties (8)" at bounding box center [308, 212] width 57 height 15
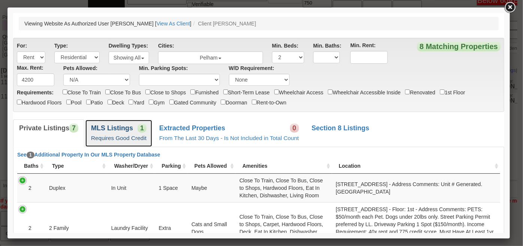
click at [115, 127] on b "MLS Listings" at bounding box center [112, 127] width 42 height 7
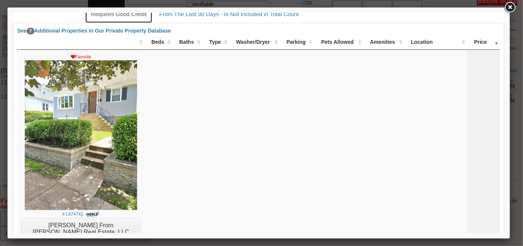
scroll to position [170, 0]
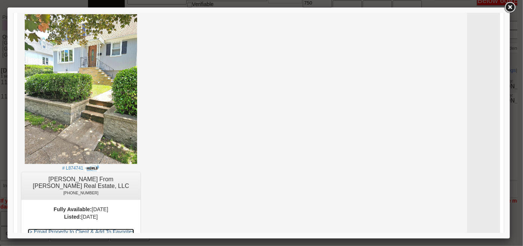
click at [133, 230] on link "-> Email Property to Client & Add To Favorites" at bounding box center [80, 232] width 107 height 6
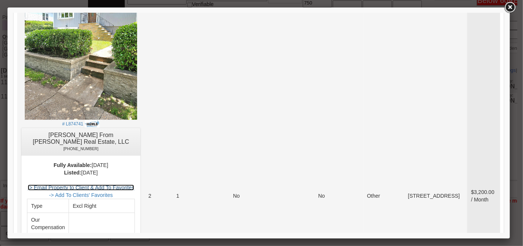
scroll to position [204, 0]
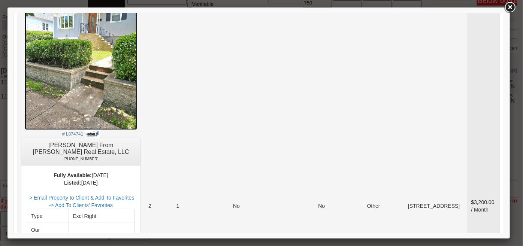
click at [137, 67] on img at bounding box center [80, 55] width 112 height 150
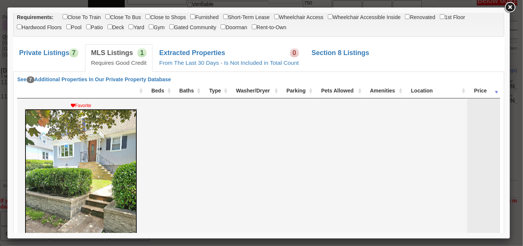
scroll to position [0, 0]
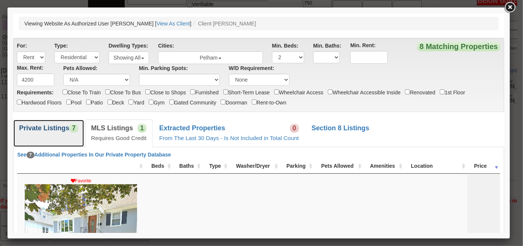
click at [67, 130] on b "Private Listings" at bounding box center [44, 127] width 50 height 7
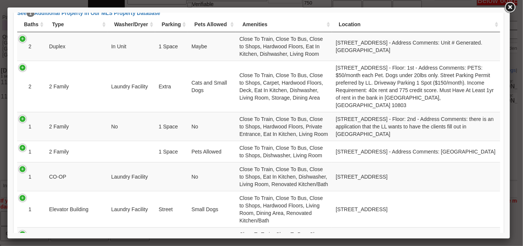
scroll to position [136, 0]
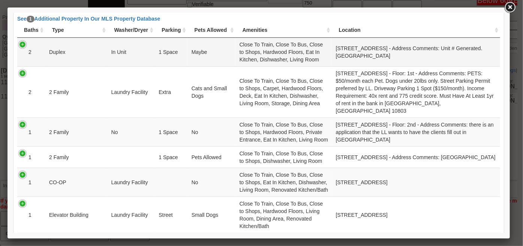
click at [24, 43] on td "2" at bounding box center [31, 51] width 28 height 28
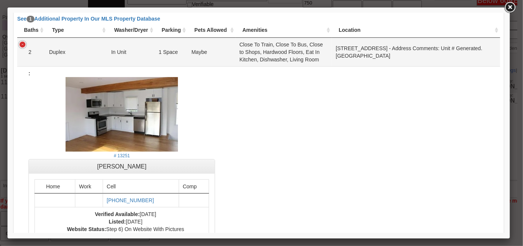
click at [24, 43] on td "2" at bounding box center [31, 51] width 28 height 28
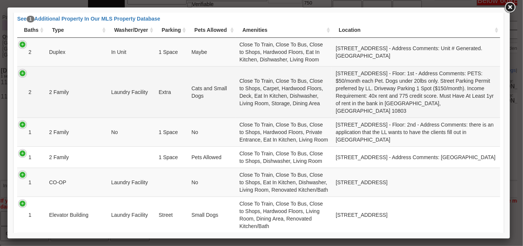
click at [21, 70] on td "2" at bounding box center [31, 91] width 28 height 51
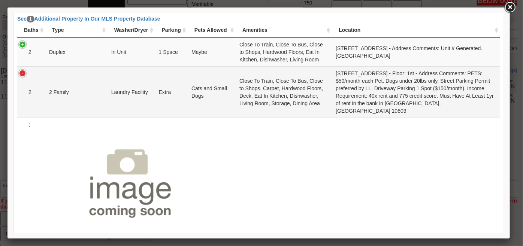
click at [21, 70] on td "2" at bounding box center [31, 91] width 28 height 51
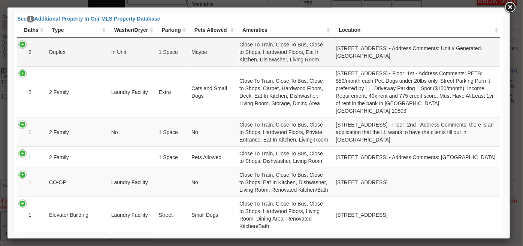
click at [27, 46] on td "2" at bounding box center [31, 51] width 28 height 28
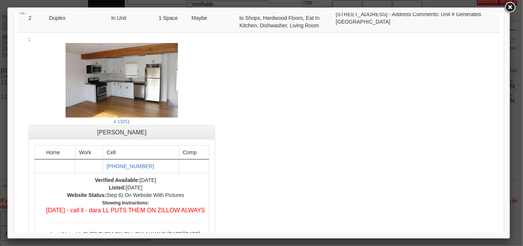
scroll to position [0, 0]
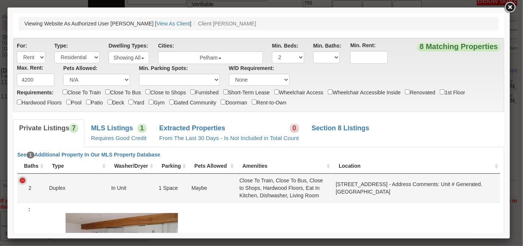
click at [21, 179] on td "2" at bounding box center [31, 187] width 28 height 28
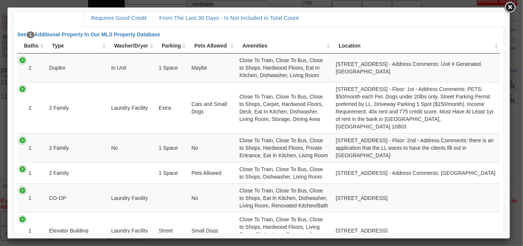
scroll to position [136, 0]
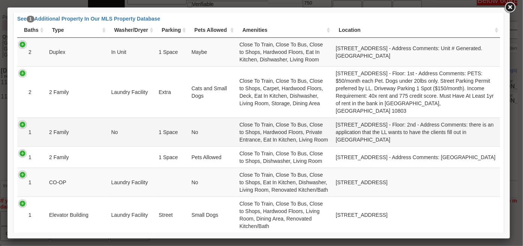
click at [19, 117] on td "1" at bounding box center [31, 131] width 28 height 29
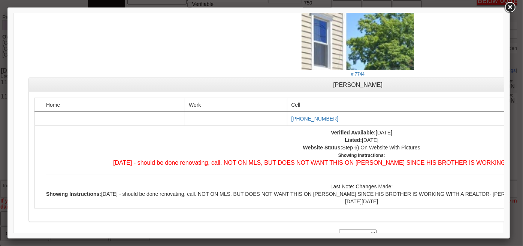
scroll to position [477, 0]
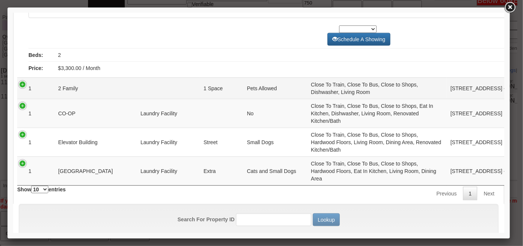
click at [21, 78] on td "1" at bounding box center [35, 87] width 37 height 21
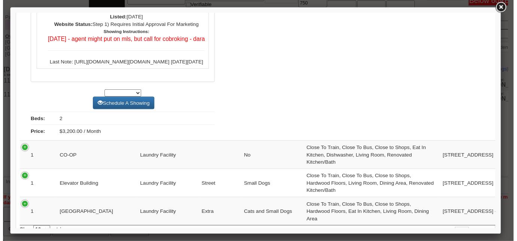
scroll to position [761, 0]
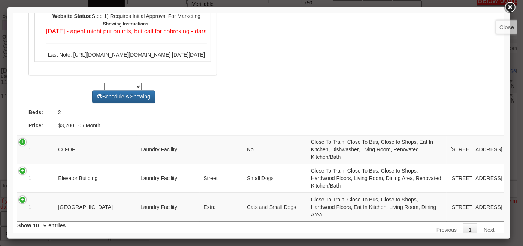
click at [509, 9] on link at bounding box center [509, 7] width 13 height 13
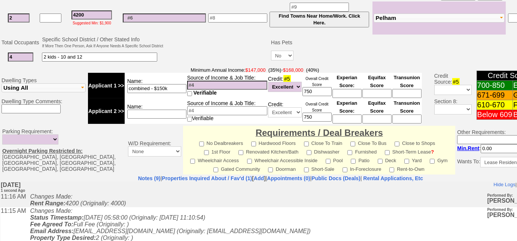
scroll to position [156, 0]
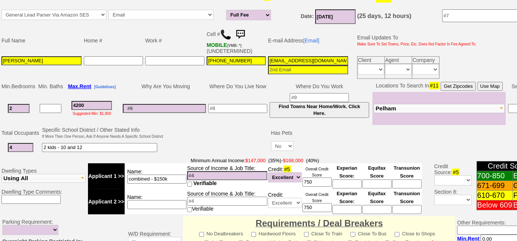
click at [22, 106] on input "2" at bounding box center [19, 108] width 22 height 9
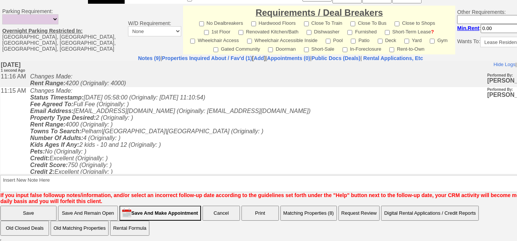
type input "3"
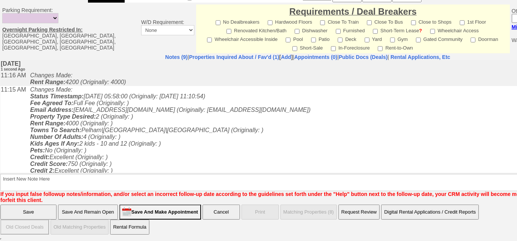
scroll to position [329, 0]
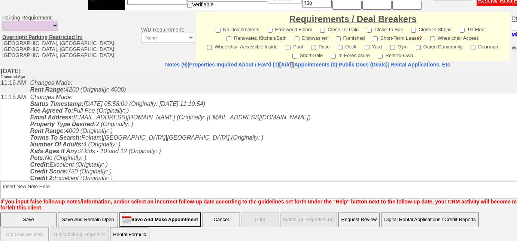
click at [97, 216] on input "Save And Remain Open" at bounding box center [88, 219] width 60 height 15
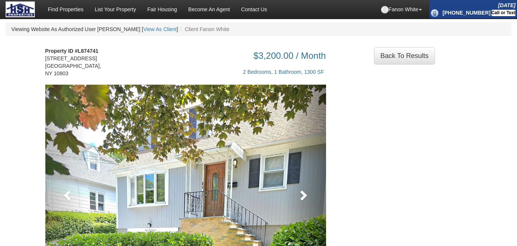
click at [300, 190] on span at bounding box center [303, 195] width 11 height 11
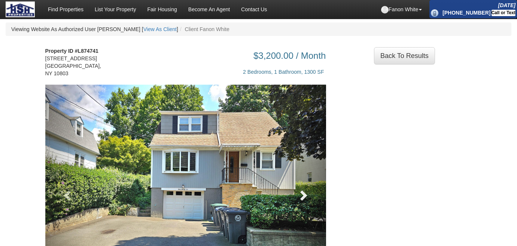
click at [300, 190] on span at bounding box center [303, 195] width 11 height 11
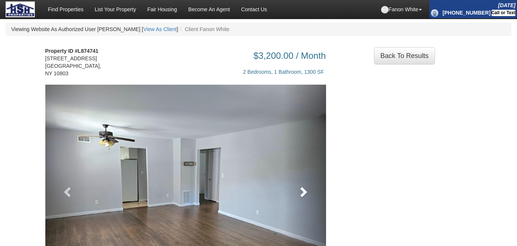
click at [300, 186] on span at bounding box center [303, 191] width 11 height 11
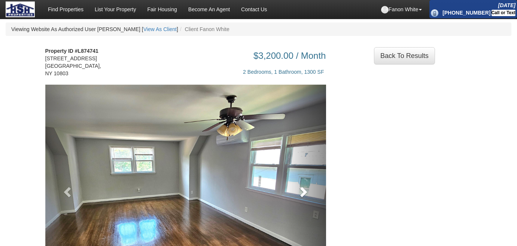
click at [300, 186] on span at bounding box center [303, 191] width 11 height 11
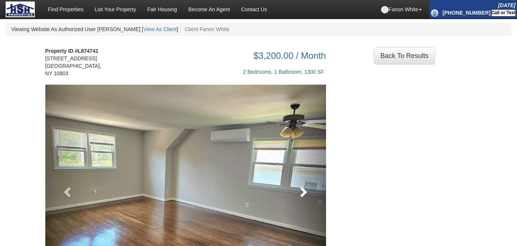
click at [300, 186] on span at bounding box center [303, 191] width 11 height 11
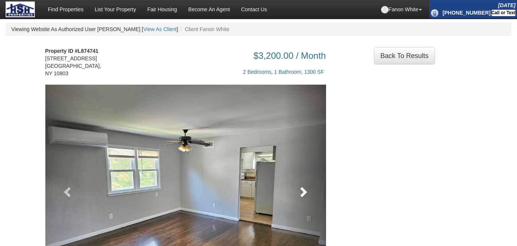
click at [300, 186] on span at bounding box center [303, 191] width 11 height 11
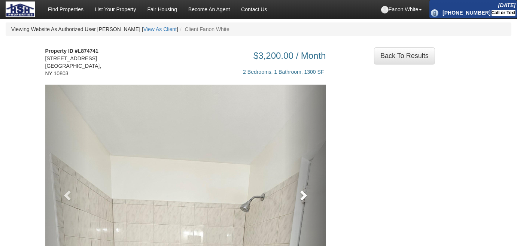
click at [300, 190] on span at bounding box center [303, 195] width 11 height 11
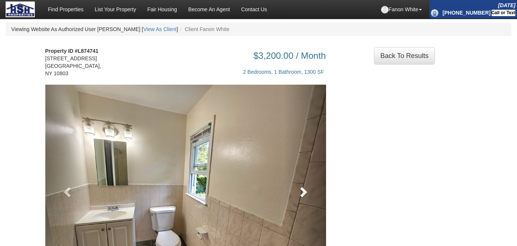
click at [300, 186] on span at bounding box center [303, 191] width 11 height 11
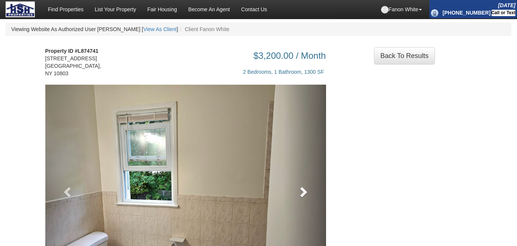
click at [300, 186] on span at bounding box center [303, 191] width 11 height 11
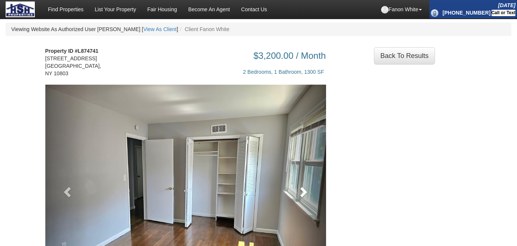
click at [300, 186] on span at bounding box center [303, 191] width 11 height 11
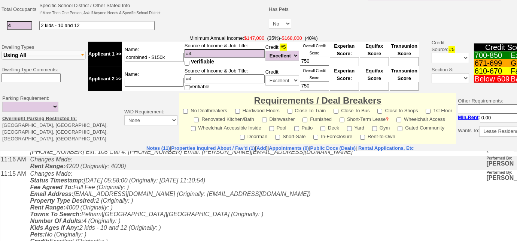
scroll to position [215, 0]
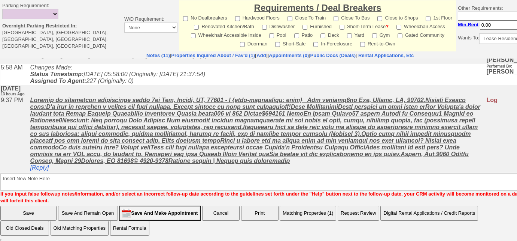
click at [302, 211] on button "Matching Properties (1)" at bounding box center [308, 212] width 57 height 15
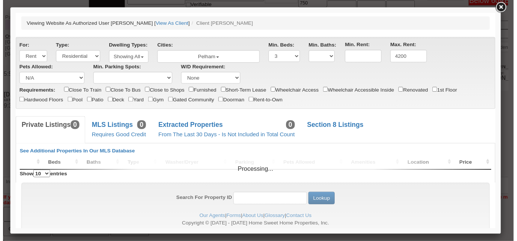
scroll to position [0, 0]
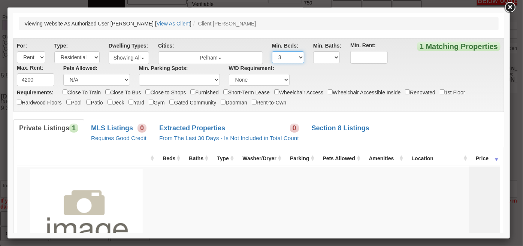
click at [289, 56] on select "Any Studio 1 2 3 4 5 6 7" at bounding box center [288, 57] width 32 height 12
select select "2"
click at [272, 51] on select "Any Studio 1 2 3 4 5 6 7" at bounding box center [288, 57] width 32 height 12
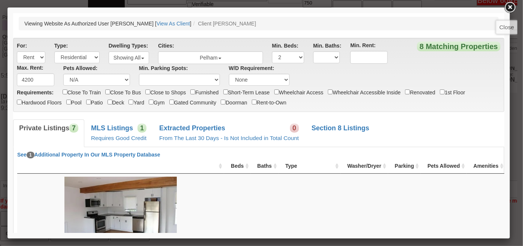
drag, startPoint x: 508, startPoint y: 5, endPoint x: 384, endPoint y: 31, distance: 126.0
click at [508, 5] on link at bounding box center [509, 7] width 13 height 13
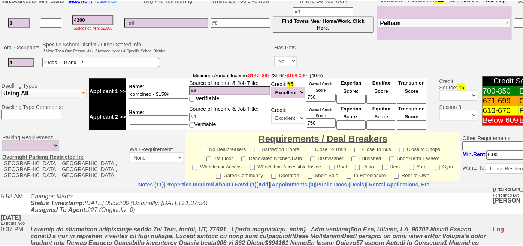
scroll to position [156, 0]
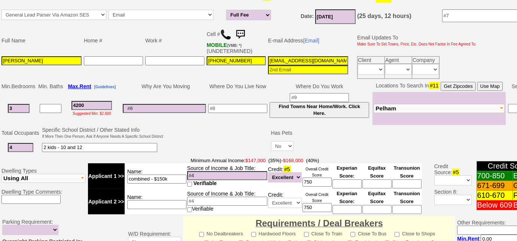
drag, startPoint x: 328, startPoint y: 61, endPoint x: 259, endPoint y: 61, distance: 69.3
click at [259, 61] on tr "Nikolai Frolov 518-527-1658 nikolaifrolov@gmail.com Client Agent Company Immedi…" at bounding box center [239, 67] width 478 height 25
click at [308, 39] on link "[Email]" at bounding box center [312, 40] width 16 height 6
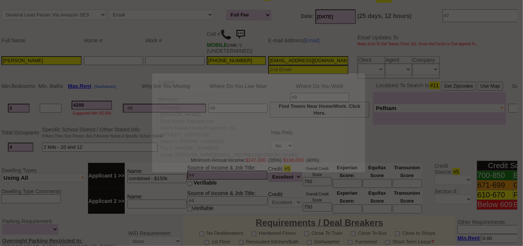
scroll to position [0, 0]
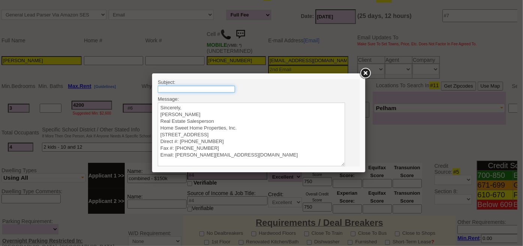
click at [214, 88] on input "text" at bounding box center [195, 88] width 77 height 7
type input "Rental Intake Form"
click at [206, 106] on textarea "Sincerely, Renata Staroselsky Real Estate Salesperson Home Sweet Home Propertie…" at bounding box center [250, 134] width 187 height 64
paste textarea "Good Morning Nikolai, It was a pleasure speaking with you! I am excited to work…"
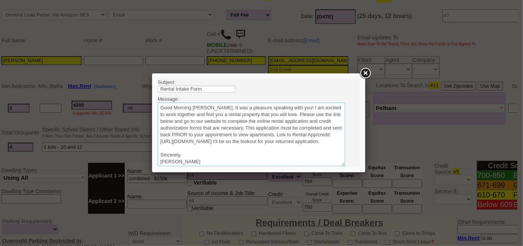
click at [209, 106] on textarea "Sincerely, Renata Staroselsky Real Estate Salesperson Home Sweet Home Propertie…" at bounding box center [250, 134] width 187 height 64
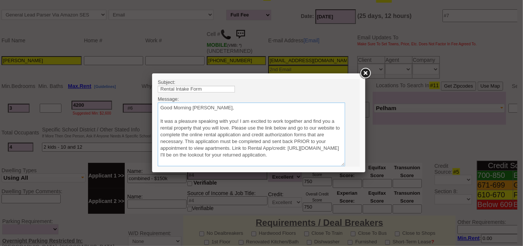
click at [231, 127] on textarea "Sincerely, Renata Staroselsky Real Estate Salesperson Home Sweet Home Propertie…" at bounding box center [250, 134] width 187 height 64
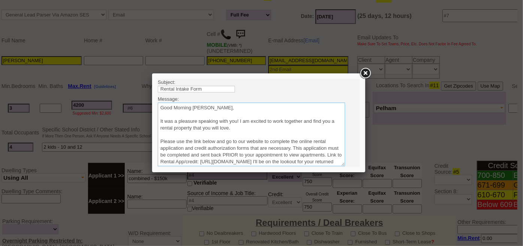
scroll to position [34, 0]
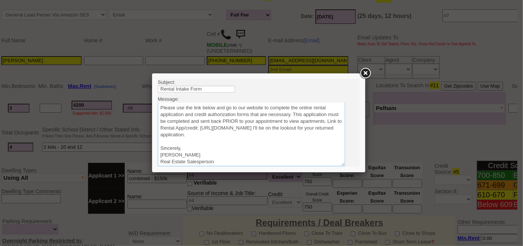
click at [320, 135] on textarea "Sincerely, Renata Staroselsky Real Estate Salesperson Home Sweet Home Propertie…" at bounding box center [250, 134] width 187 height 64
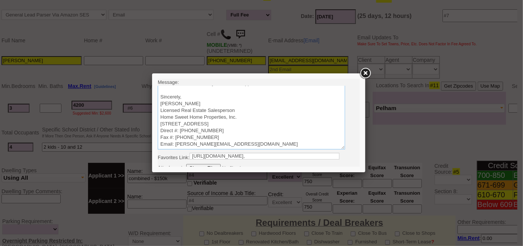
scroll to position [32, 0]
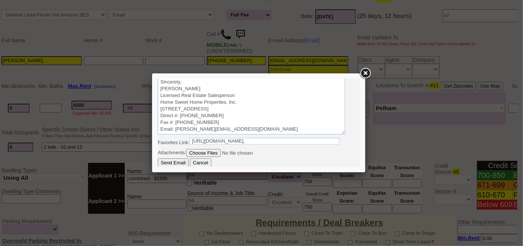
type textarea "Good Morning Nikolai, It was a pleasure speaking with you! I am excited to work…"
click at [173, 159] on input "Send Email" at bounding box center [172, 162] width 31 height 9
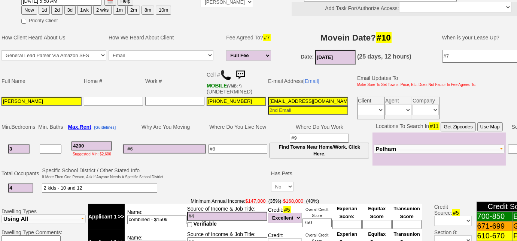
scroll to position [88, 0]
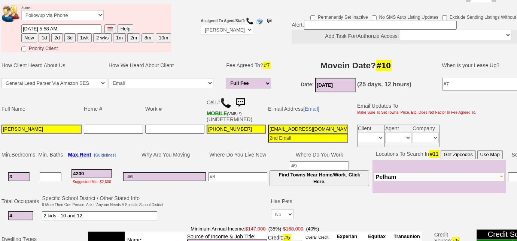
click at [67, 38] on button "3d" at bounding box center [69, 37] width 11 height 9
type input "08/23/2025 11:18 AM"
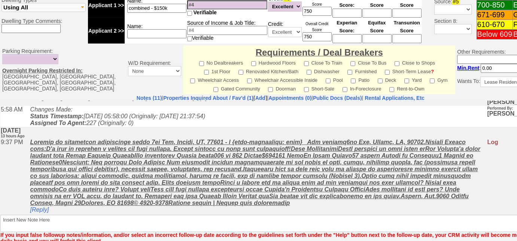
scroll to position [366, 0]
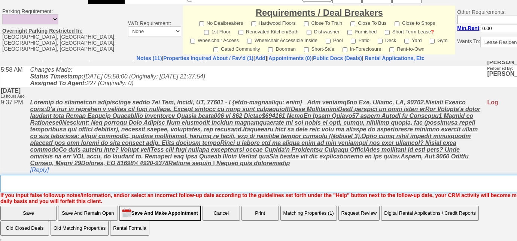
click at [88, 185] on textarea "Insert New Note Here" at bounding box center [283, 183] width 566 height 17
type textarea "sent rental appl and listings"
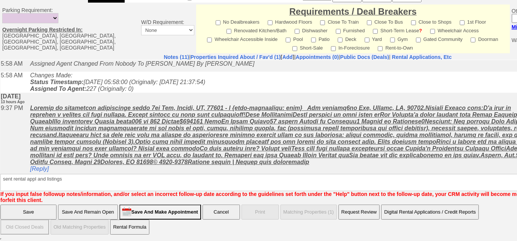
scroll to position [329, 0]
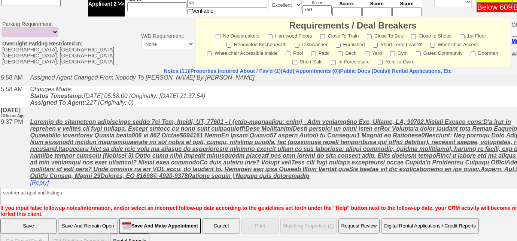
click at [45, 218] on input "Save" at bounding box center [28, 225] width 56 height 15
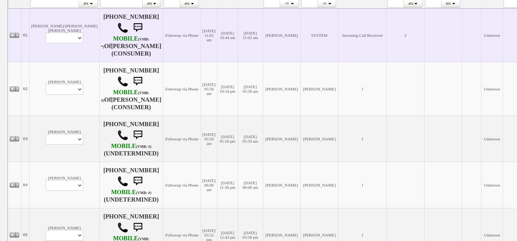
scroll to position [183, 0]
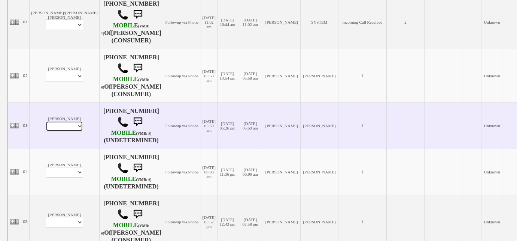
click at [57, 125] on select "Profile Edit Print Email Externally (Will Not Be Tracked In CRM) Closed Deals" at bounding box center [64, 126] width 37 height 10
select select "ChangeURL,/crm/custom/edit_client_form.php?redirect=%2Fcrm%2Fclients.php&id=167…"
click at [46, 121] on select "Profile Edit Print Email Externally (Will Not Be Tracked In CRM) Closed Deals" at bounding box center [64, 126] width 37 height 10
select select
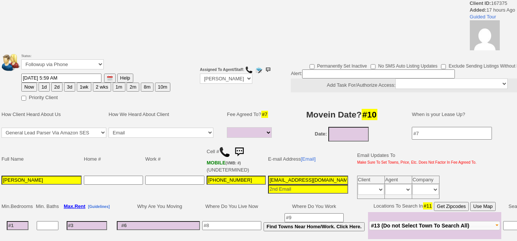
select select
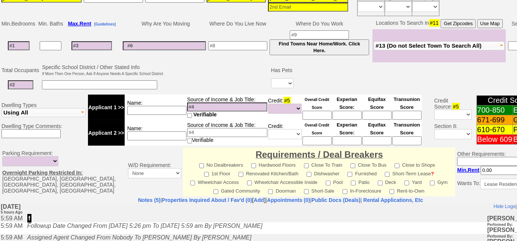
scroll to position [138, 0]
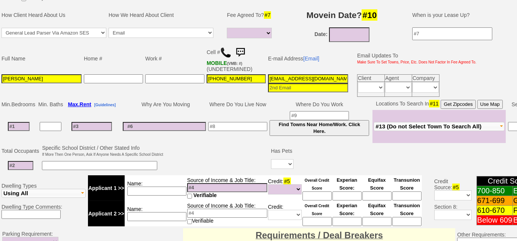
click at [228, 51] on img at bounding box center [225, 52] width 11 height 11
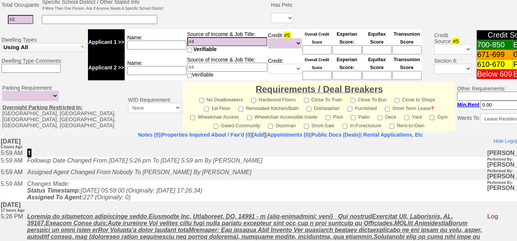
scroll to position [241, 0]
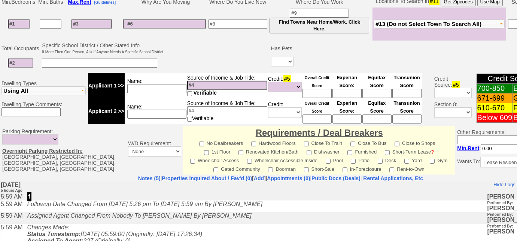
click at [402, 24] on span "#13 (Do not Select Town To Search All)" at bounding box center [429, 24] width 106 height 6
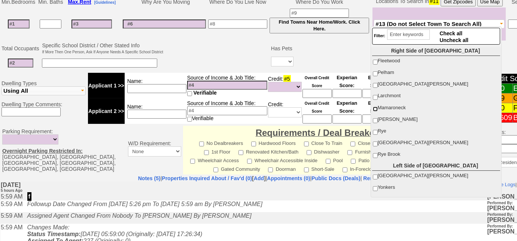
click at [373, 106] on input "Mamaroneck" at bounding box center [375, 108] width 5 height 5
checkbox input "true"
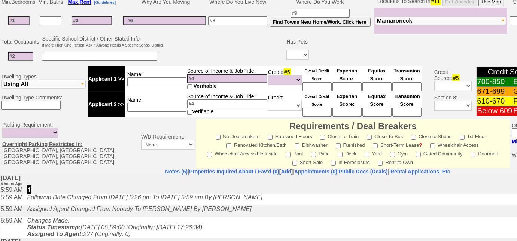
click at [199, 46] on td at bounding box center [224, 49] width 121 height 30
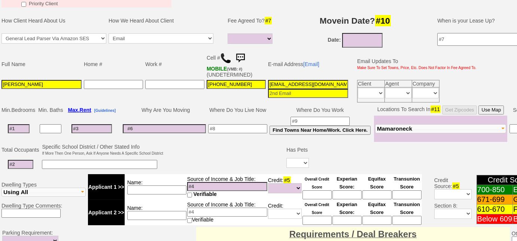
scroll to position [104, 0]
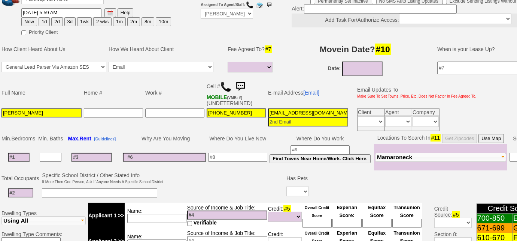
click at [70, 18] on button "3d" at bounding box center [69, 21] width 11 height 9
type input "[DATE] 11:20 AM"
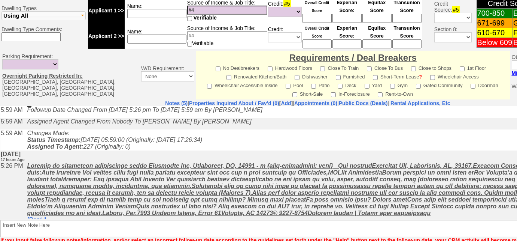
scroll to position [37, 0]
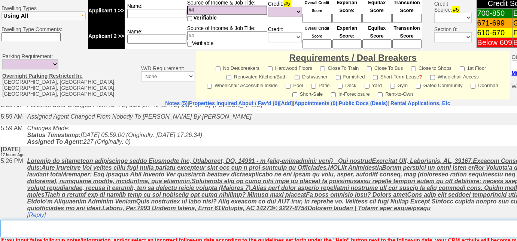
click at [129, 225] on textarea "Insert New Note Here" at bounding box center [310, 228] width 620 height 17
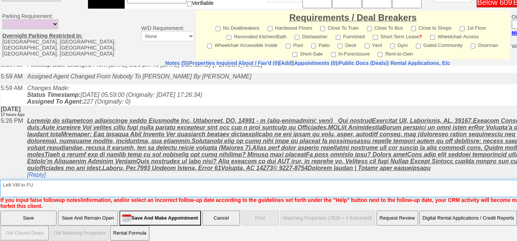
type textarea "Left VM to FU"
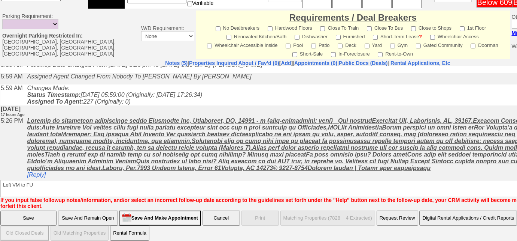
click at [45, 210] on input "Save" at bounding box center [28, 217] width 56 height 15
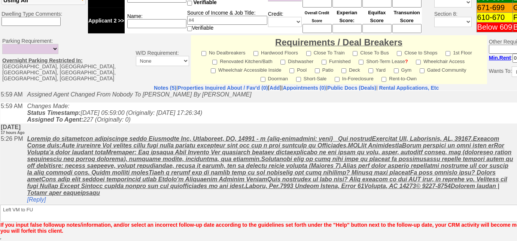
scroll to position [323, 0]
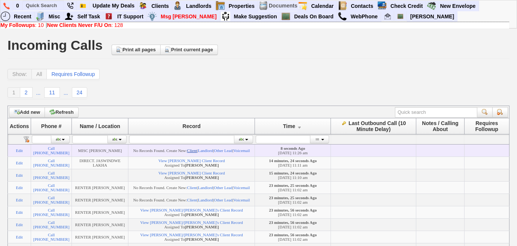
click at [197, 148] on link "Client" at bounding box center [192, 150] width 10 height 4
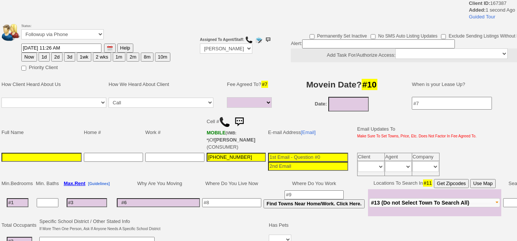
select select
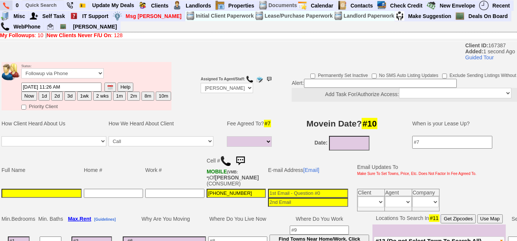
click at [9, 7] on img at bounding box center [6, 5] width 6 height 7
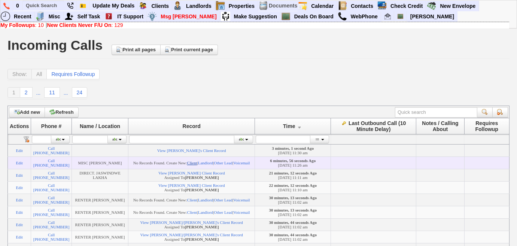
click at [197, 165] on link "Client" at bounding box center [192, 163] width 10 height 4
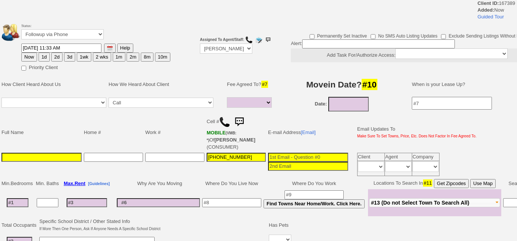
select select
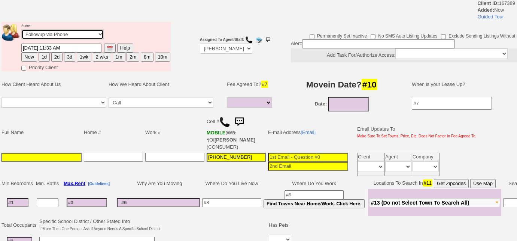
click at [58, 34] on select "Followup via Phone Followup via Email Followup When Section 8 Property Found De…" at bounding box center [62, 34] width 82 height 10
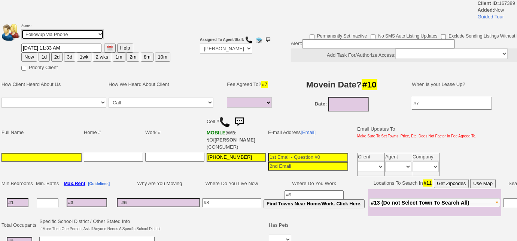
select select "Inactive"
click at [21, 29] on select "Followup via Phone Followup via Email Followup When Section 8 Property Found De…" at bounding box center [62, 34] width 82 height 10
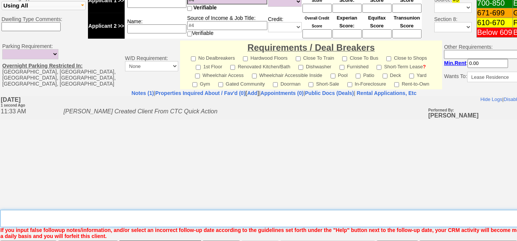
click at [86, 209] on textarea "Insert New Note Here" at bounding box center [276, 217] width 553 height 17
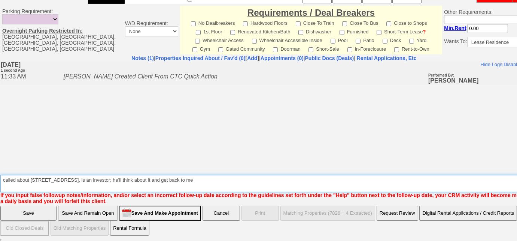
type textarea "called about [STREET_ADDRESS], is an investor; he'll think about it and get bac…"
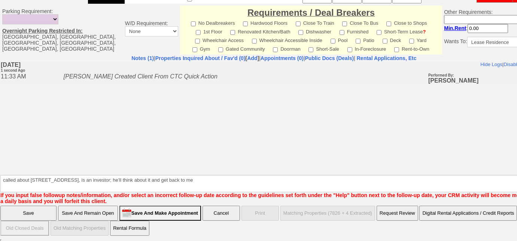
click at [46, 212] on input "Save" at bounding box center [28, 212] width 56 height 15
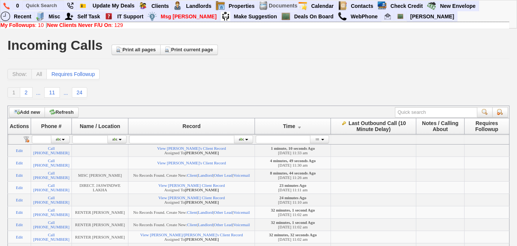
click at [111, 22] on b "New Clients Never F/U On" at bounding box center [79, 25] width 64 height 6
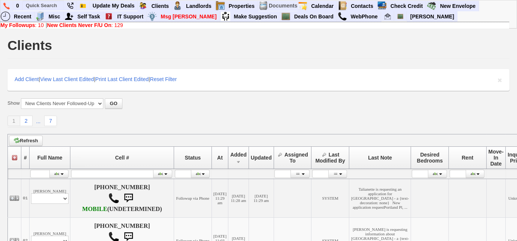
scroll to position [136, 0]
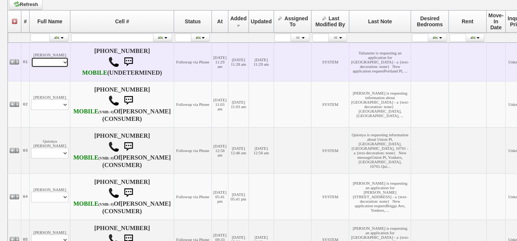
click at [64, 67] on select "Profile Edit Print Email Externally (Will Not Be Tracked In CRM) Closed Deals" at bounding box center [49, 62] width 37 height 10
select select "ChangeURL,/crm/custom/edit_client_form.php?redirect=%2Fcrm%2Fclients.php&id=167…"
click at [31, 61] on select "Profile Edit Print Email Externally (Will Not Be Tracked In CRM) Closed Deals" at bounding box center [49, 62] width 37 height 10
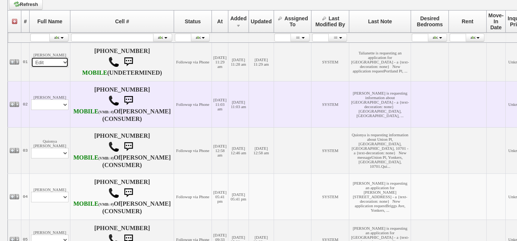
select select
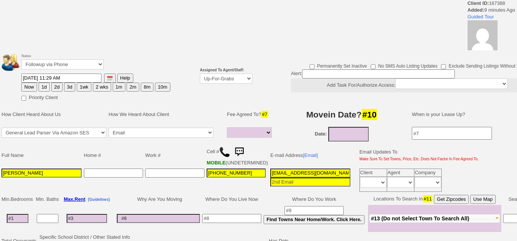
select select
click at [227, 77] on select "Up-For-Grabs ***** STAFF ***** [PERSON_NAME] [PHONE_NUMBER] [PERSON_NAME] [PHON…" at bounding box center [226, 78] width 52 height 10
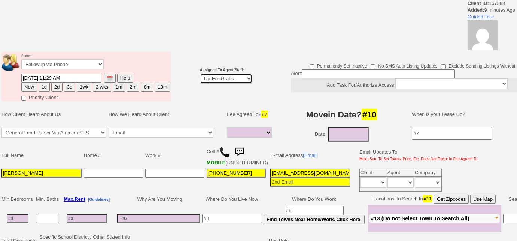
select select "227"
click at [200, 73] on select "Up-For-Grabs ***** STAFF ***** [PERSON_NAME] [PHONE_NUMBER] [PERSON_NAME] [PHON…" at bounding box center [226, 78] width 52 height 10
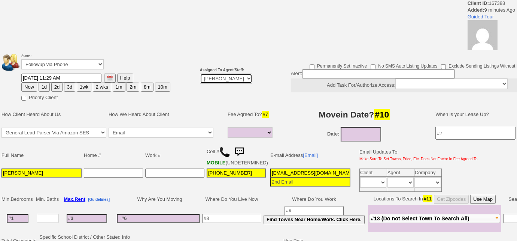
scroll to position [238, 0]
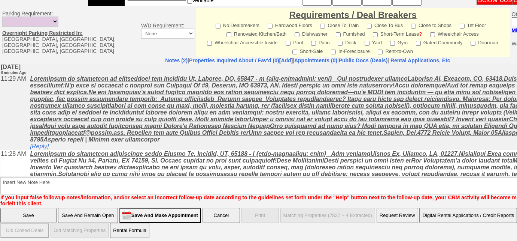
click at [102, 211] on input "Save And Remain Open" at bounding box center [88, 215] width 60 height 15
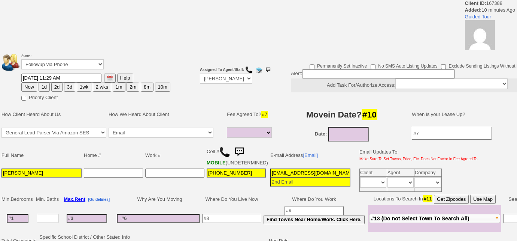
select select
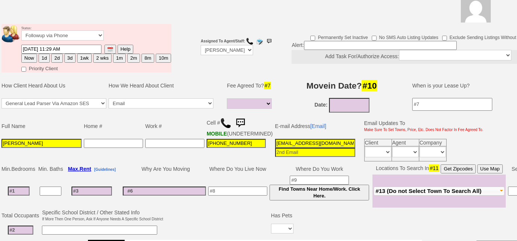
scroll to position [108, 0]
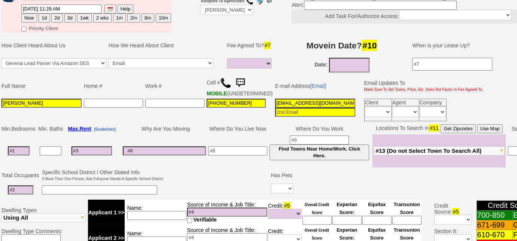
click at [225, 80] on img at bounding box center [225, 82] width 11 height 11
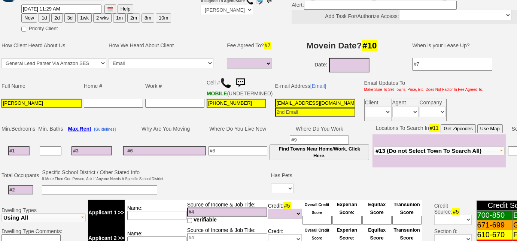
click at [25, 154] on input at bounding box center [19, 150] width 22 height 9
type input "3"
select select
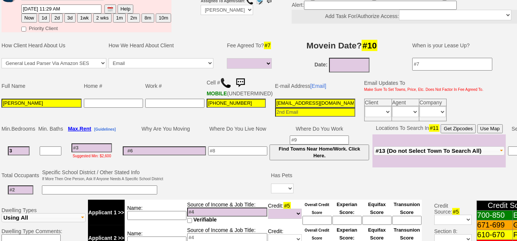
type input "3"
click at [407, 153] on span "#13 (Do not Select Town To Search All)" at bounding box center [429, 150] width 106 height 6
select select
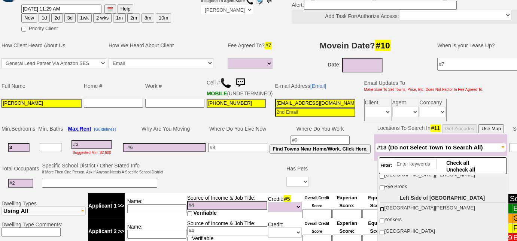
scroll to position [102, 0]
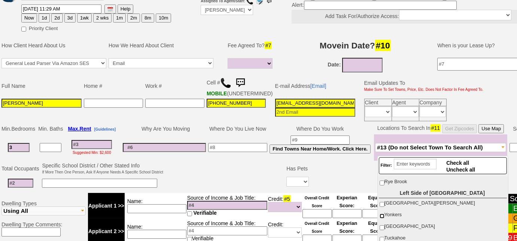
click at [381, 213] on input "Yonkers" at bounding box center [382, 215] width 5 height 5
checkbox input "true"
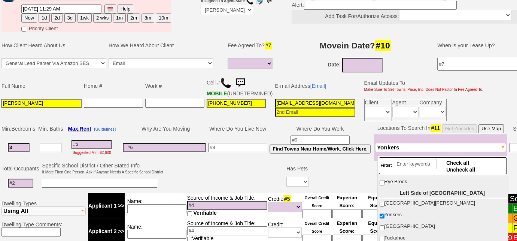
click at [254, 168] on td at bounding box center [224, 176] width 121 height 30
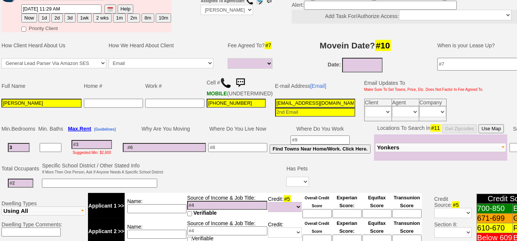
click at [87, 145] on input at bounding box center [92, 144] width 40 height 9
type input "3"
select select
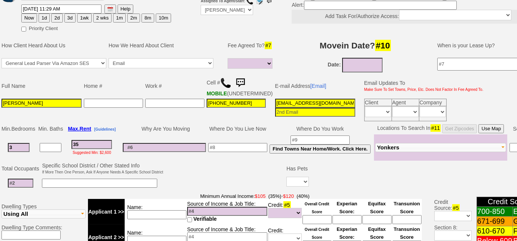
type input "350"
select select
type input "3500"
select select
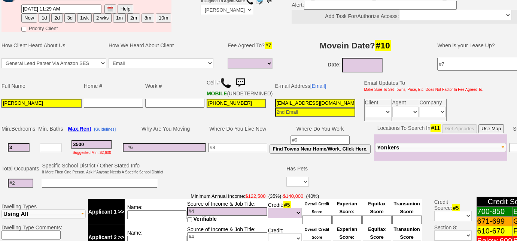
type input "3500"
select select
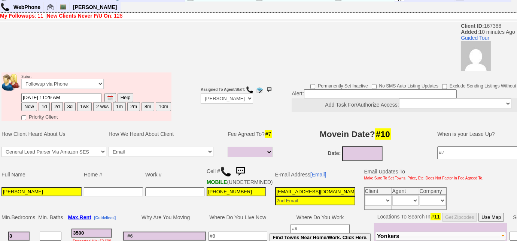
scroll to position [6, 0]
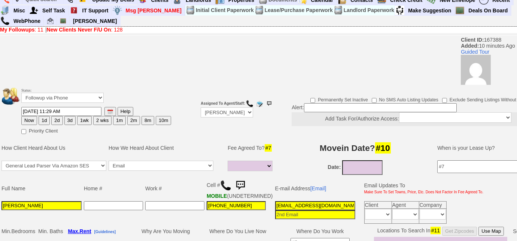
click at [353, 106] on input at bounding box center [380, 107] width 153 height 9
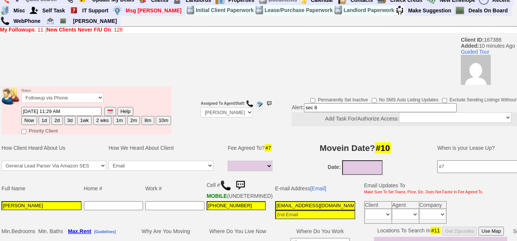
type input "sec 8"
click at [88, 100] on select "Followup via Phone Followup via Email Followup When Section 8 Property Found De…" at bounding box center [62, 98] width 82 height 10
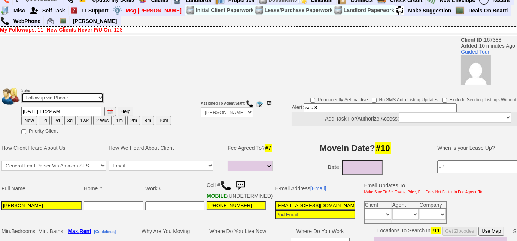
click at [88, 100] on select "Followup via Phone Followup via Email Followup When Section 8 Property Found De…" at bounding box center [62, 98] width 82 height 10
click at [97, 96] on select "Followup via Phone Followup via Email Followup When Section 8 Property Found De…" at bounding box center [62, 98] width 82 height 10
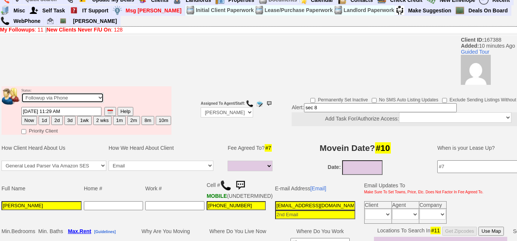
select select "Inactive"
click at [21, 93] on select "Followup via Phone Followup via Email Followup When Section 8 Property Found De…" at bounding box center [62, 98] width 82 height 10
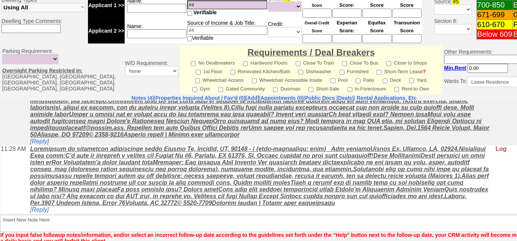
scroll to position [354, 0]
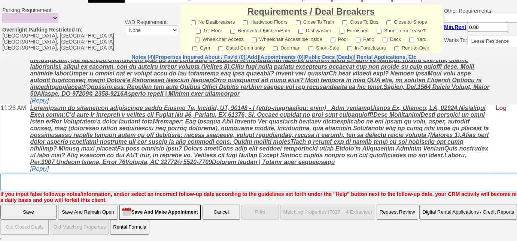
click at [121, 183] on textarea "Insert New Note Here" at bounding box center [276, 181] width 553 height 17
type textarea "bad english, will have sister call; interested in 3 bd at 71 portland place"
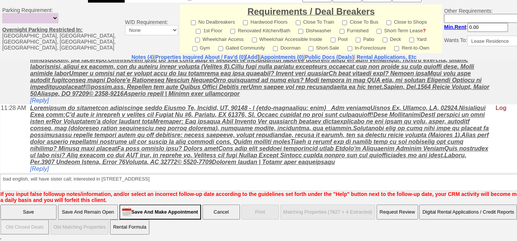
click at [38, 213] on input "Save" at bounding box center [28, 211] width 56 height 15
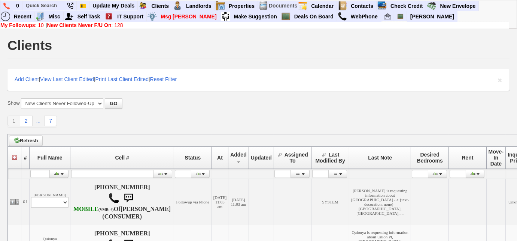
click at [33, 26] on b "My Followups" at bounding box center [17, 25] width 35 height 6
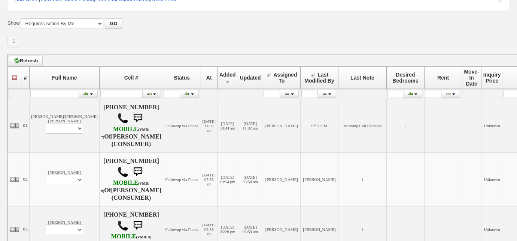
scroll to position [170, 0]
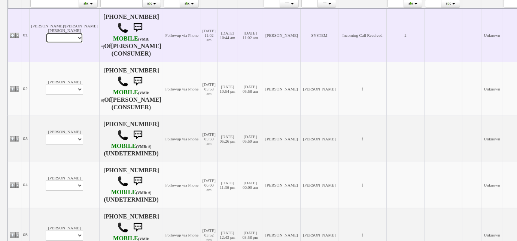
click at [46, 38] on select "Profile Edit Print Closed Deals" at bounding box center [64, 38] width 37 height 10
select select "ChangeURL,/crm/custom/edit_client_form.php?redirect=%2Fcrm%2Fclients.php&id=167…"
click at [46, 33] on select "Profile Edit Print Closed Deals" at bounding box center [64, 38] width 37 height 10
select select
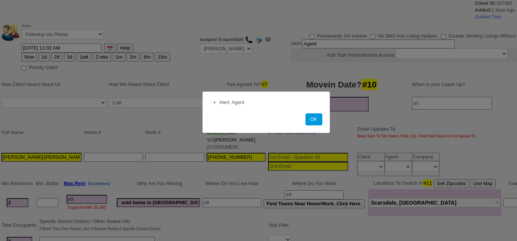
select select
click at [312, 120] on button "OK" at bounding box center [314, 119] width 17 height 12
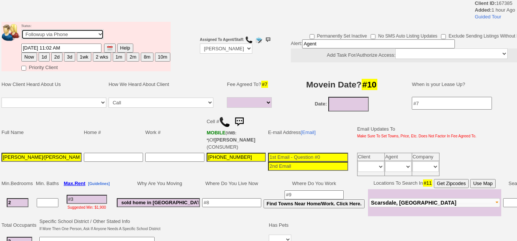
click at [73, 35] on select "Followup via Phone Followup via Email Followup When Section 8 Property Found De…" at bounding box center [62, 34] width 82 height 10
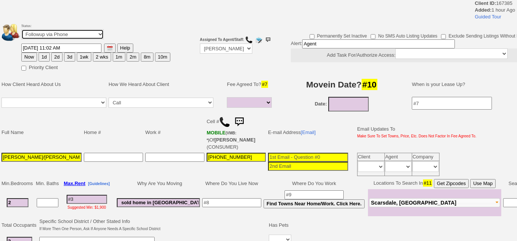
select select "Inactive"
click at [21, 29] on select "Followup via Phone Followup via Email Followup When Section 8 Property Found De…" at bounding box center [62, 34] width 82 height 10
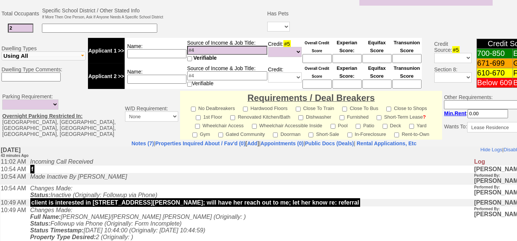
scroll to position [275, 0]
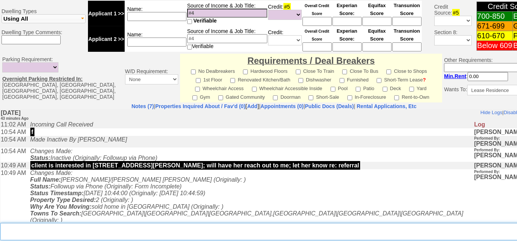
click at [66, 225] on textarea "Insert New Note Here" at bounding box center [276, 231] width 553 height 17
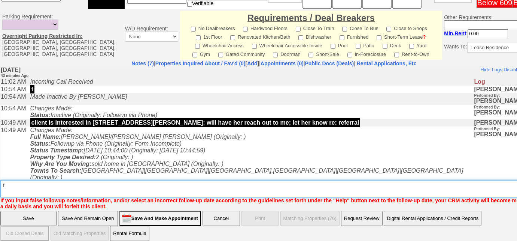
type textarea "f"
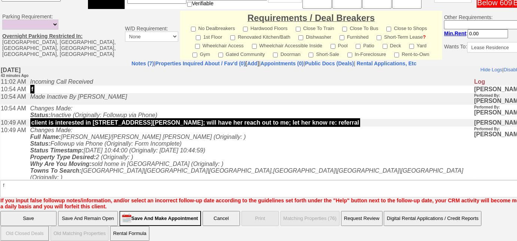
click at [12, 211] on input "Save" at bounding box center [28, 218] width 56 height 15
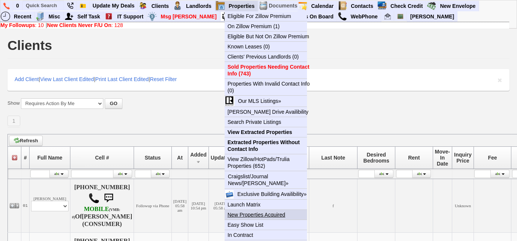
click at [271, 212] on link "New Properties Acquired" at bounding box center [269, 214] width 88 height 10
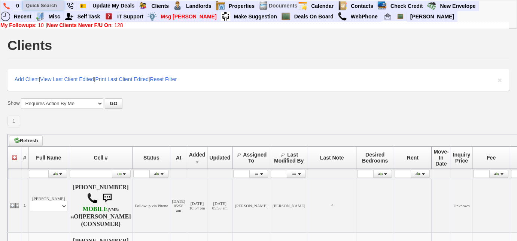
click at [53, 4] on input "text" at bounding box center [43, 5] width 41 height 9
paste input "914) 964-0354"
type input "914) 964-0354"
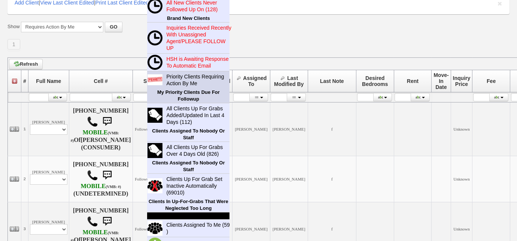
scroll to position [102, 0]
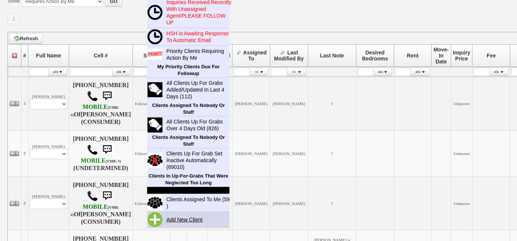
click at [199, 219] on link "Add New Client" at bounding box center [187, 219] width 48 height 10
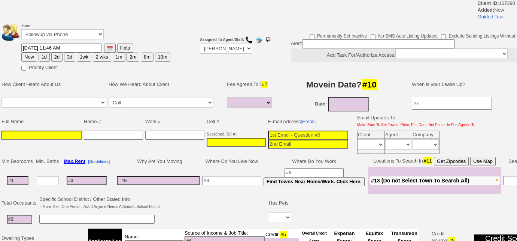
select select
click at [207, 141] on input "___-___-____" at bounding box center [236, 142] width 59 height 9
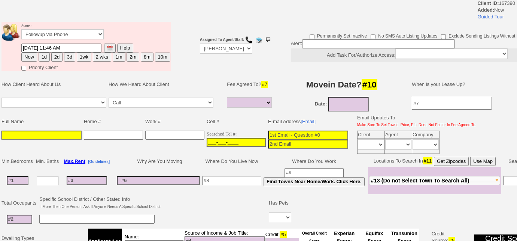
paste input "[PHONE_NUMBER]"
type input "[PHONE_NUMBER]"
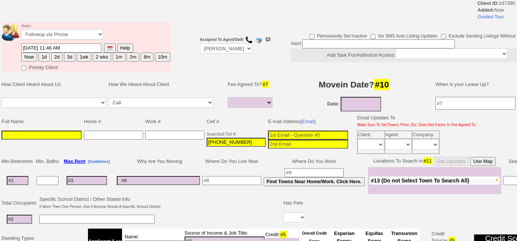
click at [71, 133] on input at bounding box center [41, 134] width 80 height 9
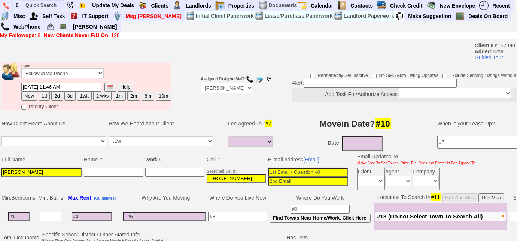
type input "[PERSON_NAME]"
click at [405, 217] on button "#13 (Do not Select Town To Search All)" at bounding box center [440, 216] width 131 height 9
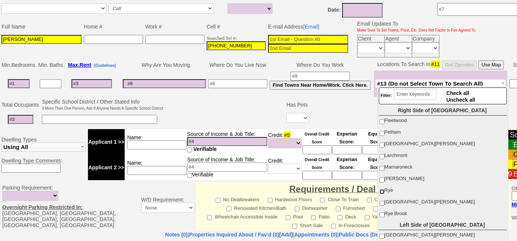
scroll to position [201, 0]
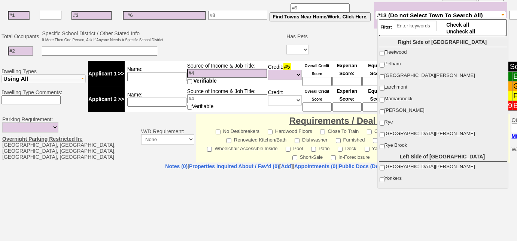
click at [383, 107] on label "[PERSON_NAME]" at bounding box center [442, 110] width 127 height 10
click at [383, 109] on input "[PERSON_NAME]" at bounding box center [382, 111] width 5 height 5
checkbox input "true"
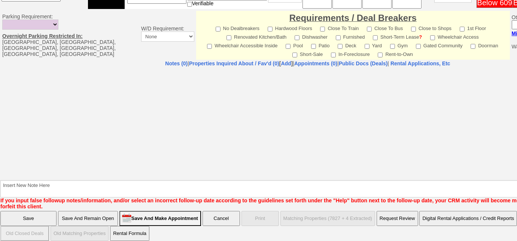
click at [85, 211] on input "Save And Remain Open" at bounding box center [88, 218] width 60 height 15
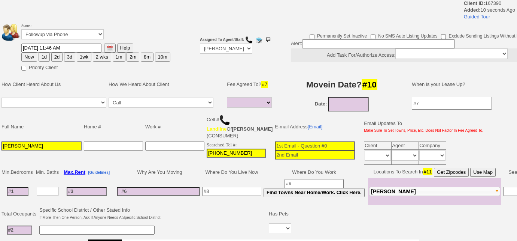
select select
click at [224, 118] on img at bounding box center [224, 119] width 11 height 11
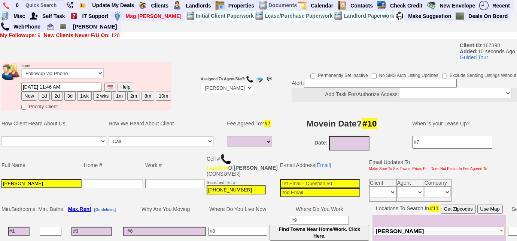
click at [27, 224] on td at bounding box center [18, 230] width 37 height 33
click at [24, 229] on input at bounding box center [19, 230] width 22 height 9
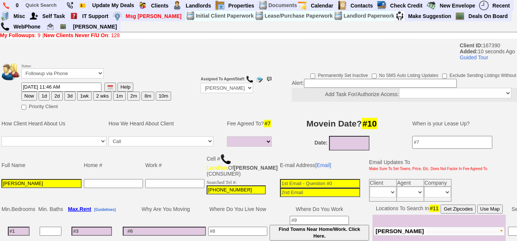
type input "1"
select select
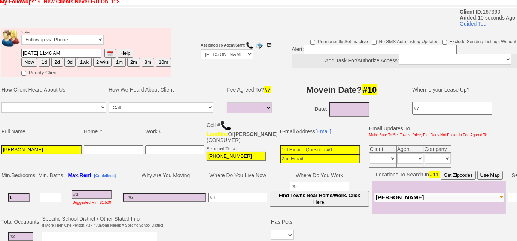
scroll to position [102, 0]
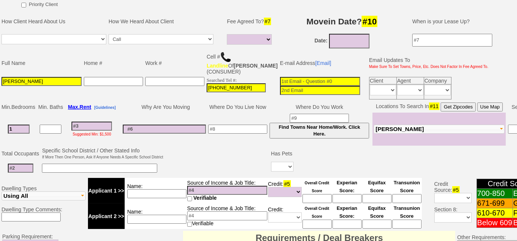
type input "1"
click at [101, 121] on input at bounding box center [92, 125] width 40 height 9
select select
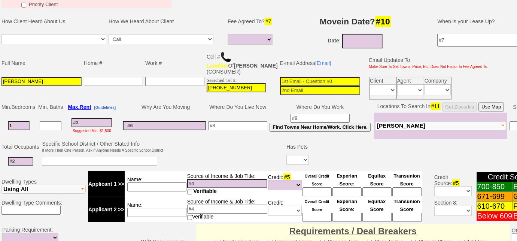
click at [99, 118] on input at bounding box center [92, 122] width 40 height 9
type input "26"
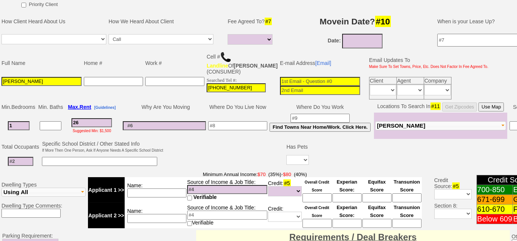
select select
type input "2600"
select select
type input "2600"
click at [26, 160] on input at bounding box center [20, 161] width 25 height 9
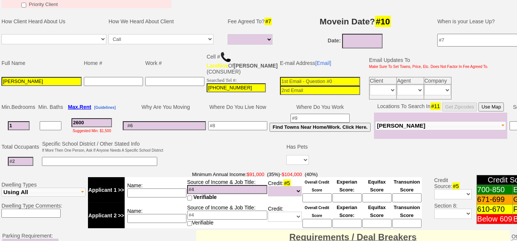
select select
type input "2"
click at [387, 124] on span "[PERSON_NAME]" at bounding box center [401, 125] width 48 height 6
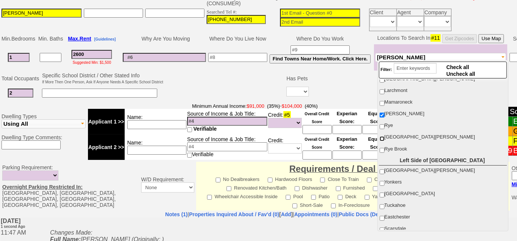
scroll to position [68, 0]
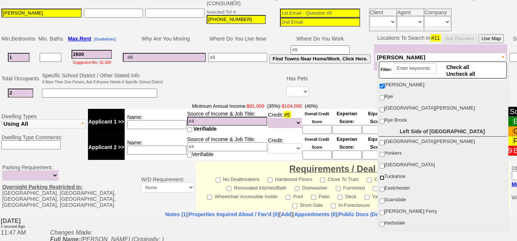
click at [383, 175] on input "Tuckahoe" at bounding box center [382, 177] width 5 height 5
checkbox input "true"
click at [383, 183] on label "Eastchester" at bounding box center [442, 188] width 127 height 10
click at [383, 187] on input "Eastchester" at bounding box center [382, 189] width 5 height 5
checkbox input "true"
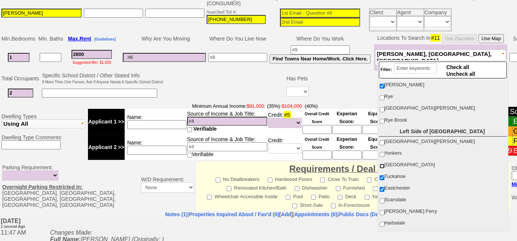
click at [381, 163] on input "[GEOGRAPHIC_DATA]" at bounding box center [382, 165] width 5 height 5
checkbox input "true"
click at [381, 198] on input "Scarsdale" at bounding box center [382, 200] width 5 height 5
checkbox input "true"
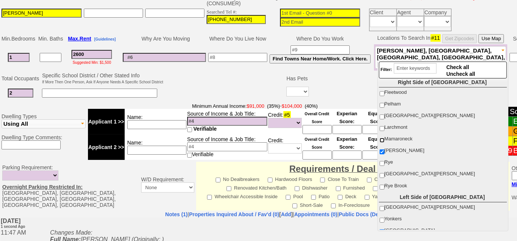
scroll to position [0, 0]
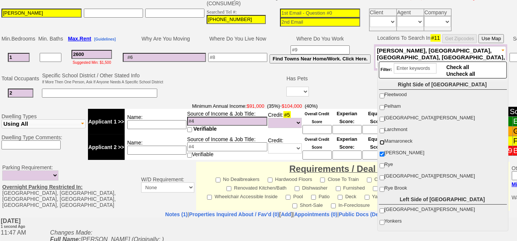
click at [383, 140] on input "Mamaroneck" at bounding box center [382, 142] width 5 height 5
checkbox input "true"
click at [381, 130] on input "Larchmont" at bounding box center [382, 130] width 5 height 5
checkbox input "true"
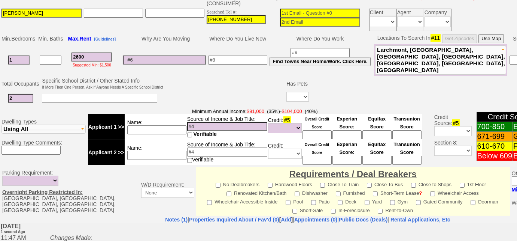
click at [16, 58] on input "1" at bounding box center [19, 59] width 22 height 9
type input "2"
select select
type input "2"
select select
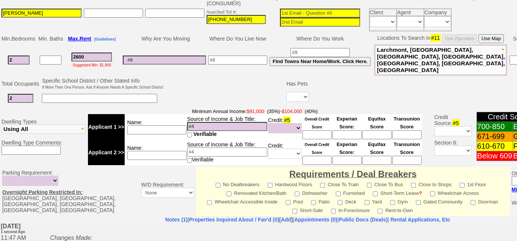
drag, startPoint x: 93, startPoint y: 53, endPoint x: 52, endPoint y: 47, distance: 41.7
click at [52, 47] on tr "2 2600 Suggested Min: $1,900 Find Towns Near Home/Work. Click Here. Fleetwood" at bounding box center [281, 59] width 562 height 31
click at [157, 55] on input at bounding box center [164, 59] width 83 height 9
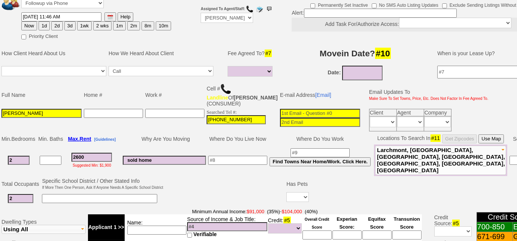
scroll to position [68, 0]
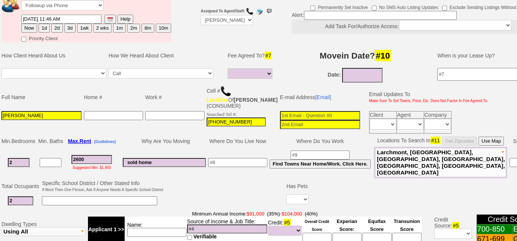
type input "sold home"
click at [345, 72] on input "08/20/2025" at bounding box center [362, 75] width 40 height 15
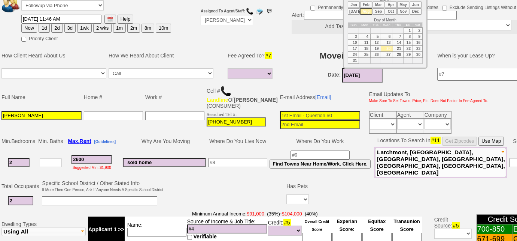
click at [392, 10] on li "Oct" at bounding box center [391, 11] width 12 height 6
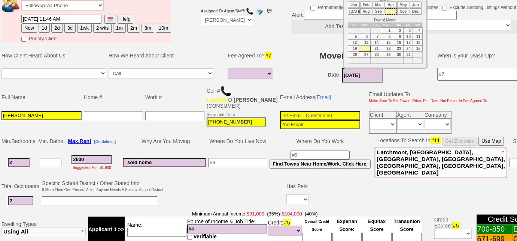
click at [390, 29] on td "1" at bounding box center [387, 31] width 12 height 6
type input "[DATE]"
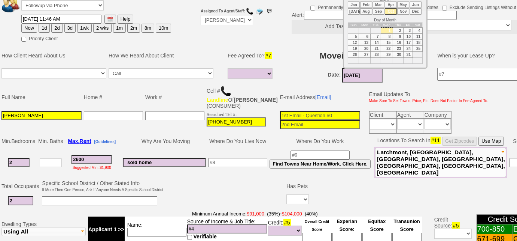
click at [104, 155] on input "2600" at bounding box center [92, 159] width 40 height 9
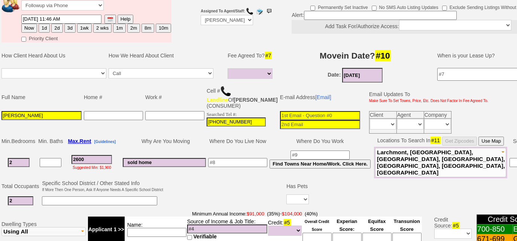
drag, startPoint x: 104, startPoint y: 155, endPoint x: 42, endPoint y: 152, distance: 62.3
click at [42, 152] on tr "2 2600 Suggested Min: $1,900 sold home Find Towns Near Home/Work. Click Here." at bounding box center [281, 162] width 562 height 31
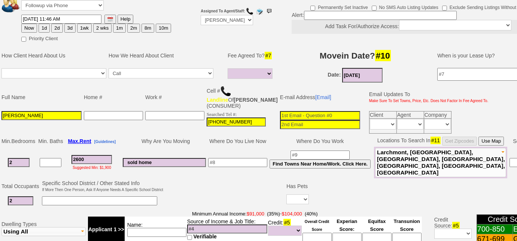
type input "3"
select select
type input "35"
select select
type input "3500"
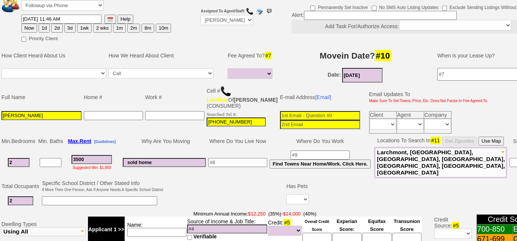
select select
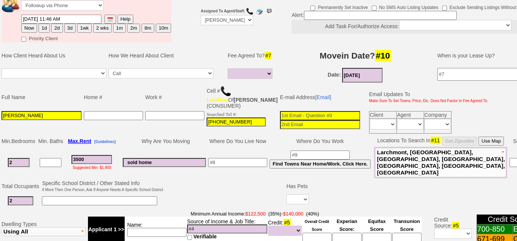
type input "3500"
click at [292, 195] on select "Yes No" at bounding box center [298, 199] width 22 height 10
select select
select select "No"
click at [287, 194] on select "Yes No" at bounding box center [298, 199] width 22 height 10
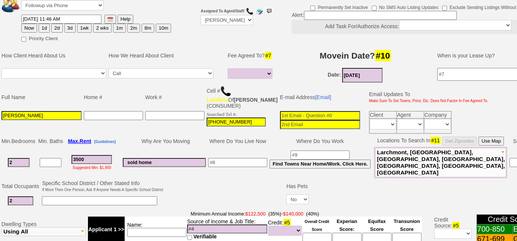
click at [129, 196] on input at bounding box center [99, 200] width 115 height 9
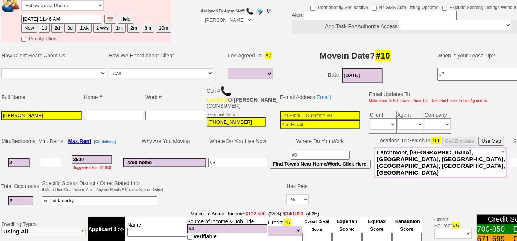
click at [169, 158] on input "sold home" at bounding box center [164, 162] width 83 height 9
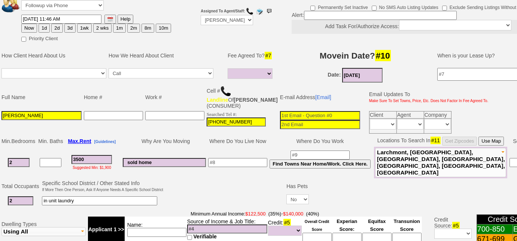
click at [99, 196] on input "in unit laundry" at bounding box center [99, 200] width 115 height 9
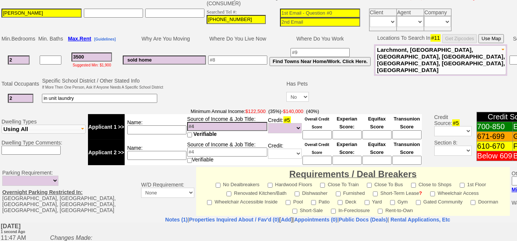
type input "in unit laundry"
click at [236, 122] on input at bounding box center [227, 126] width 80 height 9
click at [170, 55] on input "sold home" at bounding box center [164, 59] width 83 height 9
click at [182, 125] on input at bounding box center [156, 129] width 59 height 9
click at [148, 125] on input "combineed -" at bounding box center [156, 129] width 59 height 9
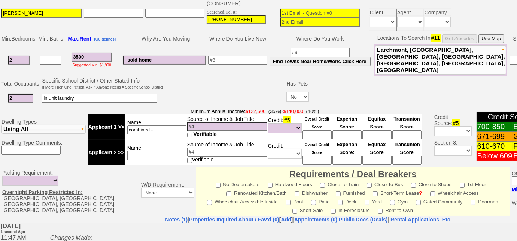
type input "combined -"
click at [210, 147] on input at bounding box center [227, 151] width 80 height 9
type input "retired"
click at [183, 151] on input at bounding box center [156, 155] width 59 height 9
type input "husband"
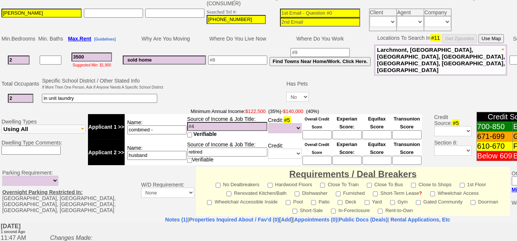
click at [173, 117] on td "Name: combined -" at bounding box center [156, 126] width 62 height 25
click at [172, 125] on input "combined -" at bounding box center [156, 129] width 59 height 9
type input "combined - $85k"
click at [290, 123] on select "Unknown Bad (Below 609) Fair (610-670) Good (671-699) Excellent (700-850) None" at bounding box center [285, 128] width 34 height 10
select select "Excellent"
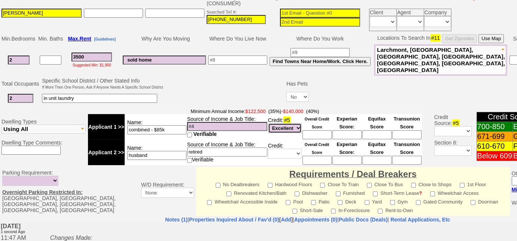
click at [268, 123] on select "Unknown Bad (Below 609) Fair (610-670) Good (671-699) Excellent (700-850) None" at bounding box center [285, 128] width 34 height 10
click at [295, 148] on select "Unknown Bad (Below 609) Fair (610-670) Good (671-699) Excellent (700-850) None" at bounding box center [285, 153] width 34 height 10
select select "Excellent"
click at [268, 148] on select "Unknown Bad (Below 609) Fair (610-670) Good (671-699) Excellent (700-850) None" at bounding box center [285, 153] width 34 height 10
click at [207, 90] on td at bounding box center [224, 91] width 121 height 30
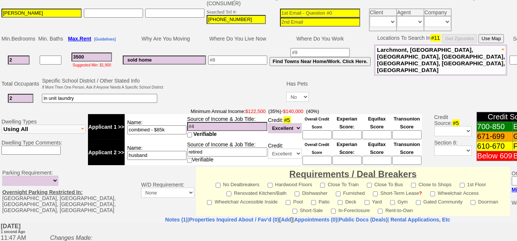
click at [181, 59] on input "sold home" at bounding box center [164, 59] width 83 height 9
click at [181, 59] on input "sold home - $" at bounding box center [164, 59] width 83 height 9
type input "sold home - $"
click at [174, 125] on input "combined - $85k" at bounding box center [156, 129] width 59 height 9
click at [190, 55] on input "sold home - $" at bounding box center [164, 59] width 83 height 9
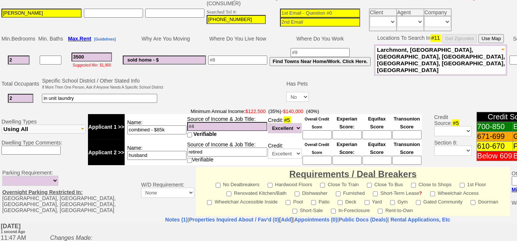
click at [145, 94] on input "in unit laundry" at bounding box center [99, 98] width 115 height 9
type input "in unit laundry; savings - $30k"
click at [204, 147] on input "retired" at bounding box center [227, 151] width 80 height 9
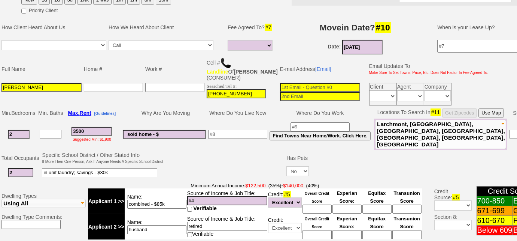
scroll to position [68, 0]
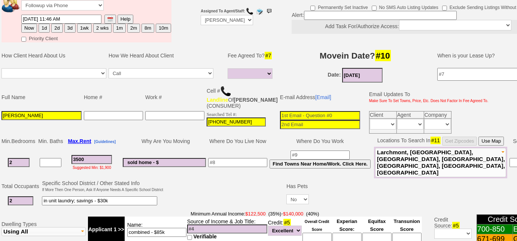
type input "retired"
click at [290, 113] on input at bounding box center [320, 115] width 80 height 9
click at [285, 114] on input "mariannpavone@yahoo.com" at bounding box center [320, 115] width 80 height 9
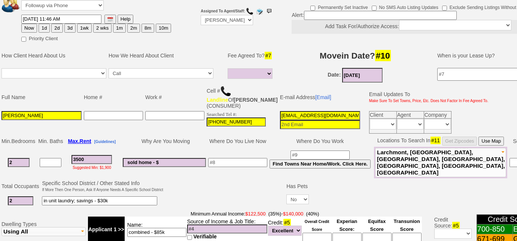
type input "mariannpavone@yahoo.com"
click at [16, 115] on input "Miriam Pavone" at bounding box center [41, 115] width 80 height 9
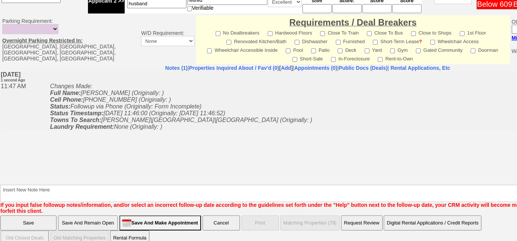
type input "Mariann Pavone"
click at [87, 215] on input "Save And Remain Open" at bounding box center [88, 222] width 60 height 15
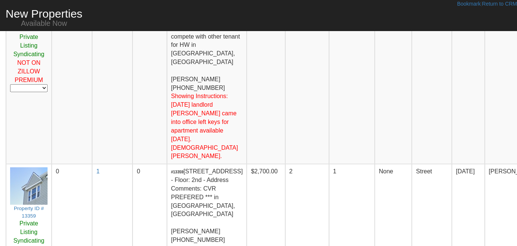
scroll to position [1180, 0]
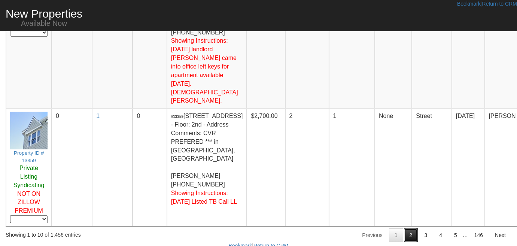
click at [413, 229] on link "2" at bounding box center [411, 235] width 14 height 13
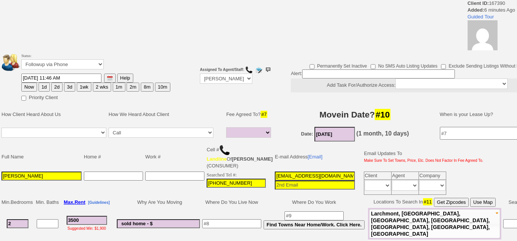
select select
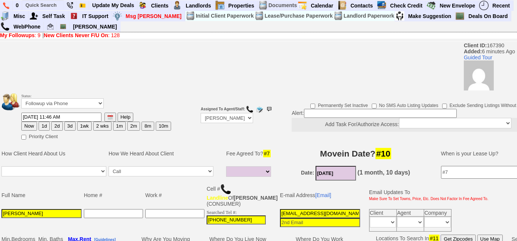
drag, startPoint x: 19, startPoint y: 173, endPoint x: 6, endPoint y: 172, distance: 13.5
click at [34, 198] on td "Full Name" at bounding box center [41, 194] width 82 height 25
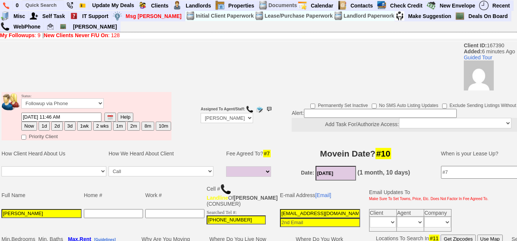
drag, startPoint x: 21, startPoint y: 211, endPoint x: 1, endPoint y: 212, distance: 20.3
click at [1, 212] on input "[PERSON_NAME]" at bounding box center [41, 213] width 80 height 9
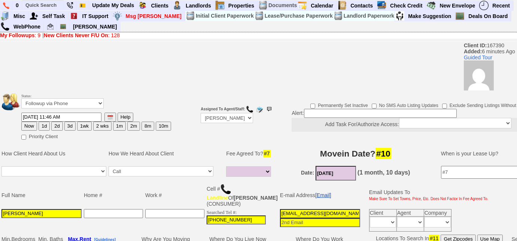
click at [315, 193] on link "[Email]" at bounding box center [323, 195] width 16 height 6
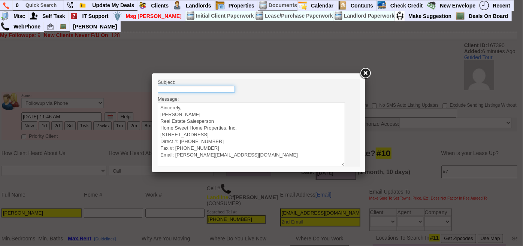
click at [187, 88] on input "text" at bounding box center [195, 88] width 77 height 7
type input "Rental Intake Form"
click at [187, 103] on textarea "Sincerely, [PERSON_NAME] Real Estate Salesperson Home Sweet Home Properties, In…" at bounding box center [250, 134] width 187 height 64
paste textarea "Good Morning [PERSON_NAME], It was a pleasure speaking with you! I am excited t…"
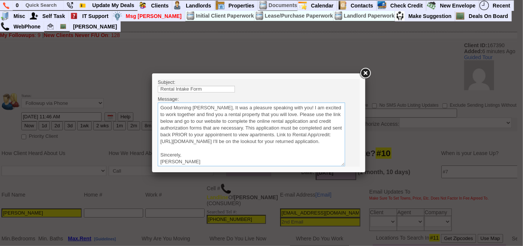
click at [212, 107] on textarea "Sincerely, [PERSON_NAME] Real Estate Salesperson Home Sweet Home Properties, In…" at bounding box center [250, 134] width 187 height 64
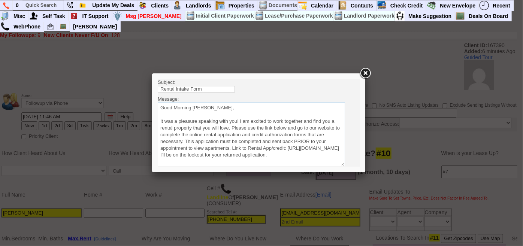
click at [231, 127] on textarea "Sincerely, [PERSON_NAME] Real Estate Salesperson Home Sweet Home Properties, In…" at bounding box center [250, 134] width 187 height 64
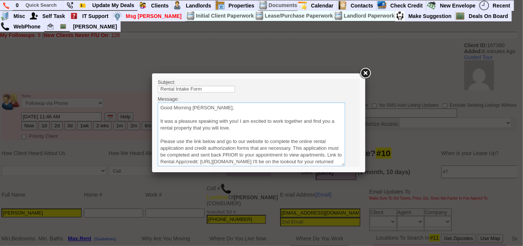
scroll to position [34, 0]
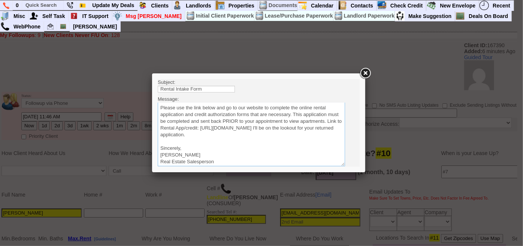
click at [319, 134] on textarea "Sincerely, [PERSON_NAME] Real Estate Salesperson Home Sweet Home Properties, In…" at bounding box center [250, 134] width 187 height 64
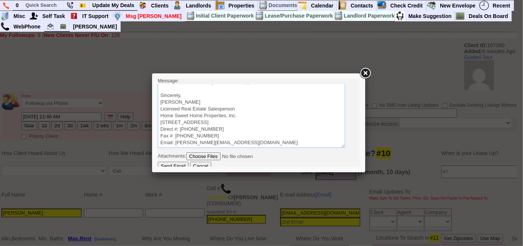
scroll to position [22, 0]
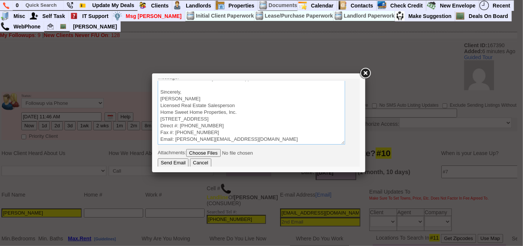
type textarea "Good Morning [PERSON_NAME], It was a pleasure speaking with you! I am excited t…"
click at [184, 162] on input "Send Email" at bounding box center [172, 162] width 31 height 9
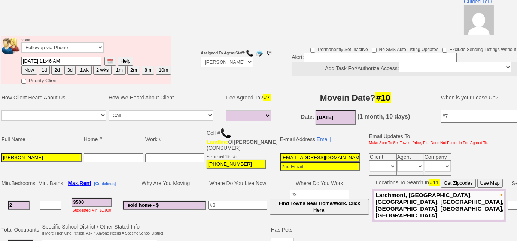
scroll to position [68, 0]
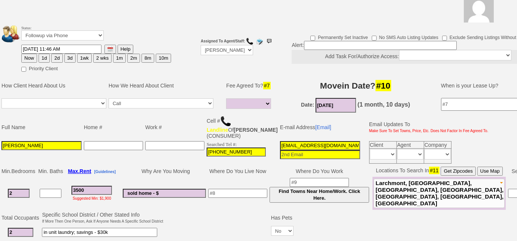
click at [20, 192] on input "2" at bounding box center [19, 192] width 22 height 9
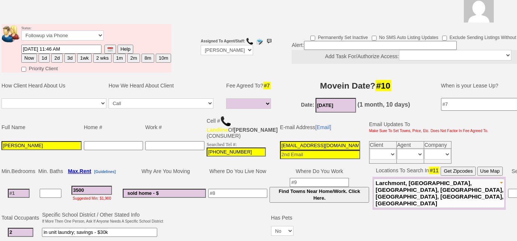
type input "1"
select select
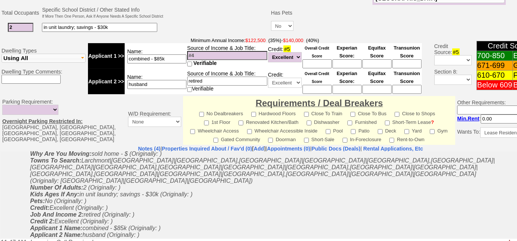
scroll to position [90, 0]
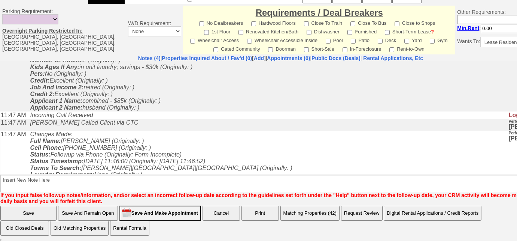
type input "1"
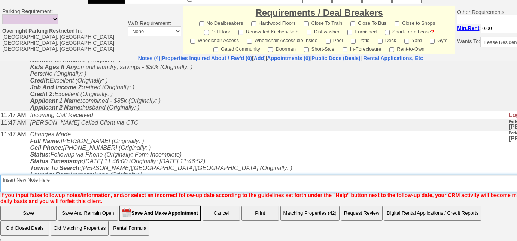
click at [71, 187] on textarea "Insert New Note Here" at bounding box center [283, 183] width 566 height 17
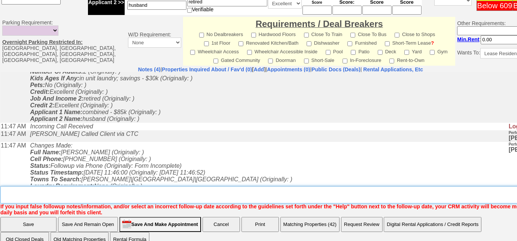
scroll to position [84, 0]
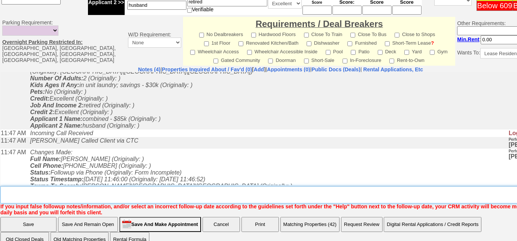
select select
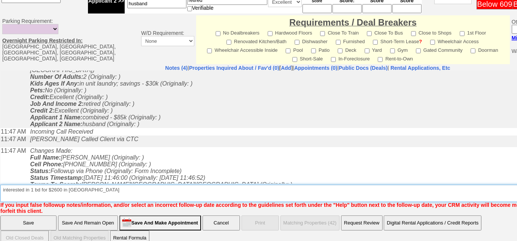
type textarea "interested in 1 bd for $2600 in [GEOGRAPHIC_DATA]"
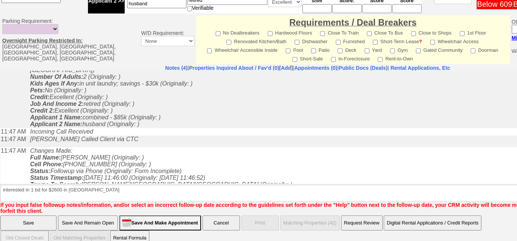
click at [81, 215] on input "Save And Remain Open" at bounding box center [88, 222] width 60 height 15
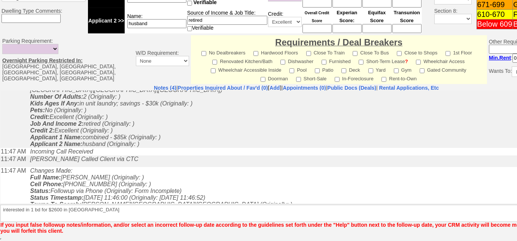
scroll to position [325, 0]
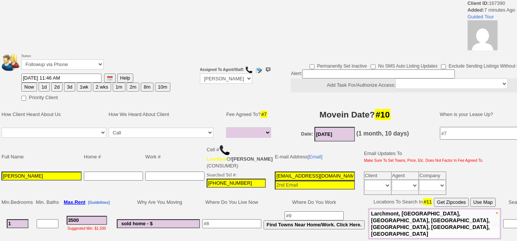
select select
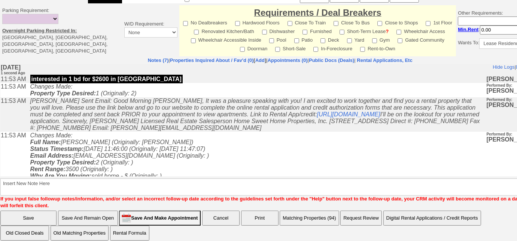
click at [315, 215] on button "Matching Properties (94)" at bounding box center [309, 217] width 59 height 15
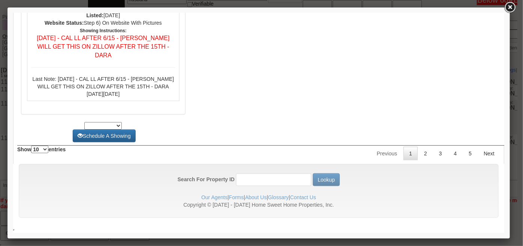
scroll to position [3432, 0]
click at [418, 155] on link "2" at bounding box center [425, 153] width 14 height 13
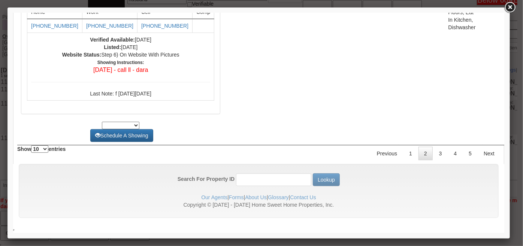
scroll to position [3265, 0]
click at [440, 152] on link "3" at bounding box center [440, 153] width 14 height 13
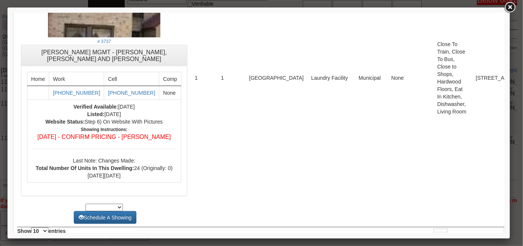
scroll to position [0, 0]
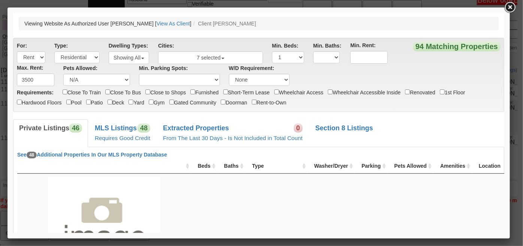
drag, startPoint x: 502, startPoint y: 208, endPoint x: 507, endPoint y: 23, distance: 185.2
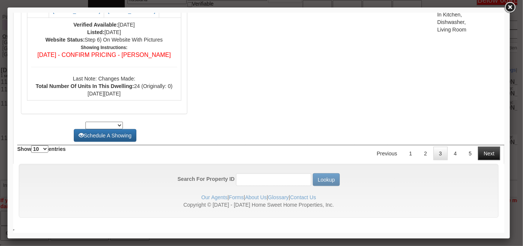
scroll to position [3557, 0]
click at [453, 156] on link "4" at bounding box center [455, 153] width 14 height 13
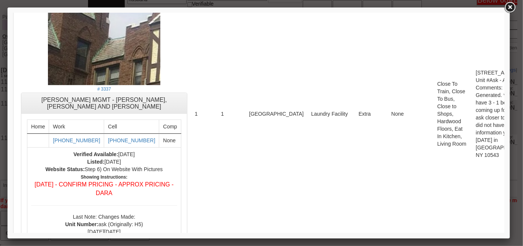
scroll to position [0, 0]
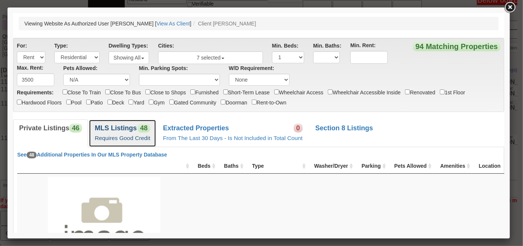
click at [125, 127] on b "MLS Listings" at bounding box center [115, 127] width 42 height 7
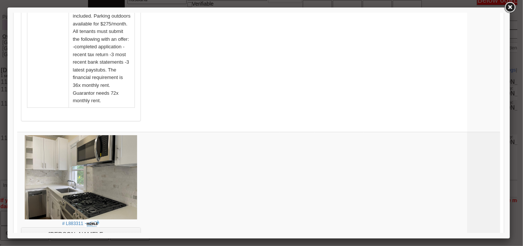
scroll to position [2871, 0]
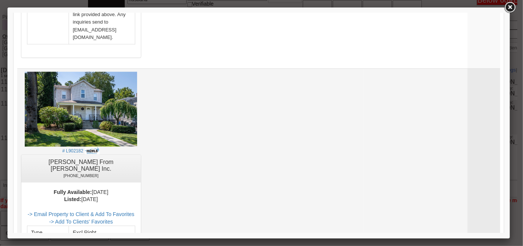
scroll to position [1962, 0]
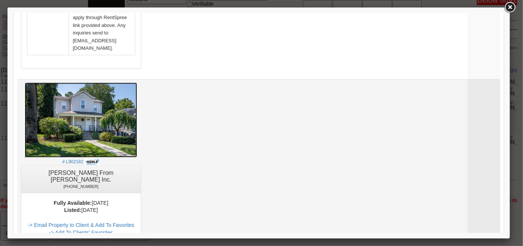
click at [105, 82] on img at bounding box center [80, 119] width 112 height 75
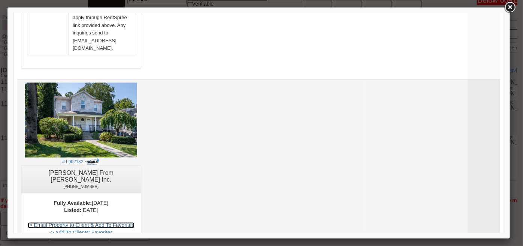
click at [134, 222] on link "-> Email Property to Client & Add To Favorites" at bounding box center [80, 225] width 107 height 6
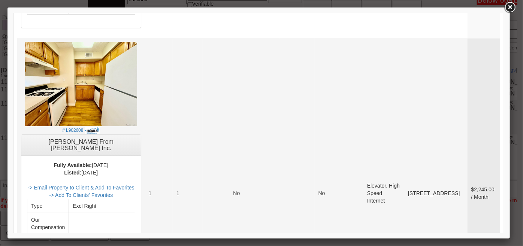
scroll to position [1383, 0]
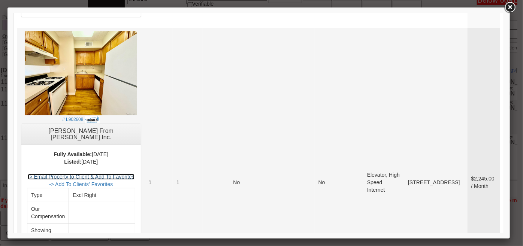
click at [134, 173] on link "-> Email Property to Client & Add To Favorites" at bounding box center [80, 176] width 107 height 6
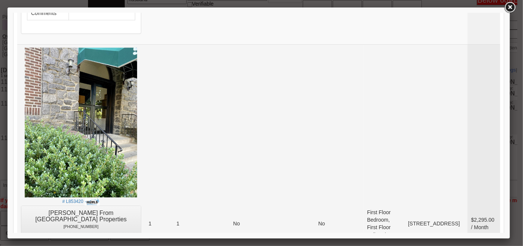
scroll to position [1144, 0]
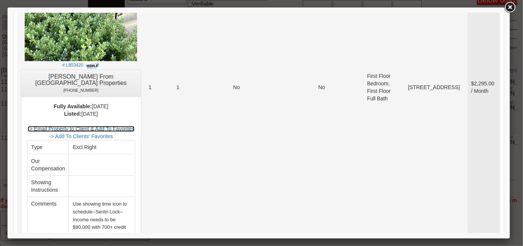
click at [117, 126] on link "-> Email Property to Client & Add To Favorites" at bounding box center [80, 129] width 107 height 6
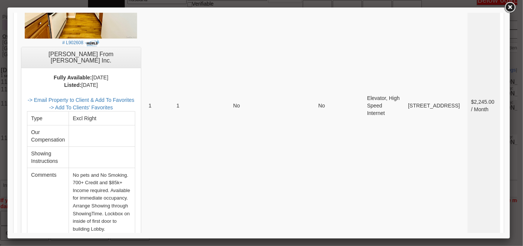
scroll to position [2438, 0]
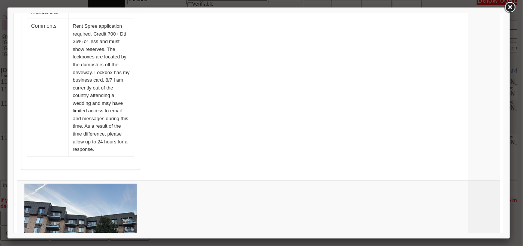
scroll to position [3155, 0]
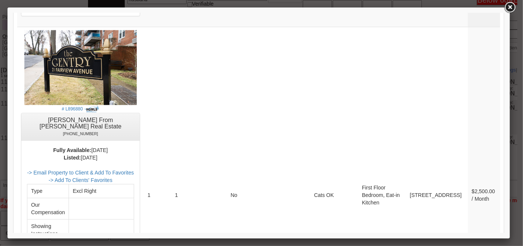
scroll to position [2235, 0]
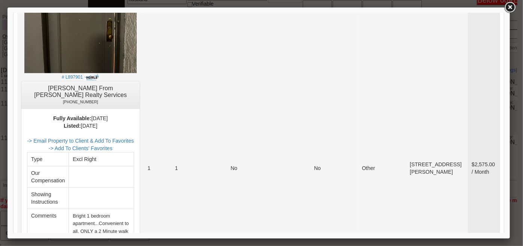
scroll to position [906, 0]
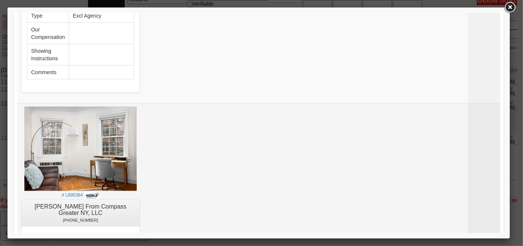
scroll to position [157, 0]
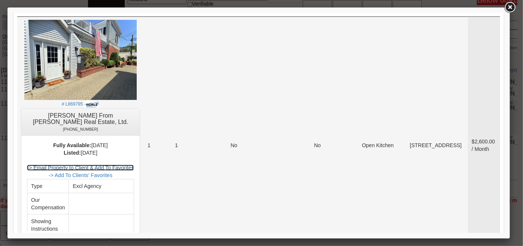
click at [133, 164] on link "-> Email Property to Client & Add To Favorites" at bounding box center [80, 167] width 107 height 6
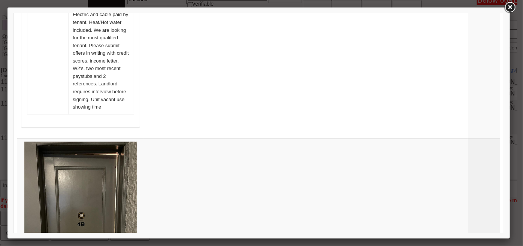
scroll to position [3257, 0]
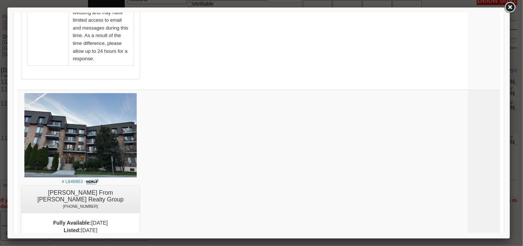
drag, startPoint x: 501, startPoint y: 22, endPoint x: 518, endPoint y: 244, distance: 223.3
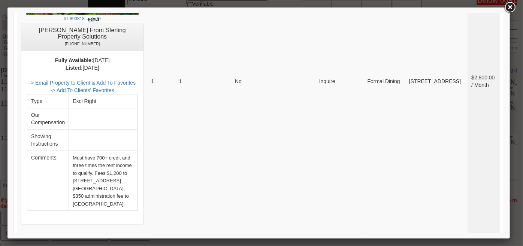
scroll to position [2449, 0]
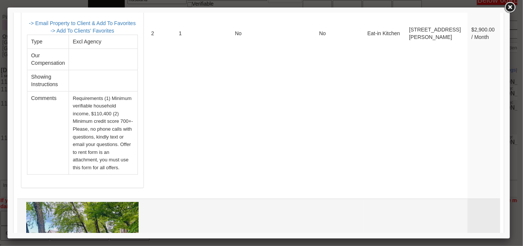
scroll to position [2176, 0]
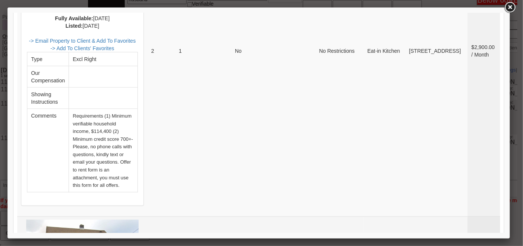
scroll to position [1835, 0]
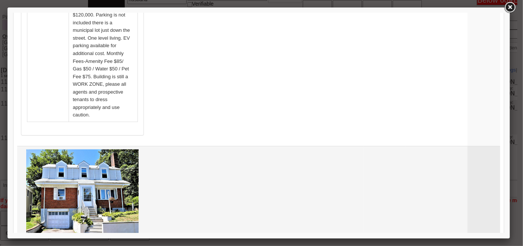
scroll to position [1563, 0]
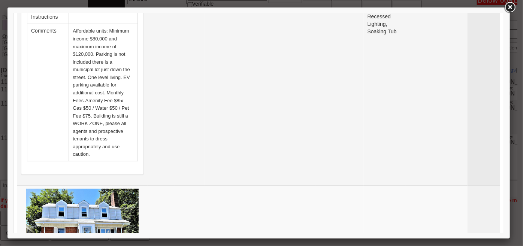
scroll to position [1290, 0]
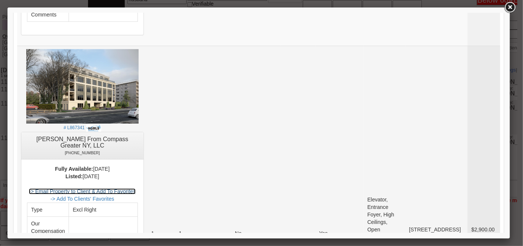
click at [135, 188] on link "-> Email Property to Client & Add To Favorites" at bounding box center [81, 191] width 107 height 6
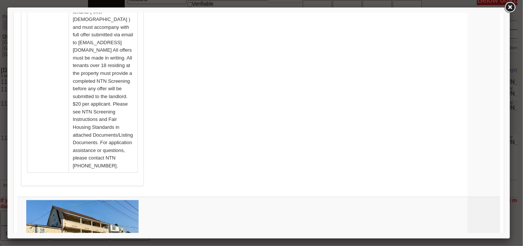
scroll to position [984, 0]
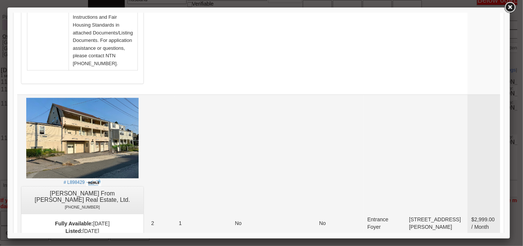
click at [135, 240] on link "-> Email Property to Client & Add To Favorites" at bounding box center [81, 246] width 107 height 6
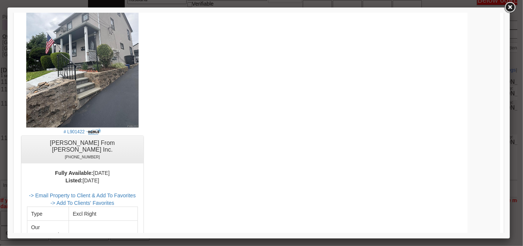
scroll to position [575, 0]
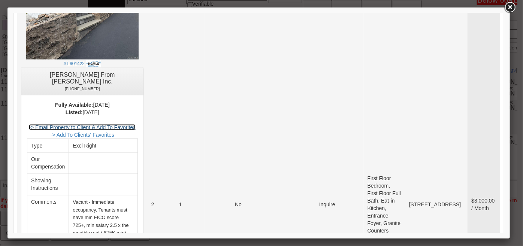
click at [123, 124] on link "-> Email Property to Client & Add To Favorites" at bounding box center [81, 127] width 107 height 6
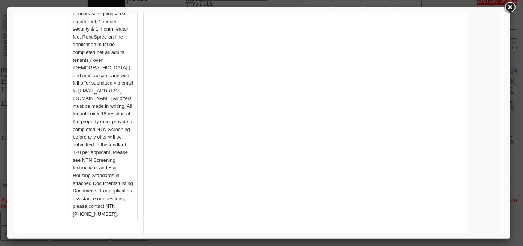
scroll to position [3334, 0]
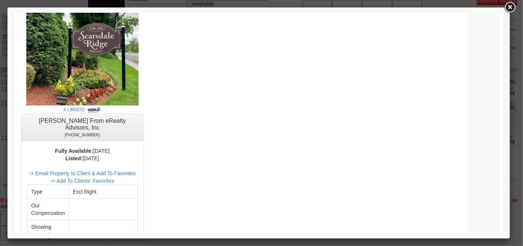
drag, startPoint x: 502, startPoint y: 26, endPoint x: 514, endPoint y: 246, distance: 220.3
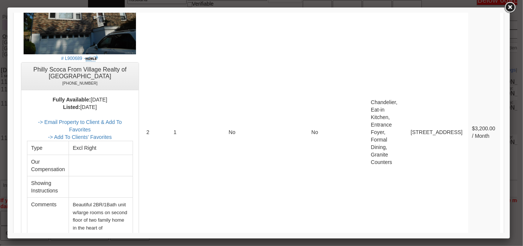
scroll to position [2750, 0]
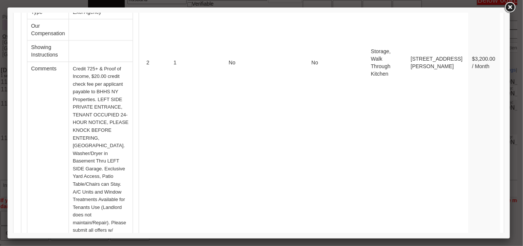
scroll to position [2205, 0]
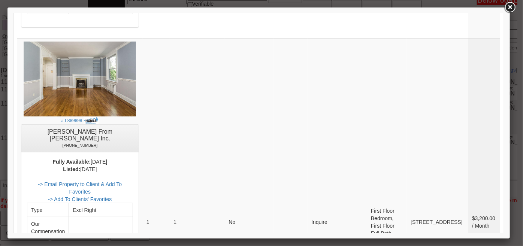
scroll to position [1626, 0]
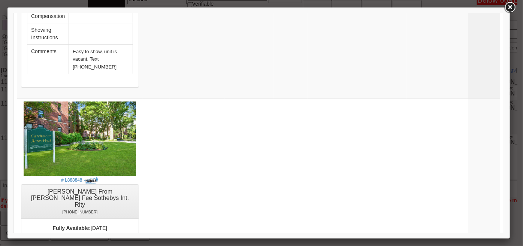
scroll to position [1354, 0]
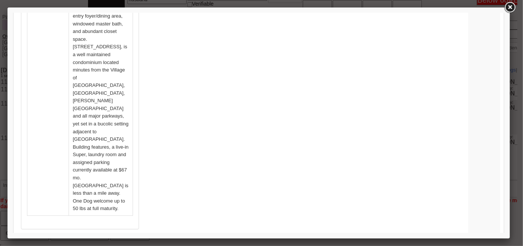
scroll to position [809, 0]
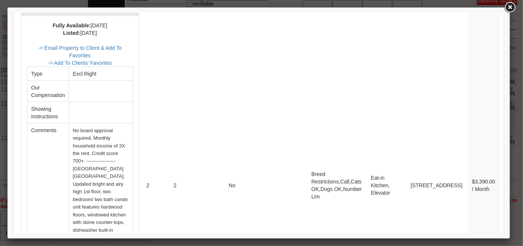
scroll to position [502, 0]
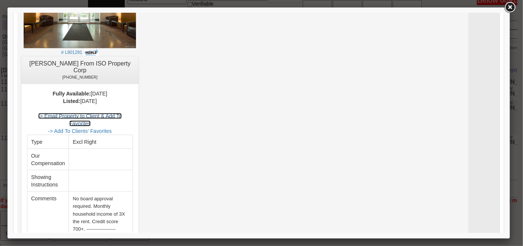
click at [121, 113] on link "-> Email Property to Client & Add To Favorites" at bounding box center [80, 119] width 84 height 13
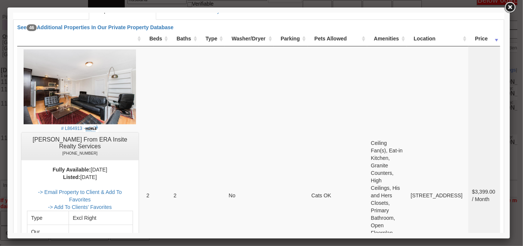
scroll to position [230, 0]
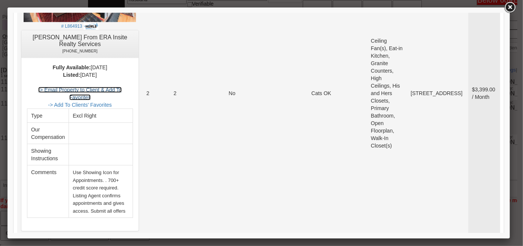
click at [121, 87] on link "-> Email Property to Client & Add To Favorites" at bounding box center [80, 93] width 84 height 13
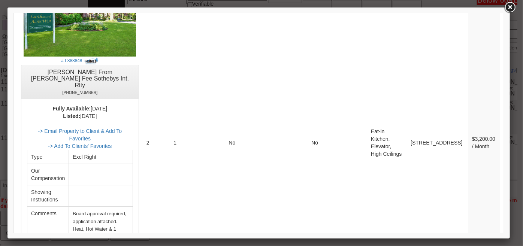
scroll to position [2920, 0]
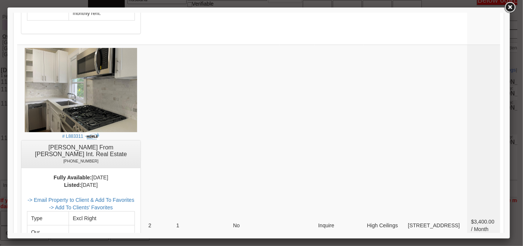
scroll to position [2769, 0]
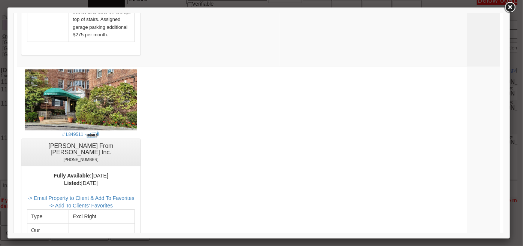
scroll to position [2497, 0]
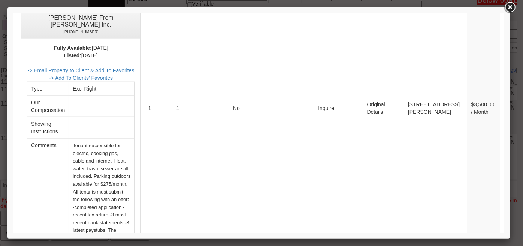
scroll to position [1917, 0]
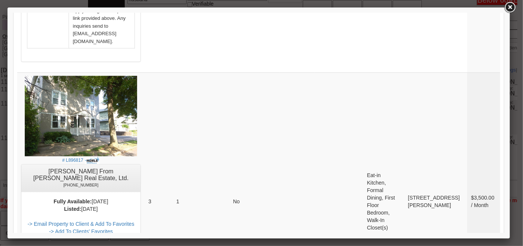
scroll to position [827, 0]
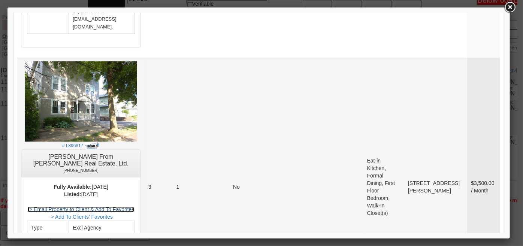
click at [134, 206] on link "-> Email Property to Client & Add To Favorites" at bounding box center [80, 209] width 107 height 6
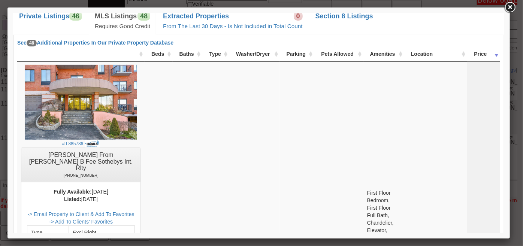
scroll to position [180, 0]
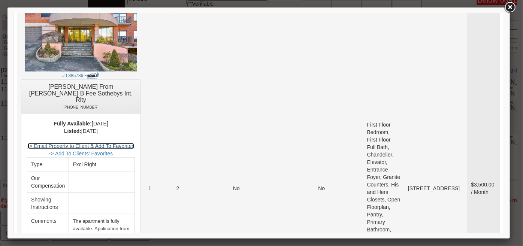
click at [134, 143] on link "-> Email Property to Client & Add To Favorites" at bounding box center [80, 146] width 107 height 6
click at [508, 8] on link at bounding box center [509, 7] width 13 height 13
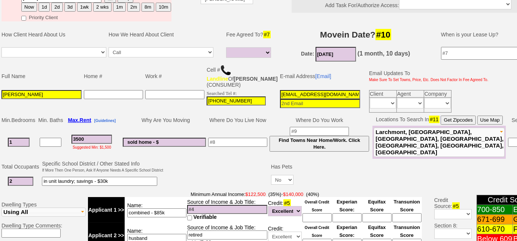
scroll to position [16, 0]
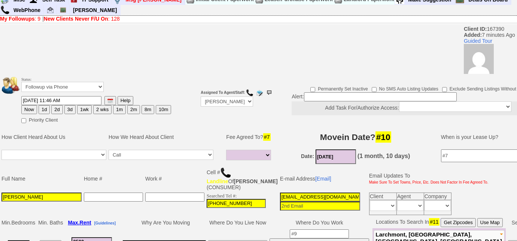
click at [71, 109] on button "3d" at bounding box center [69, 109] width 11 height 9
type input "08/23/2025 11:53 AM"
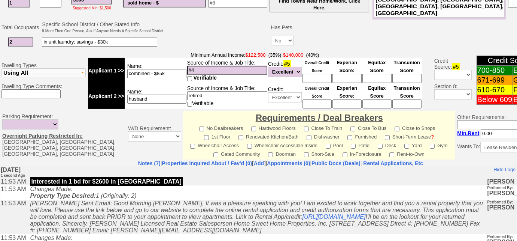
scroll to position [363, 0]
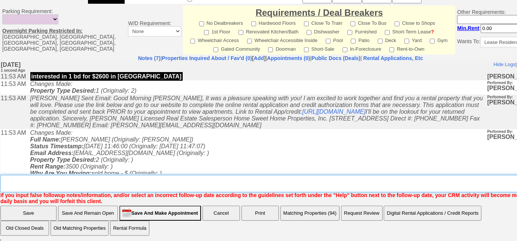
click at [173, 188] on textarea "Insert New Note Here" at bounding box center [283, 183] width 566 height 17
type textarea "sent listings and rental appl"
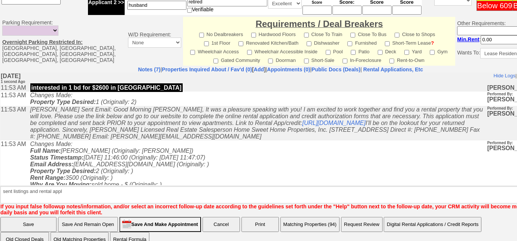
click at [36, 217] on input "Save" at bounding box center [28, 224] width 56 height 15
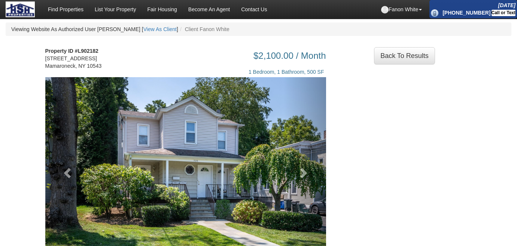
scroll to position [68, 0]
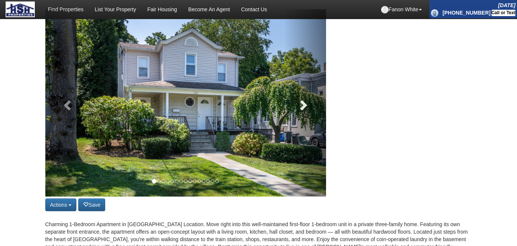
click at [305, 106] on span at bounding box center [303, 104] width 11 height 11
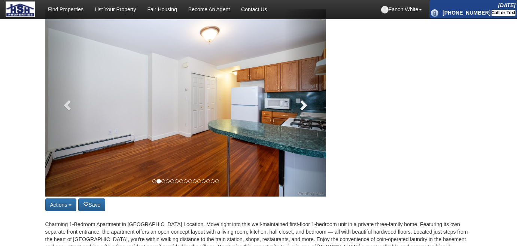
click at [305, 106] on span at bounding box center [303, 104] width 11 height 11
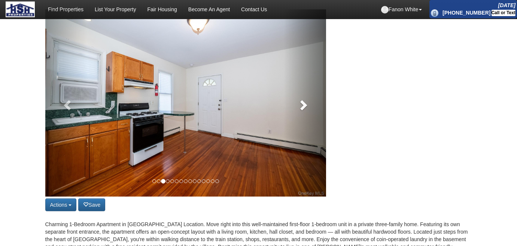
click at [305, 106] on span at bounding box center [303, 104] width 11 height 11
